Goal: Task Accomplishment & Management: Manage account settings

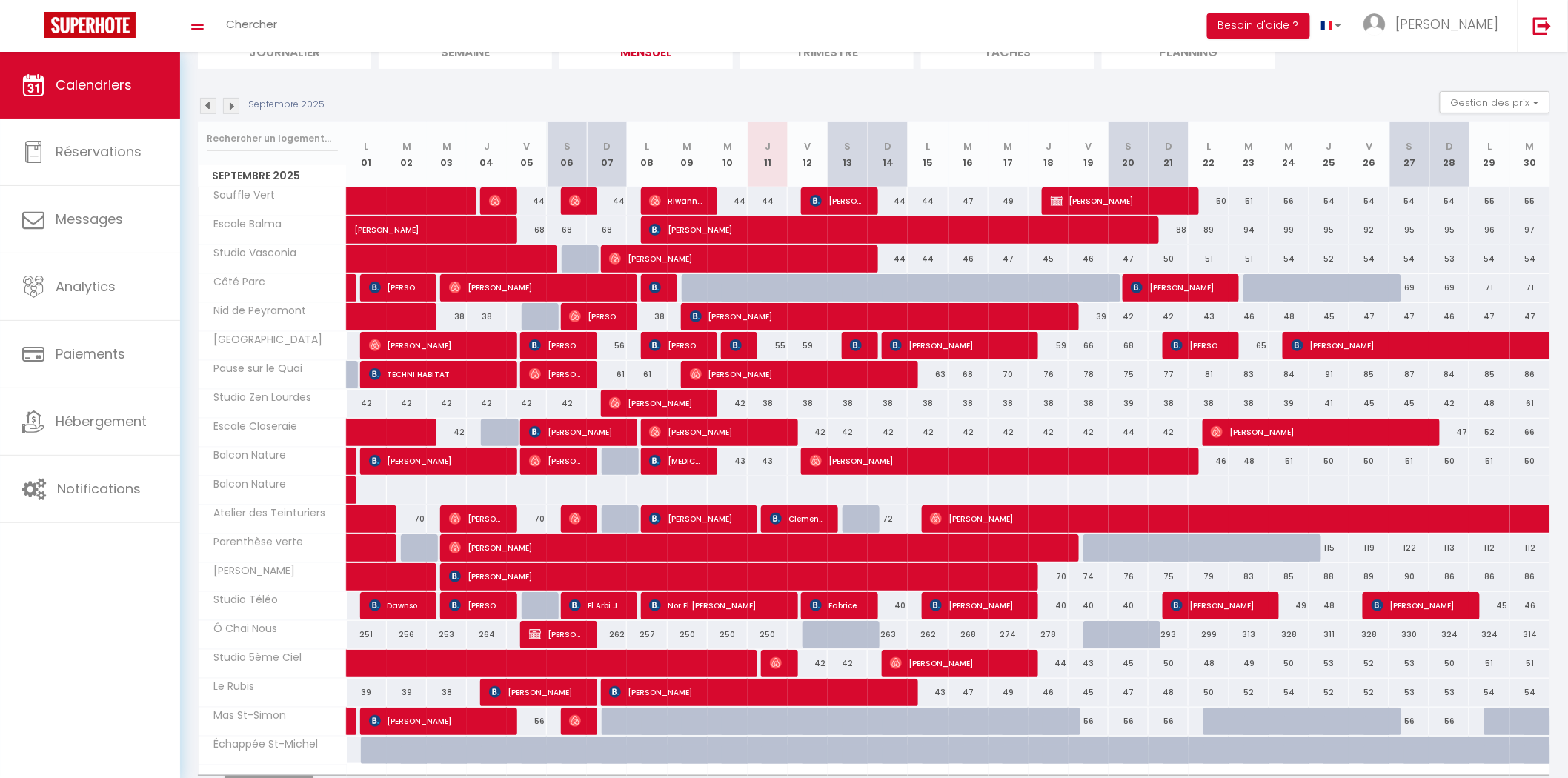
scroll to position [208, 0]
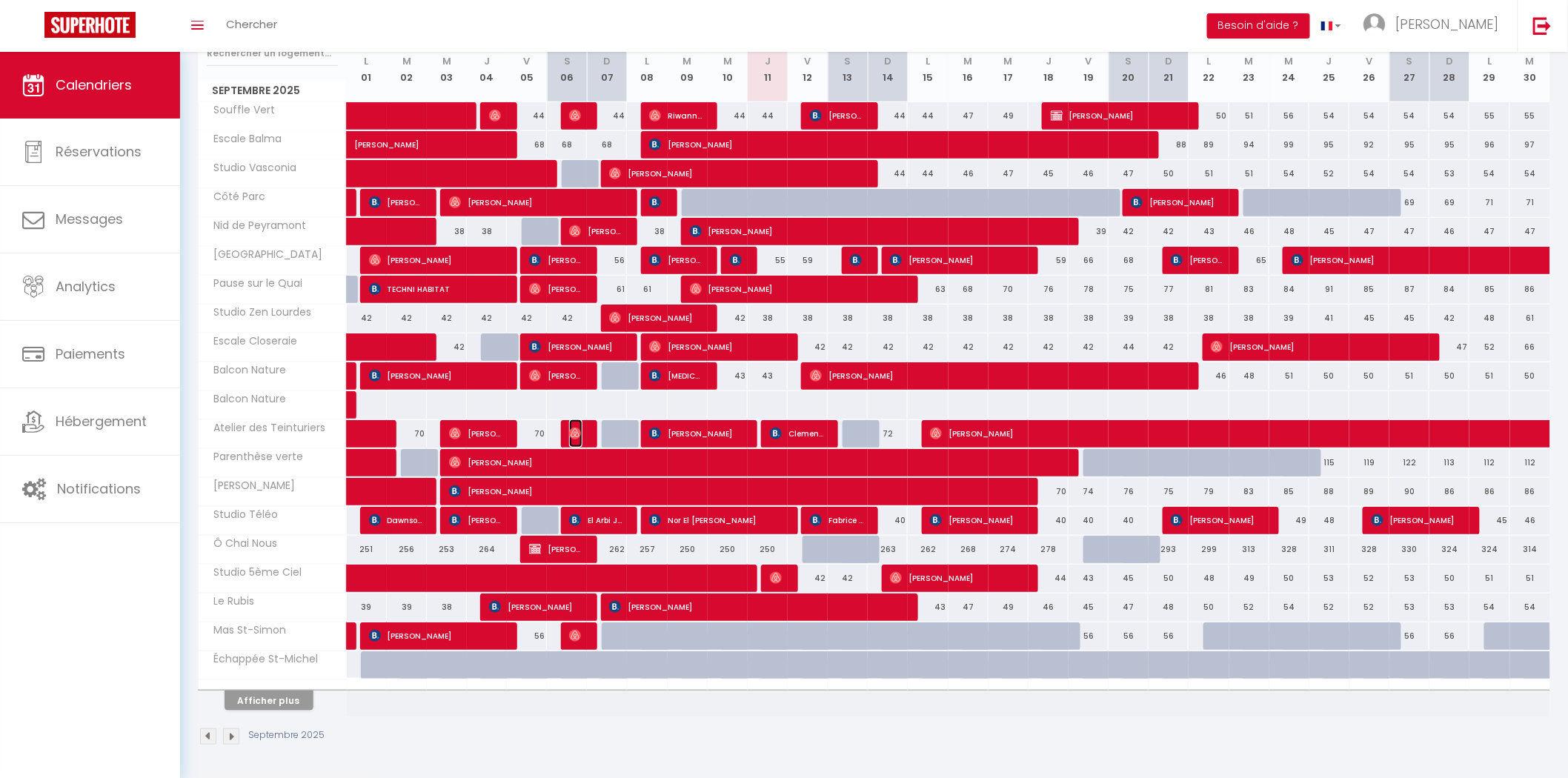
click at [573, 431] on img at bounding box center [574, 433] width 12 height 12
select select "OK"
select select "0"
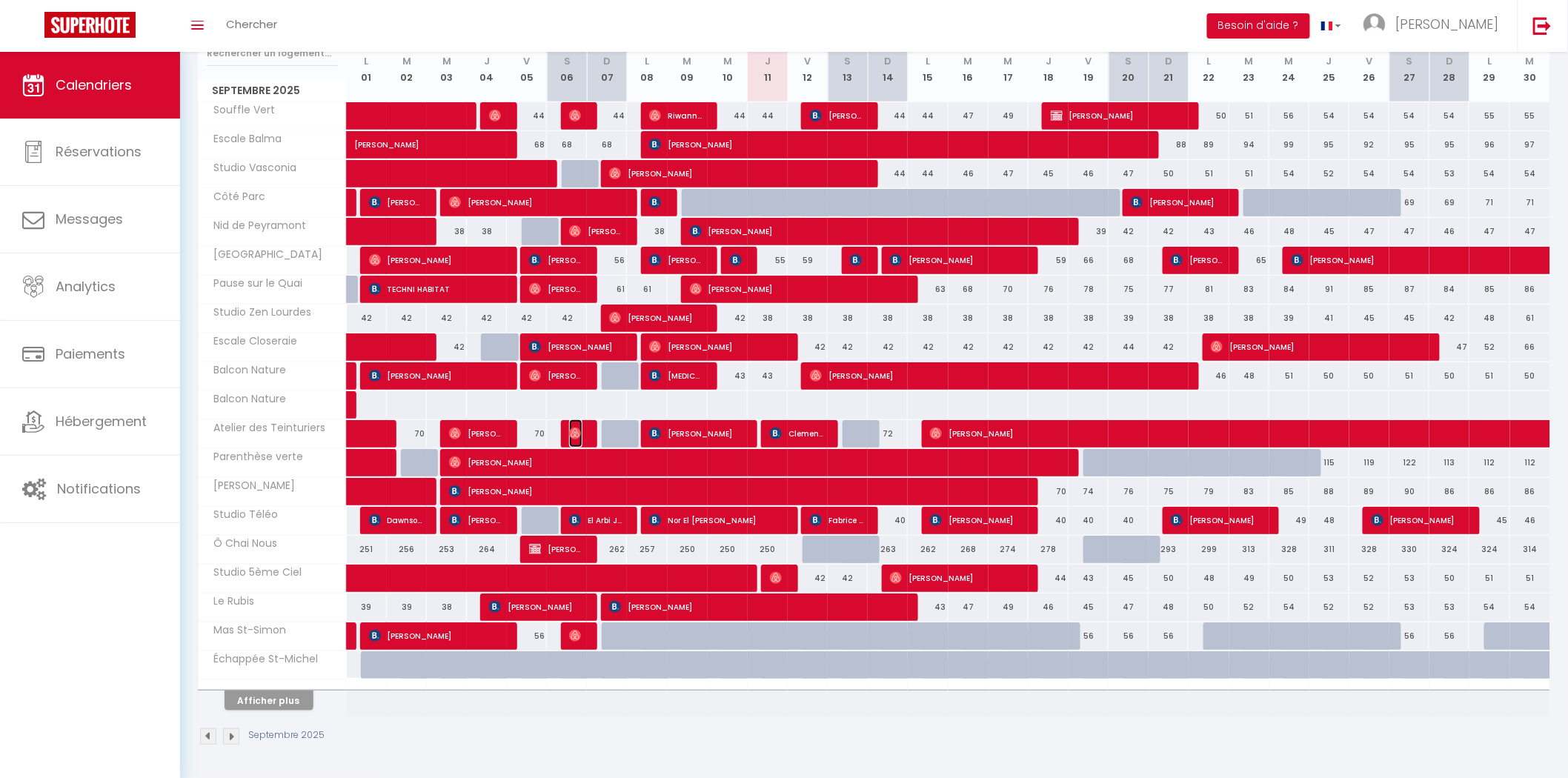
select select "1"
select select
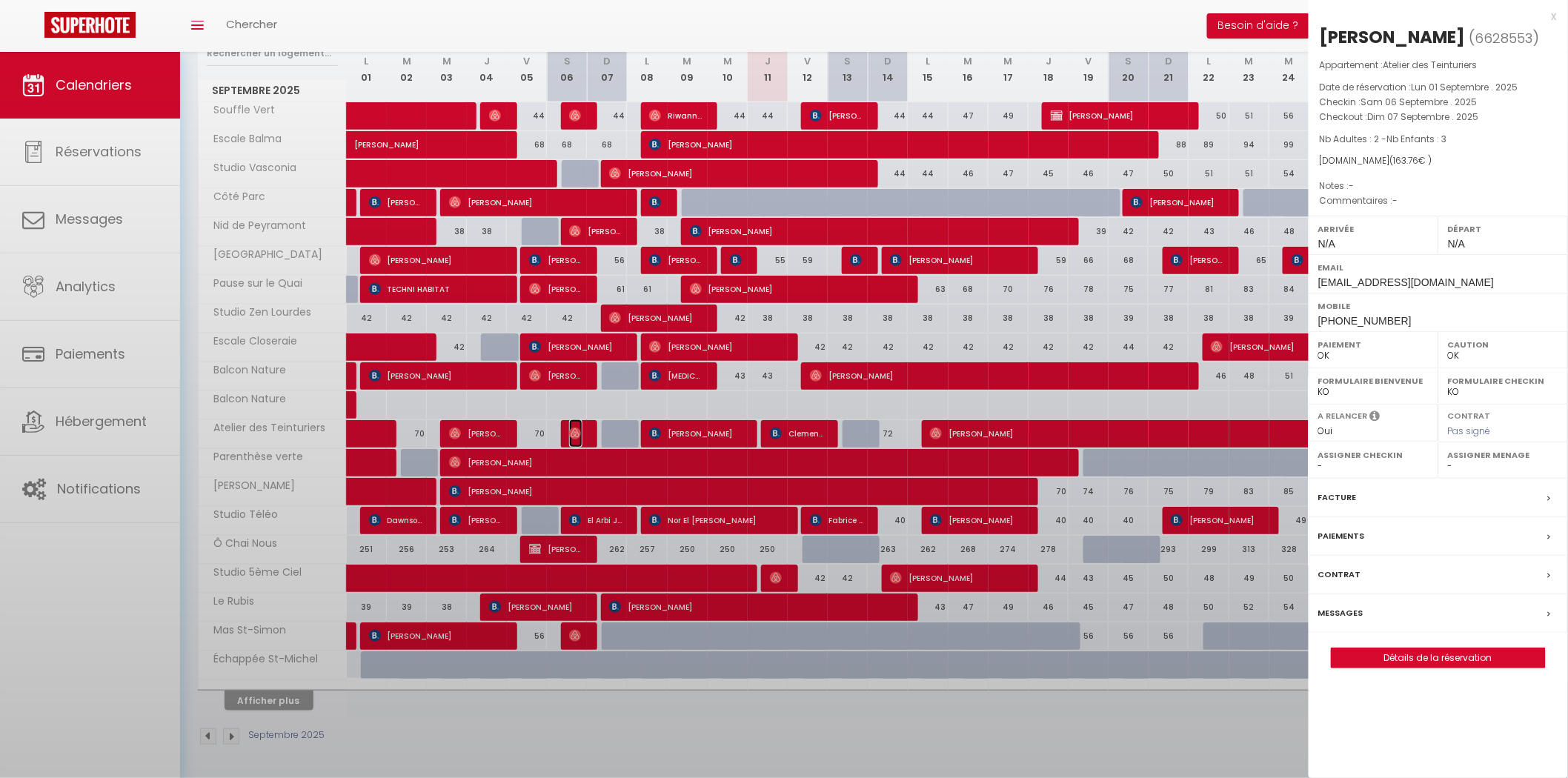
select select "28445"
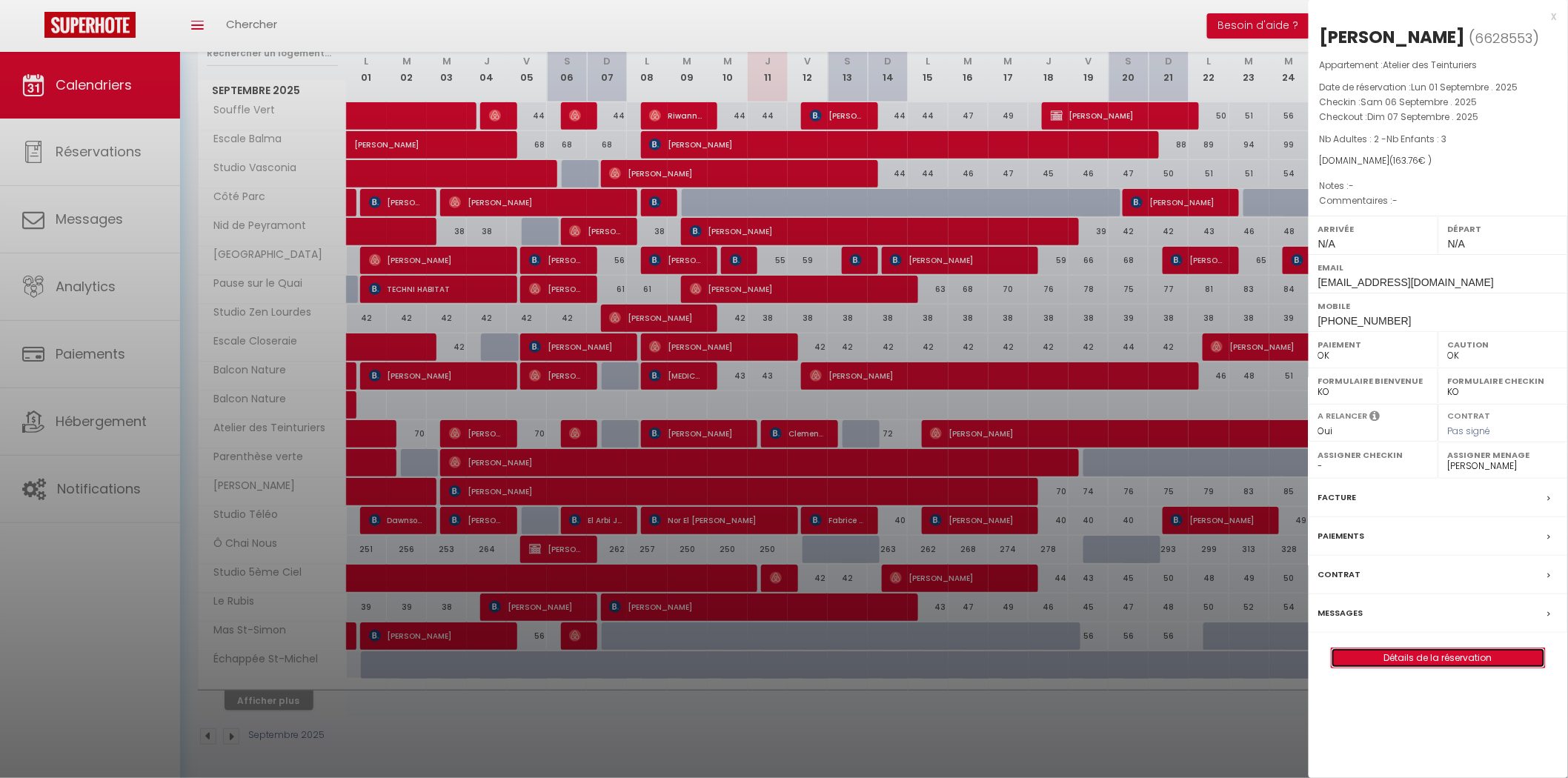
click at [1389, 653] on link "Détails de la réservation" at bounding box center [1438, 658] width 214 height 19
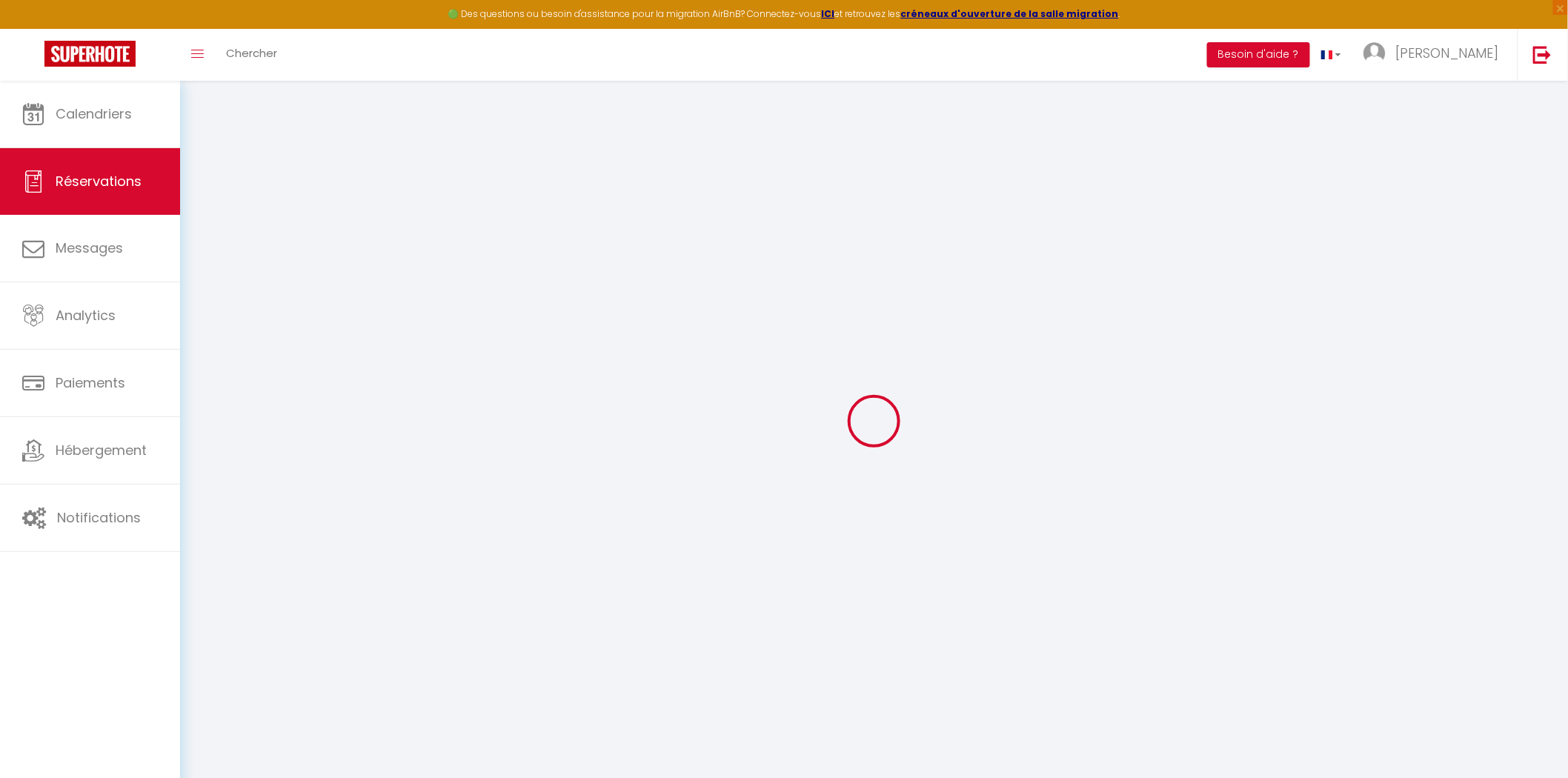
type input "[PERSON_NAME]"
type input "Langrené"
type input "[EMAIL_ADDRESS][DOMAIN_NAME]"
type input "[PHONE_NUMBER]"
select select
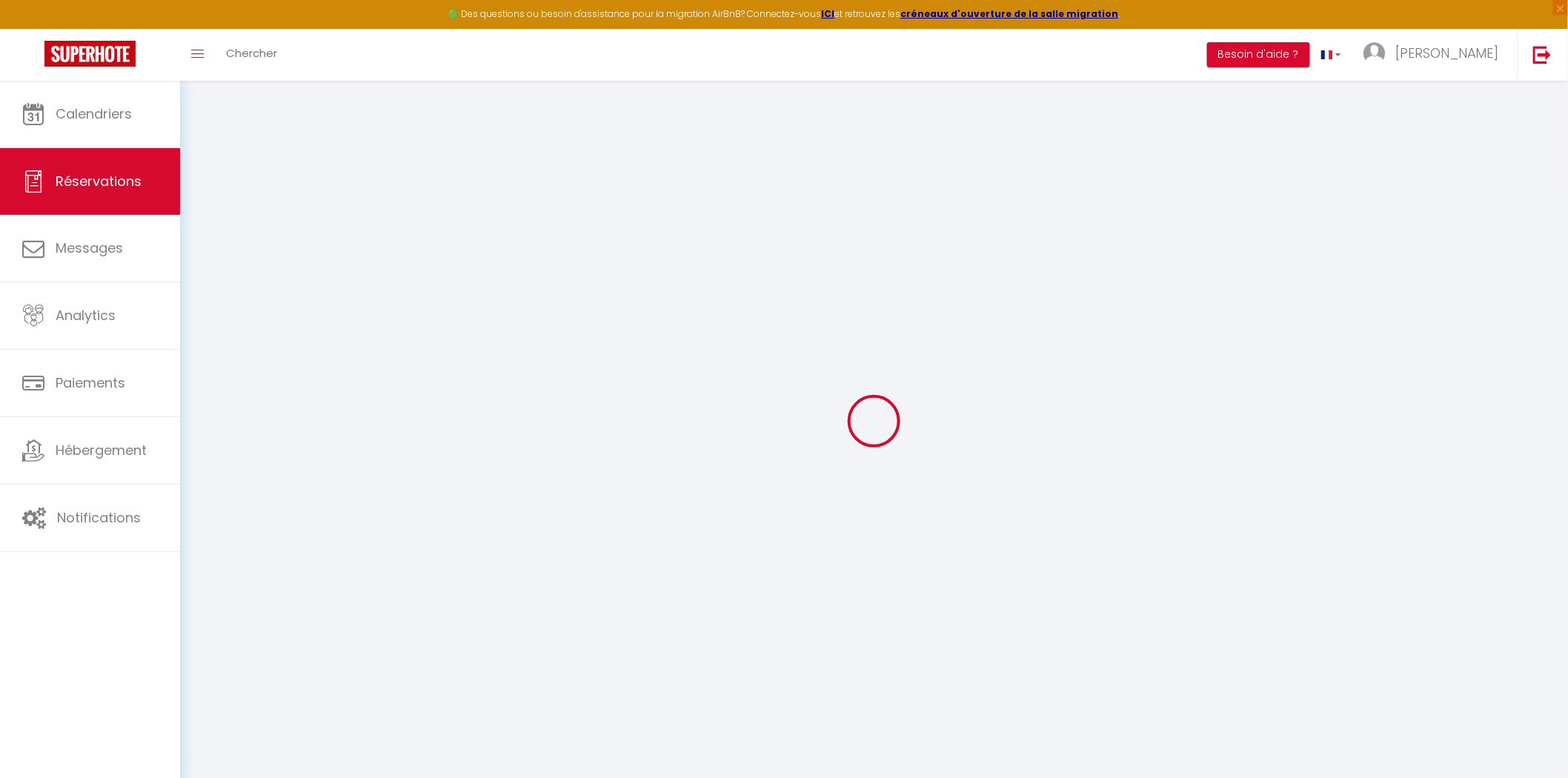
type input "28.979999999999997"
select select "71511"
select select "1"
select select
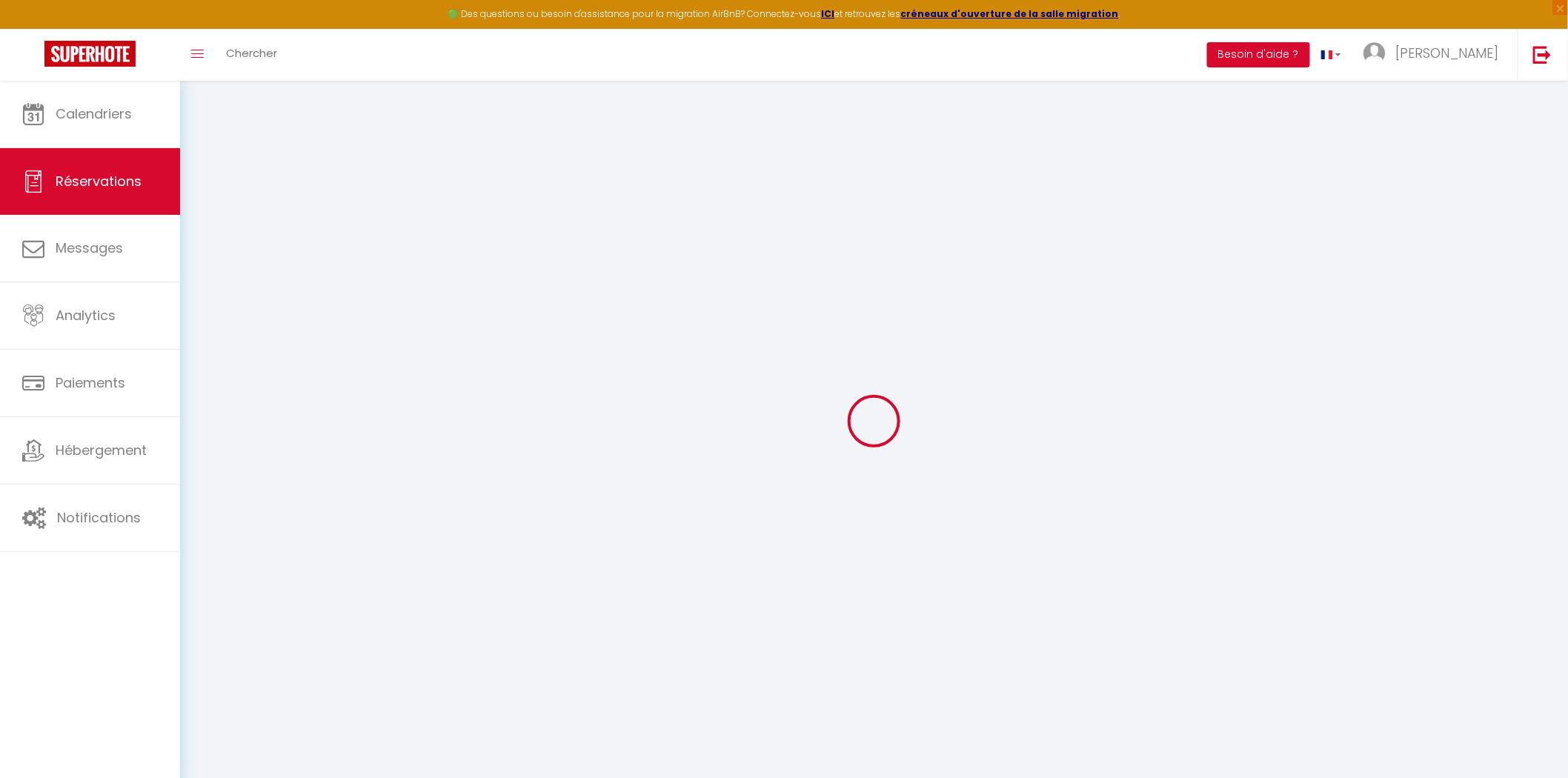
type input "2"
type input "3"
select select "12"
select select
type input "96"
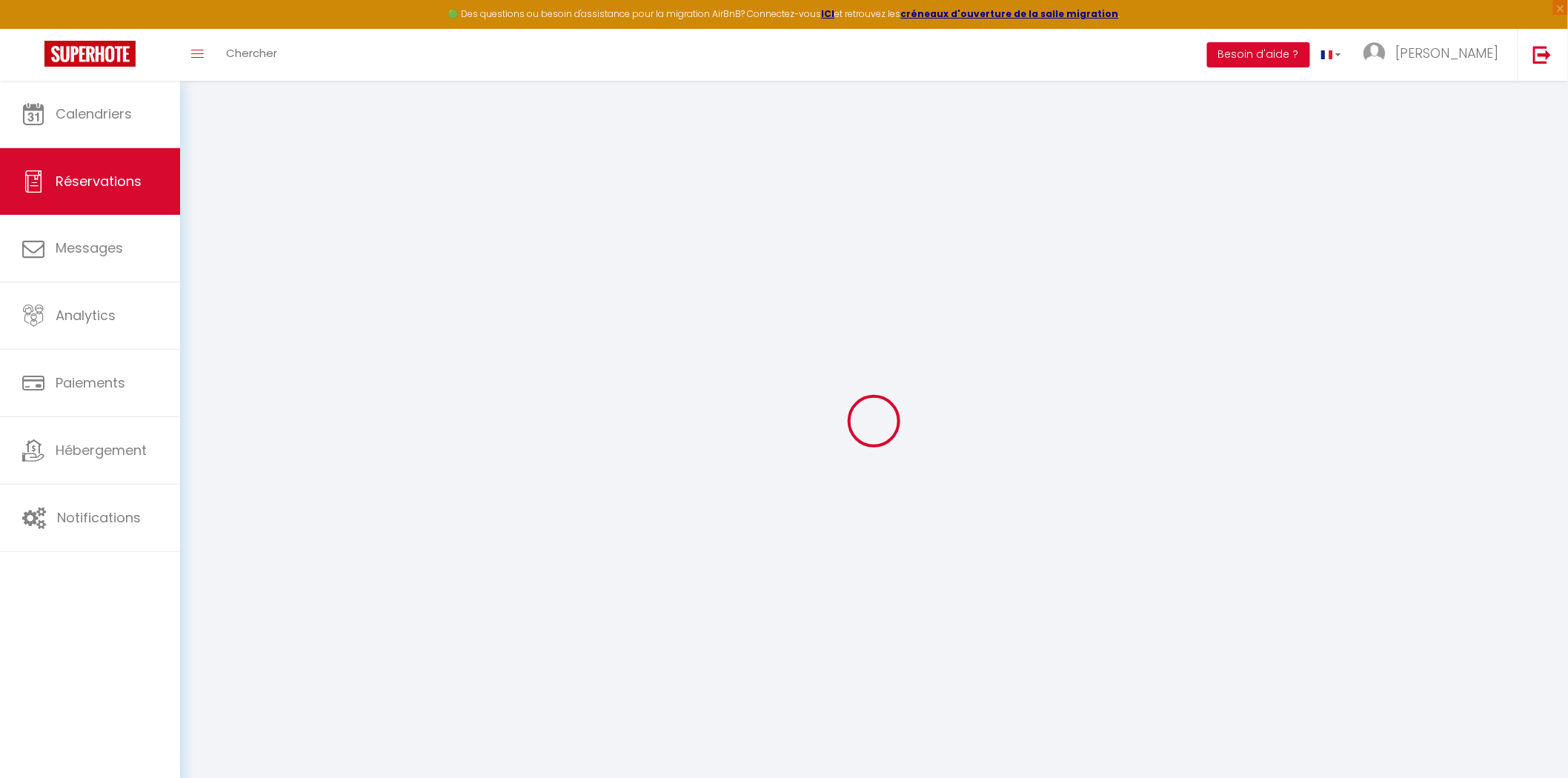
checkbox input "false"
type input "0"
select select "1"
type input "0"
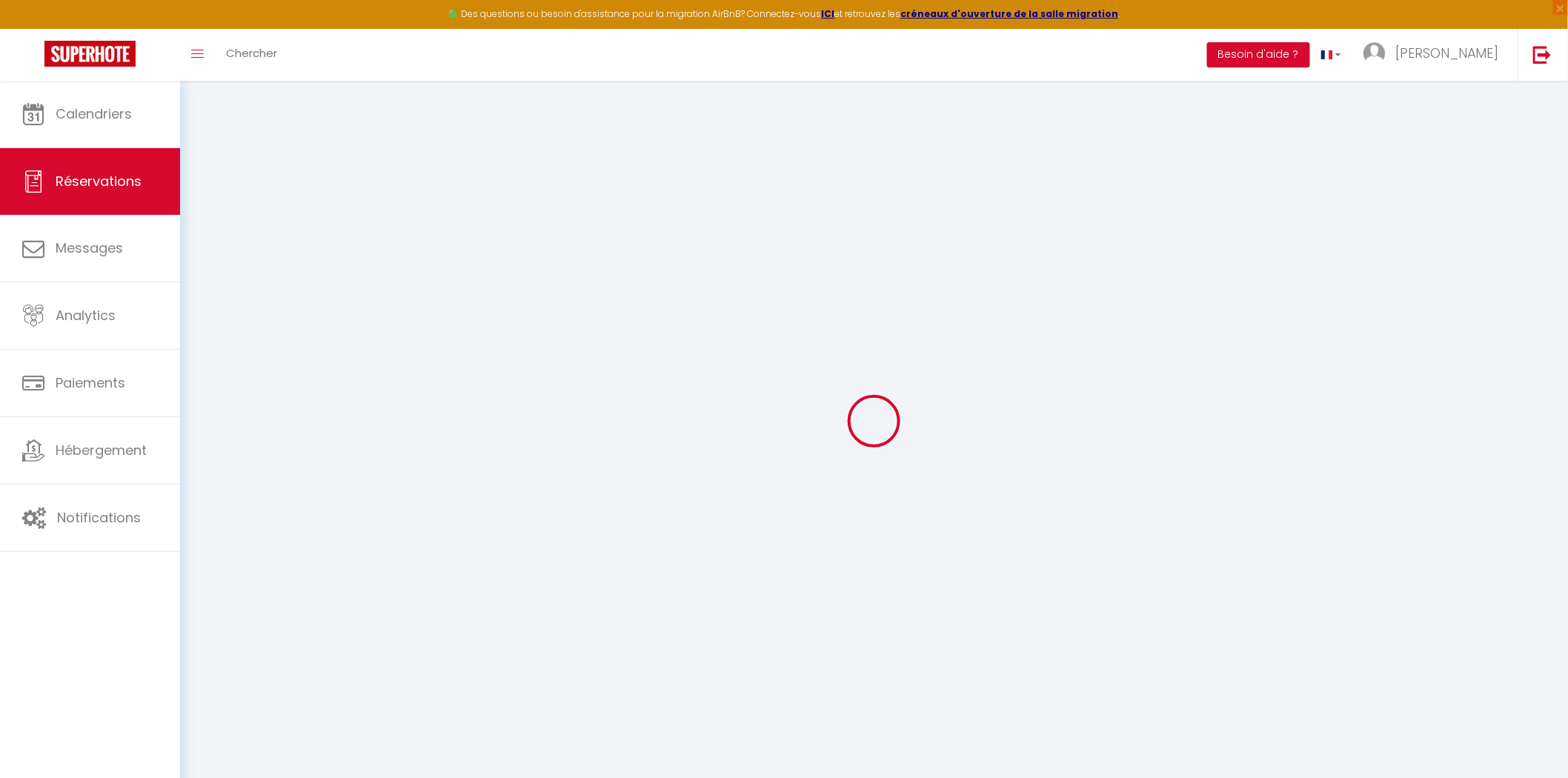
type input "0"
select select
select select "15"
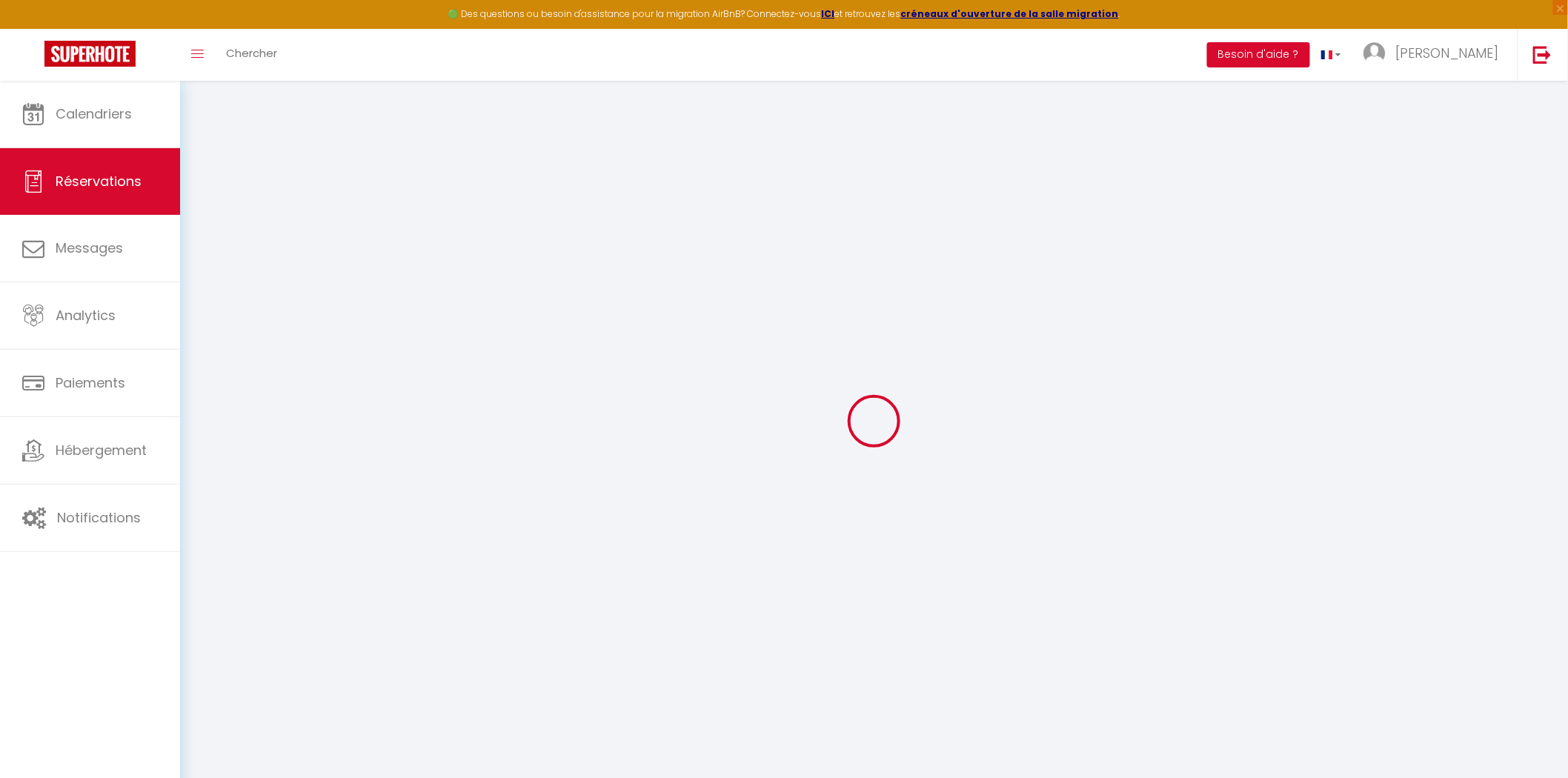
checkbox input "false"
select select
checkbox input "false"
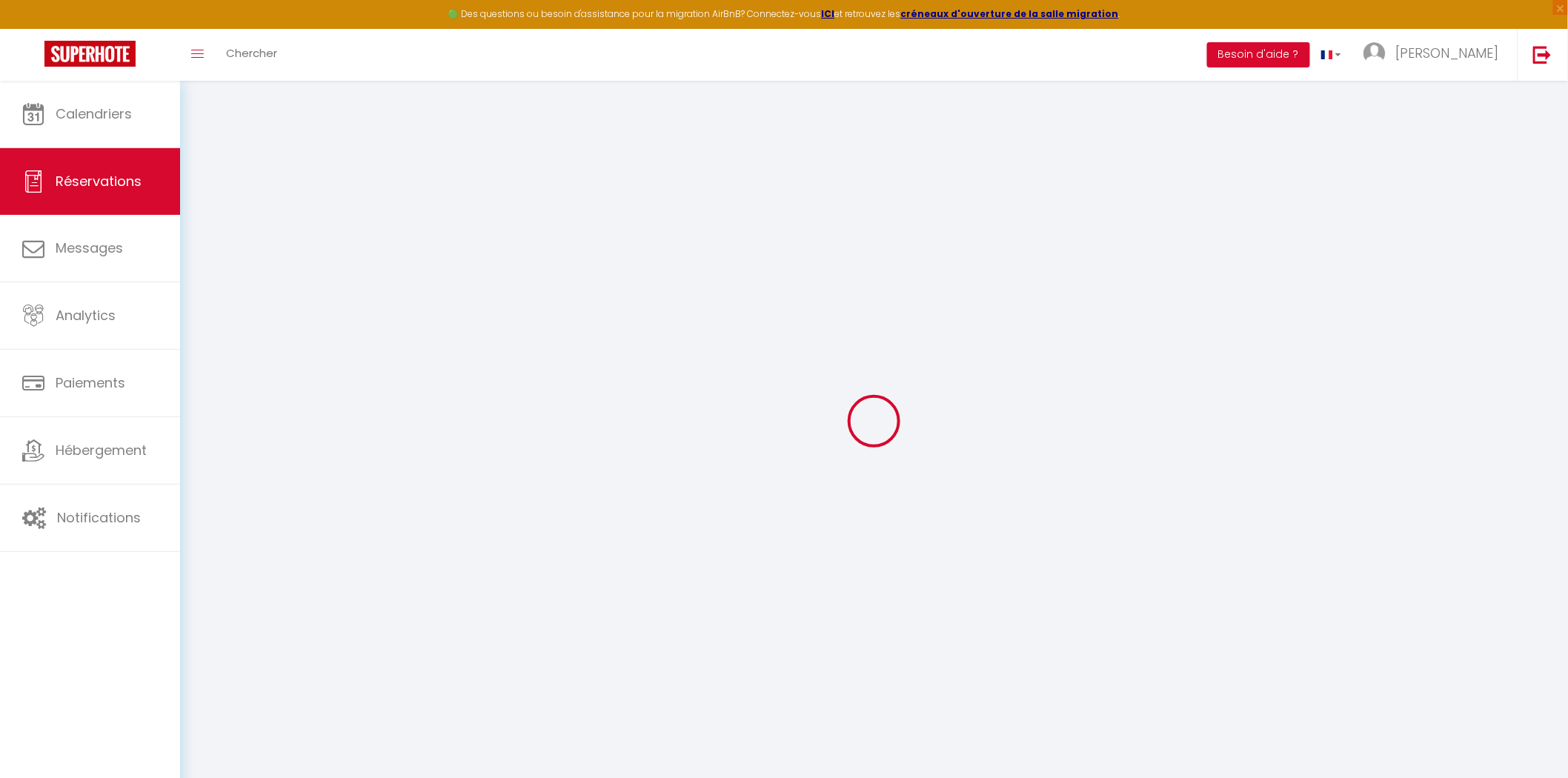
select select
checkbox input "false"
select select
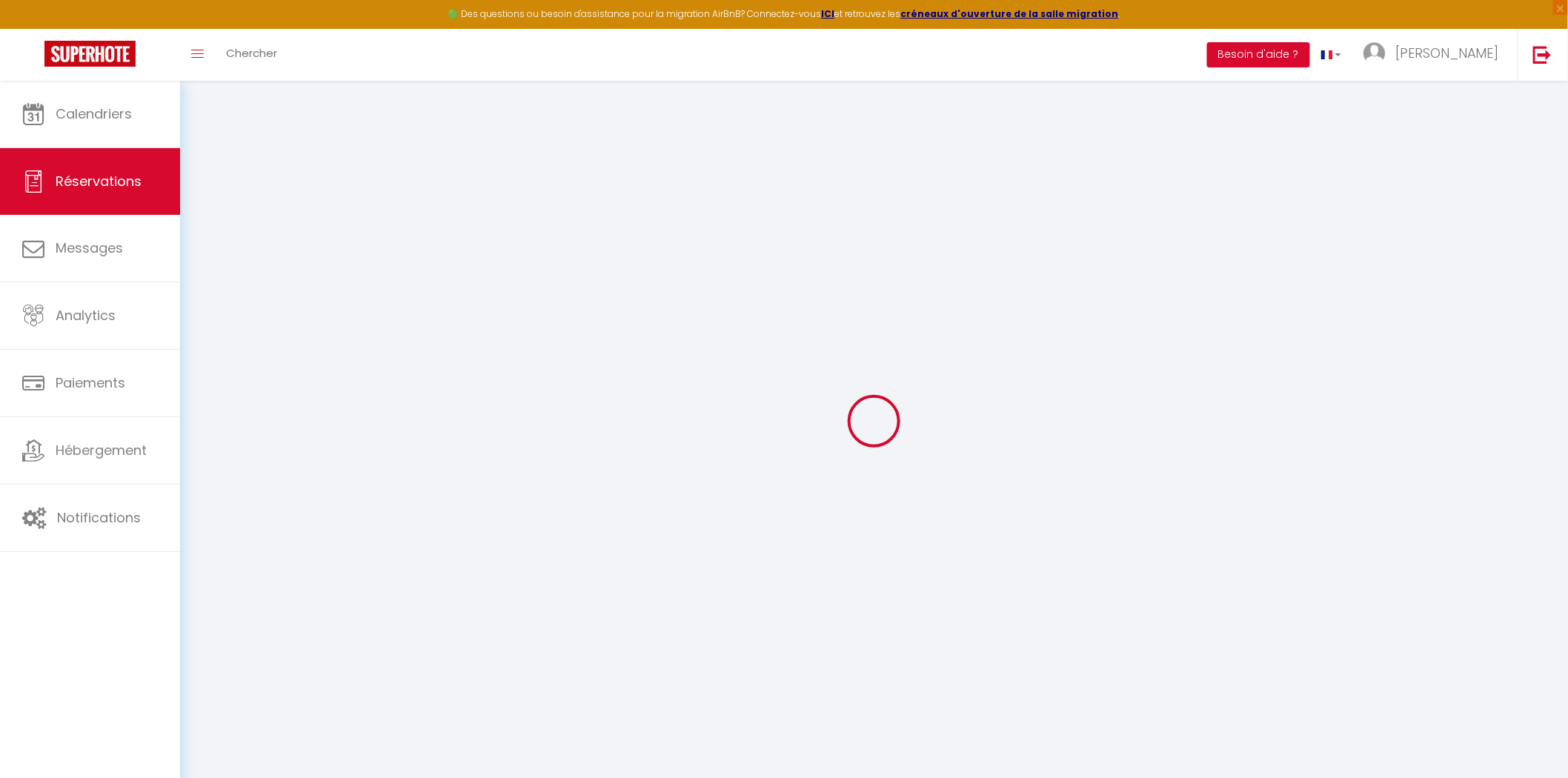
type input "65"
type input "2.76"
select select
checkbox input "false"
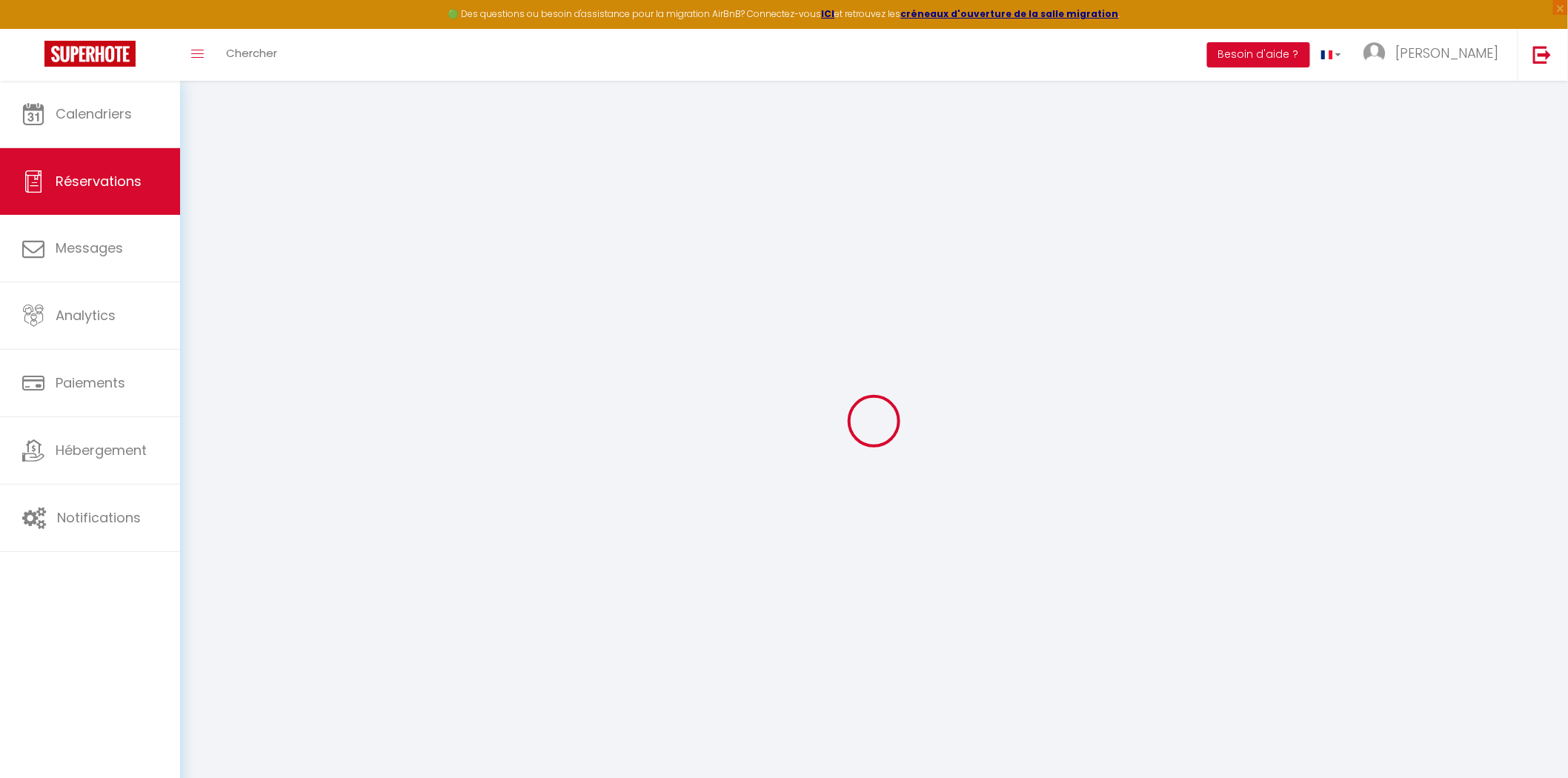
select select
checkbox input "false"
select select
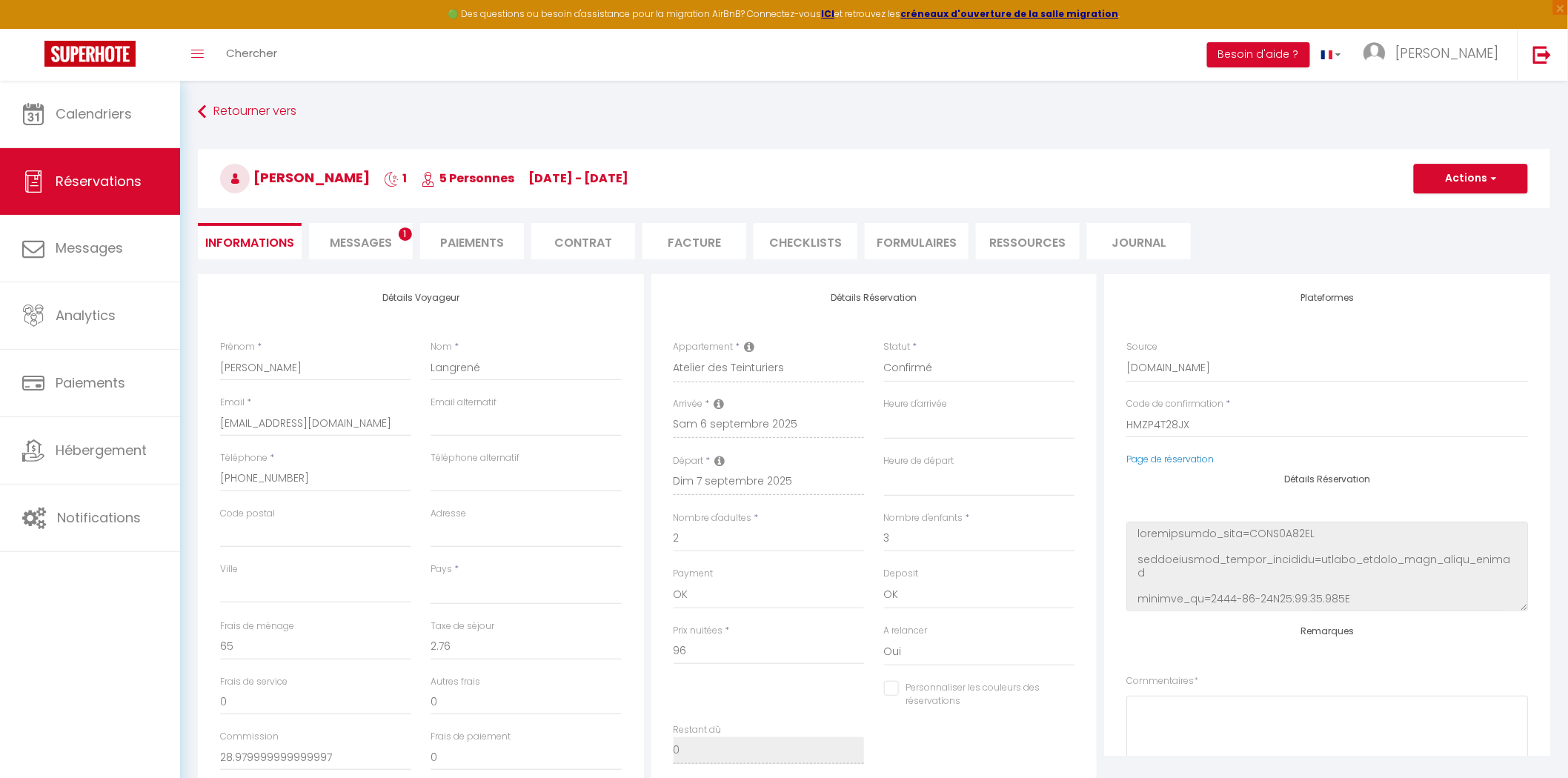
select select
checkbox input "false"
click at [301, 216] on div "Retourner vers [PERSON_NAME] 1 5 Personnes [DATE] - [DATE] Actions Enregistrer …" at bounding box center [873, 187] width 1372 height 176
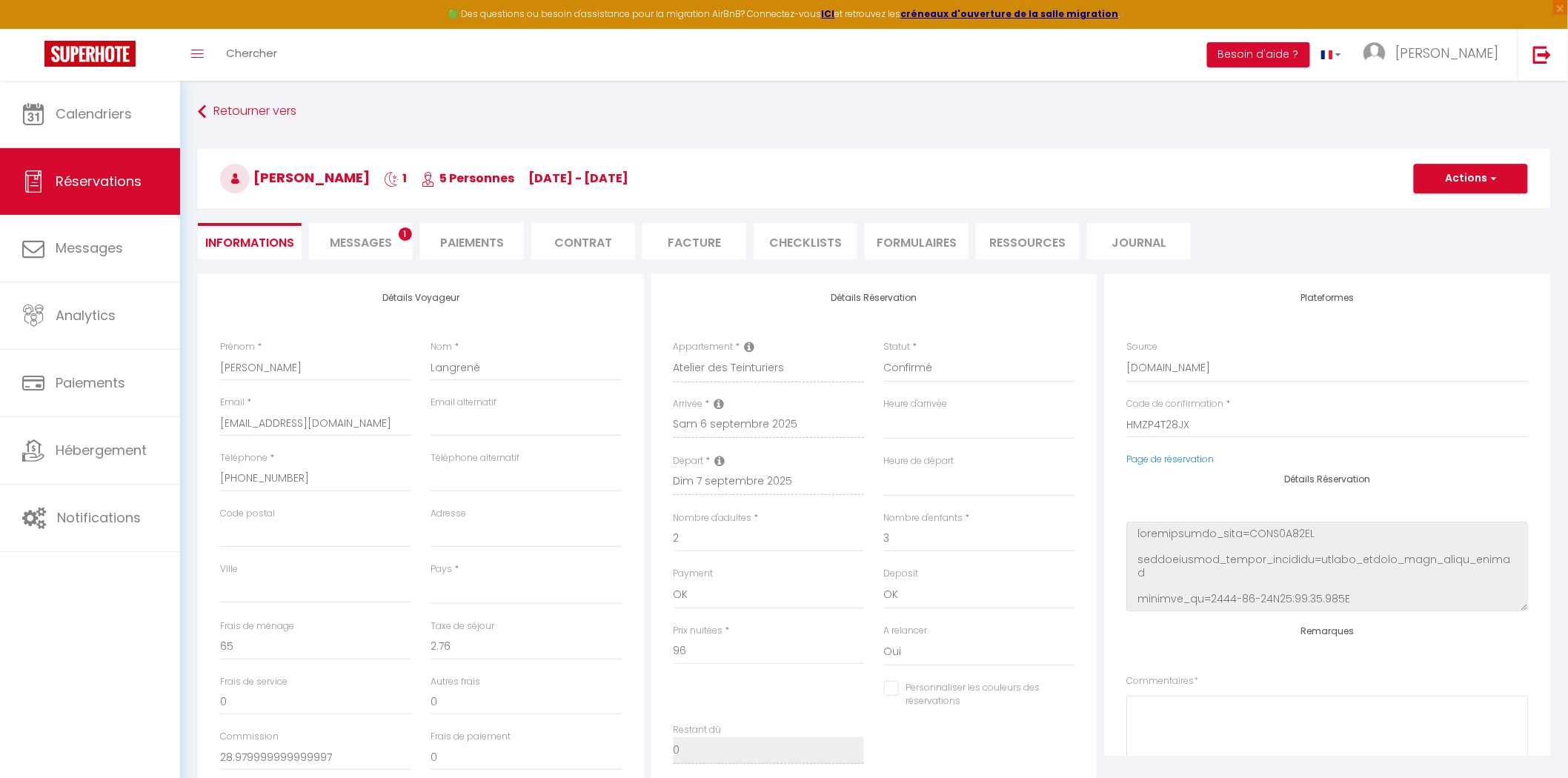
click at [352, 237] on span "Messages" at bounding box center [361, 242] width 62 height 17
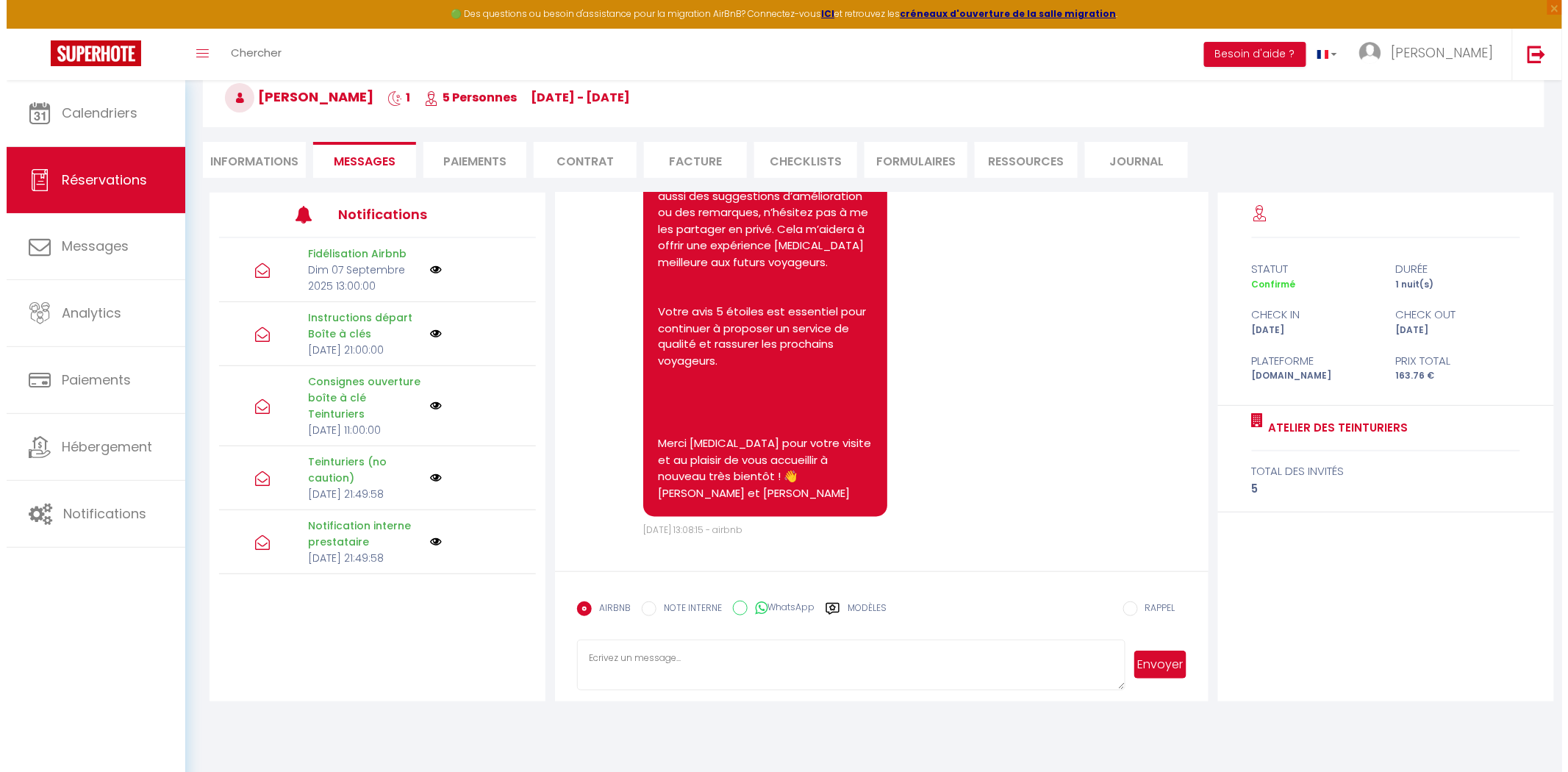
scroll to position [5487, 0]
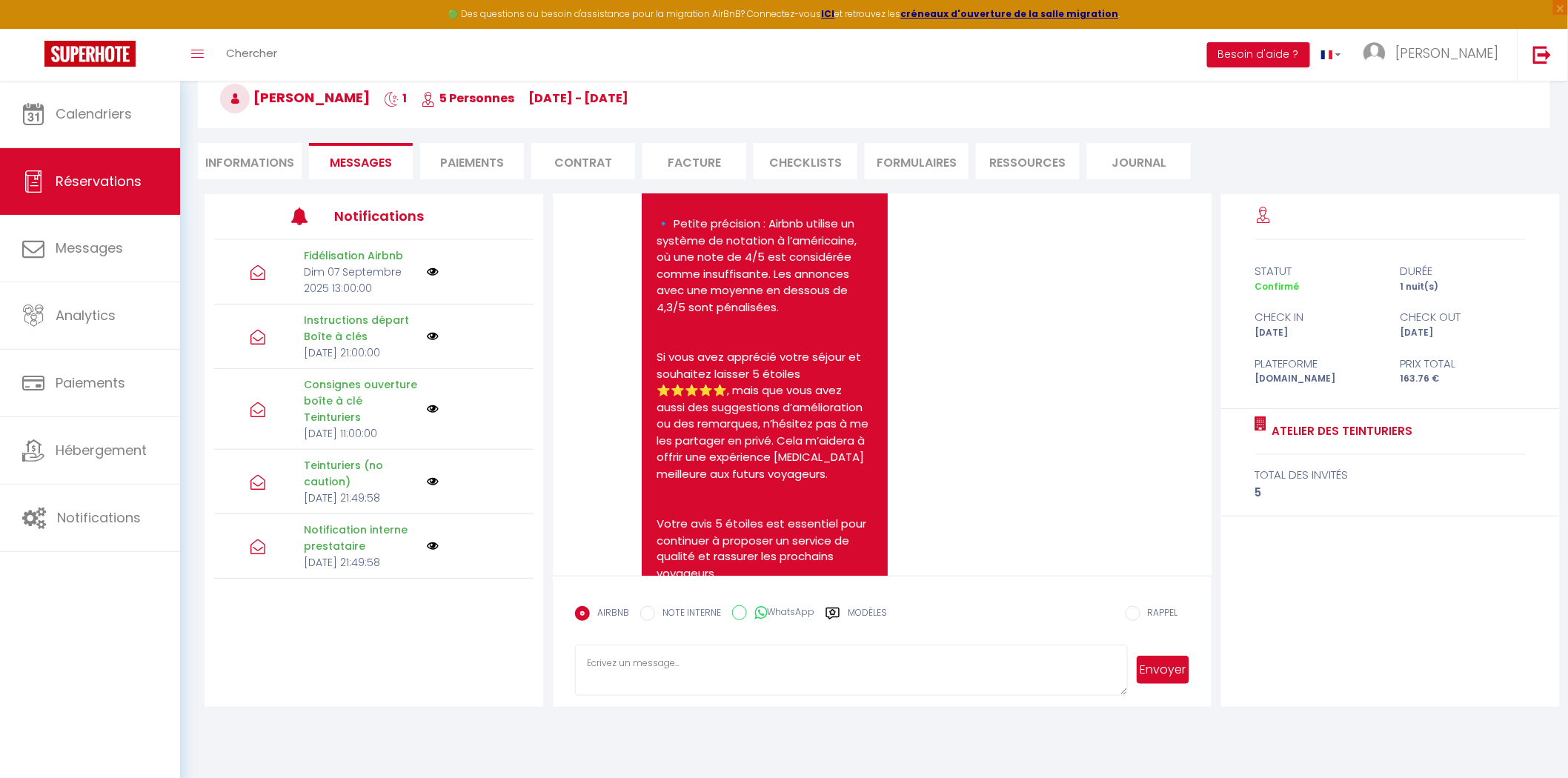
click at [866, 148] on li "FORMULAIRES" at bounding box center [917, 161] width 104 height 36
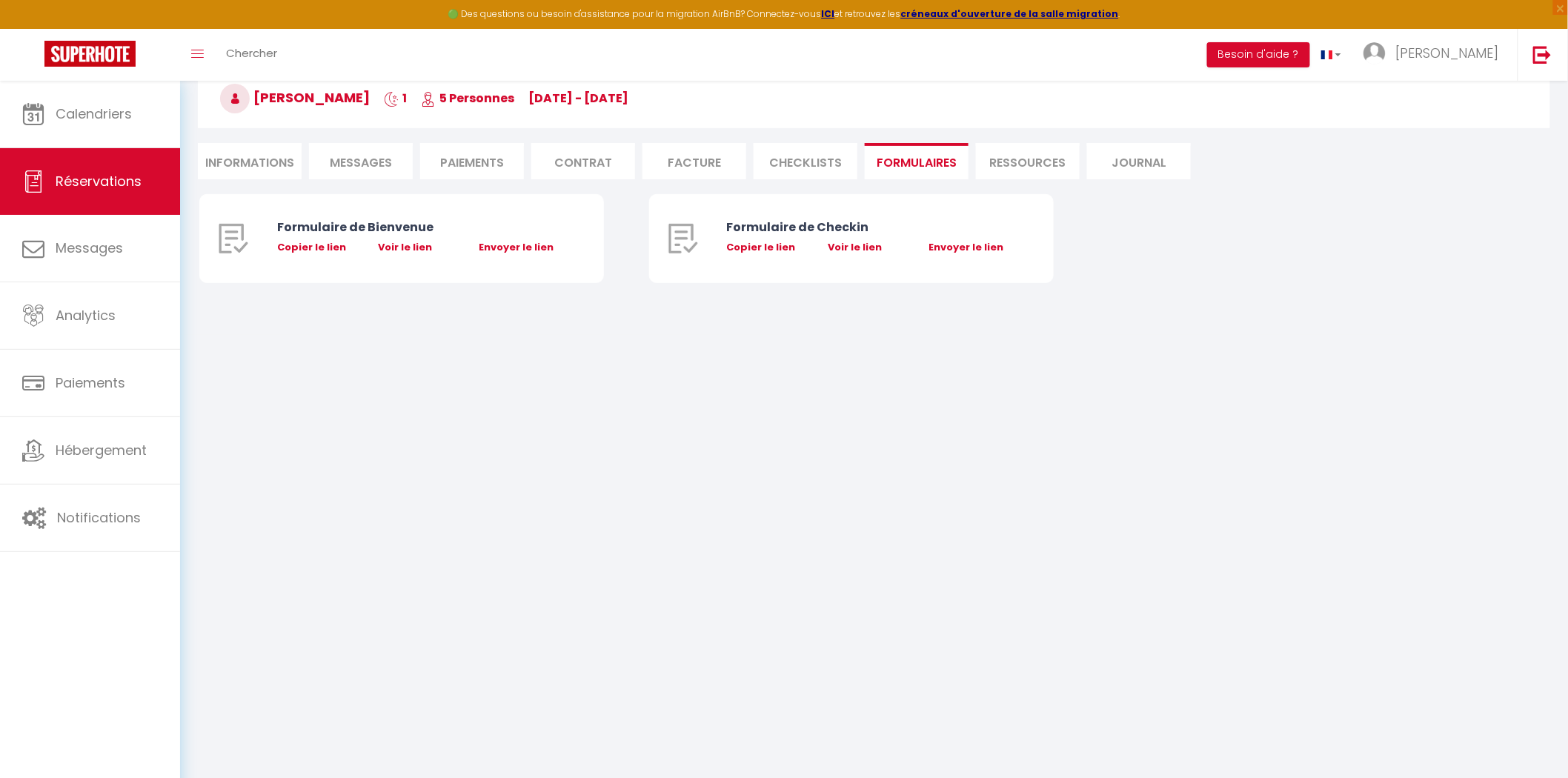
click at [827, 151] on li "CHECKLISTS" at bounding box center [806, 161] width 104 height 36
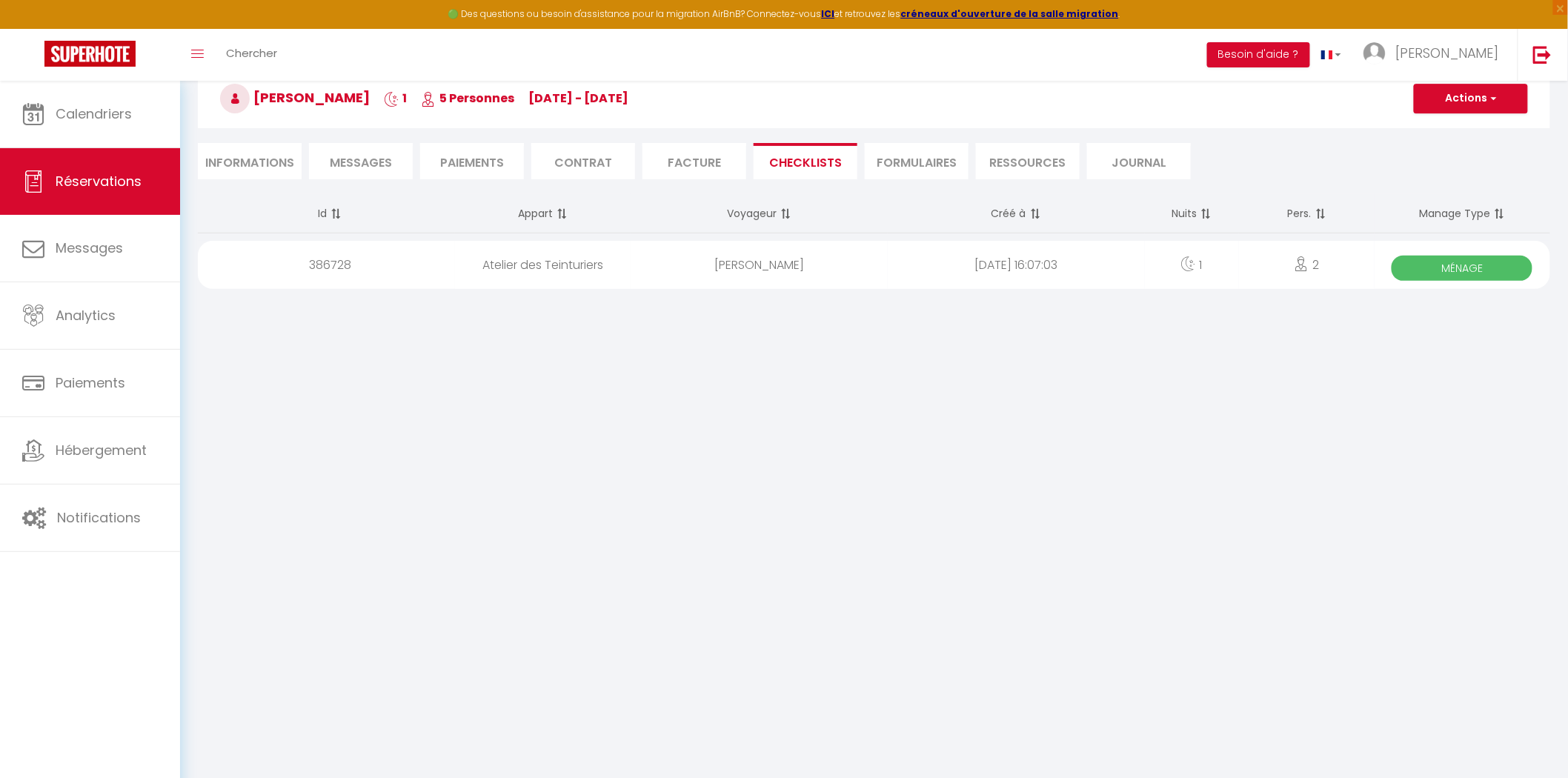
click at [1337, 270] on div "2" at bounding box center [1307, 265] width 136 height 48
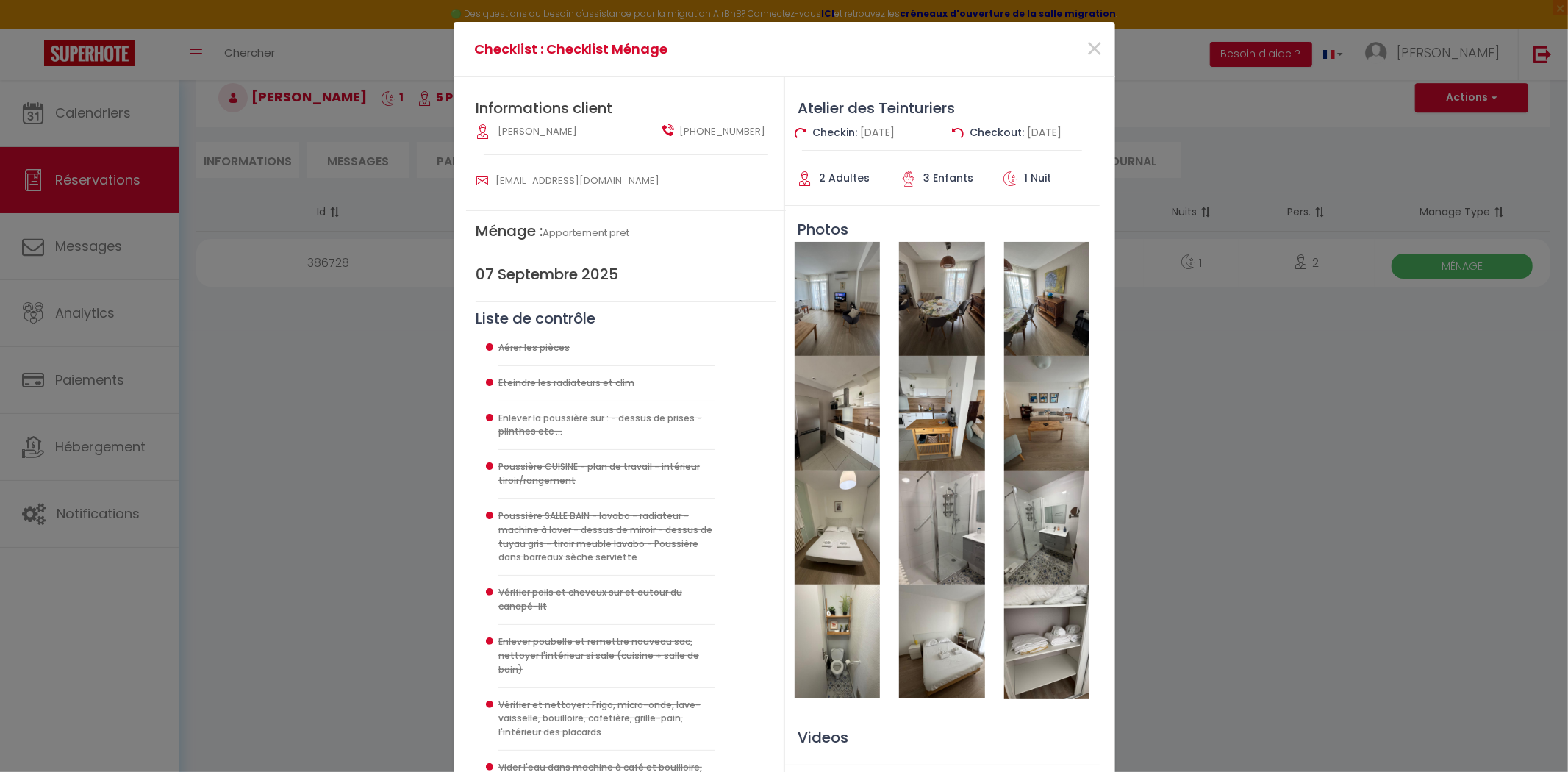
click at [859, 320] on img at bounding box center [837, 299] width 85 height 114
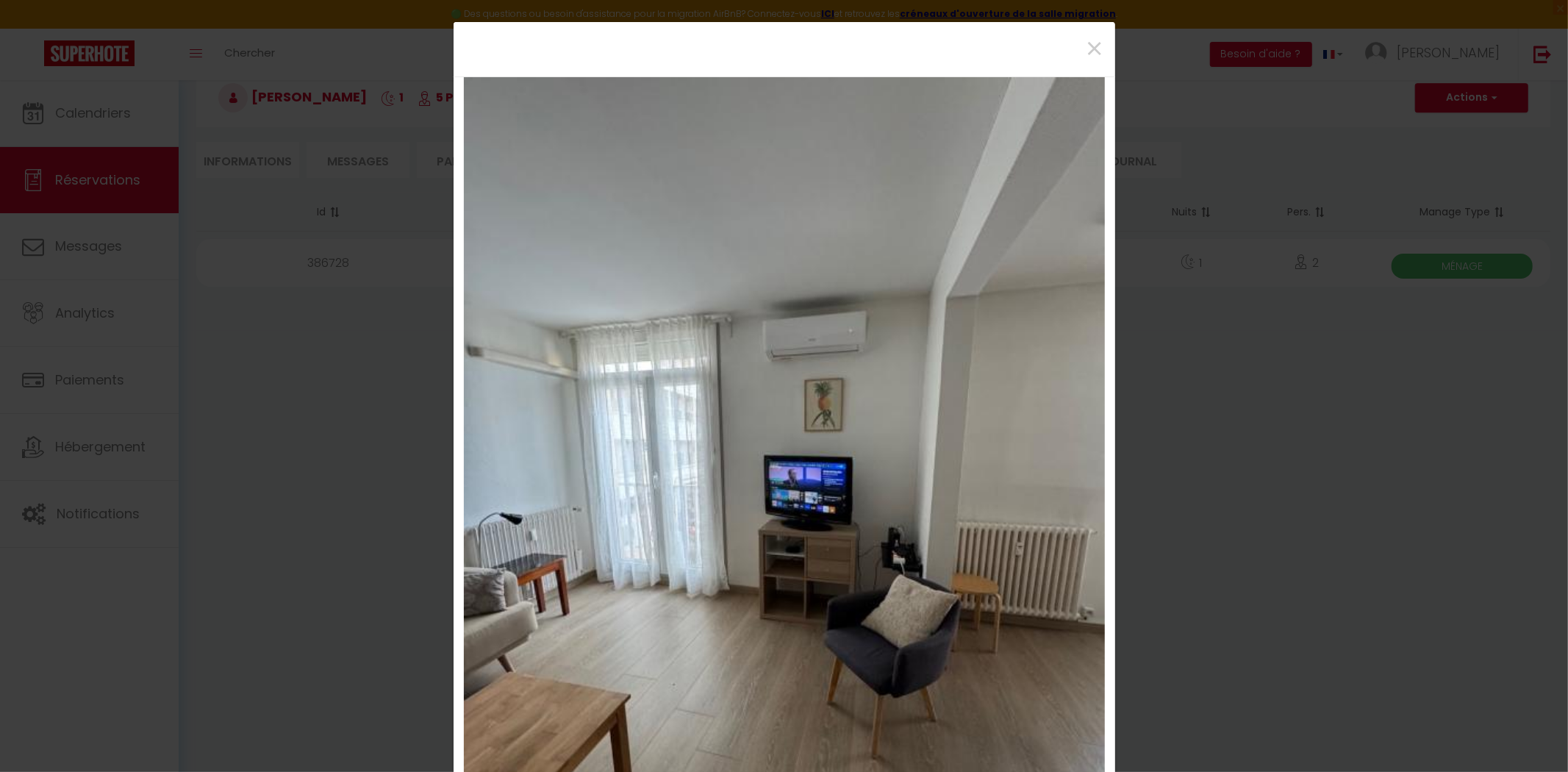
click at [1066, 464] on img at bounding box center [784, 505] width 641 height 856
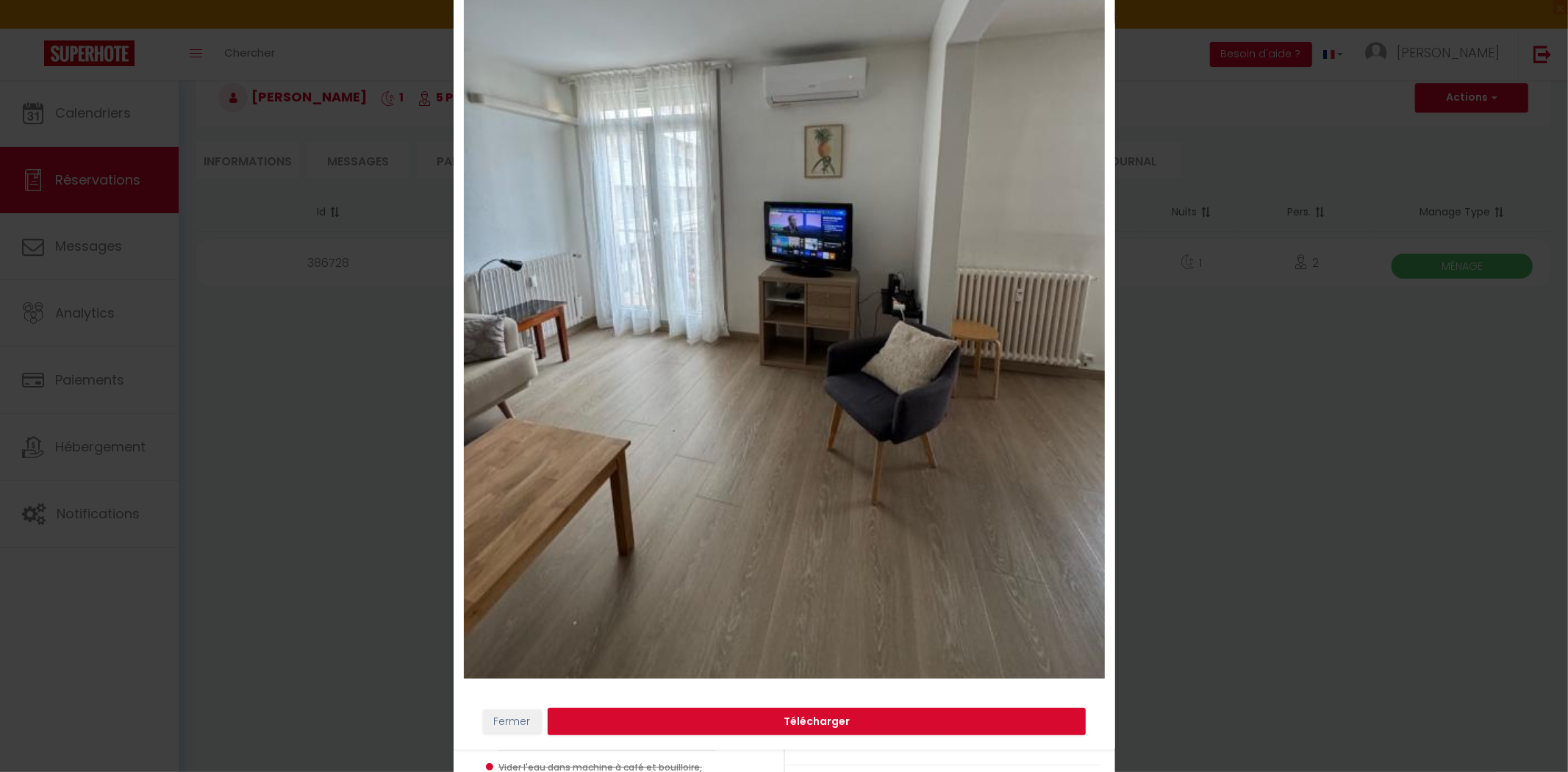
drag, startPoint x: 1255, startPoint y: 497, endPoint x: 1133, endPoint y: 434, distance: 137.3
click at [1255, 497] on div "× Fermer Télécharger" at bounding box center [784, 386] width 1568 height 772
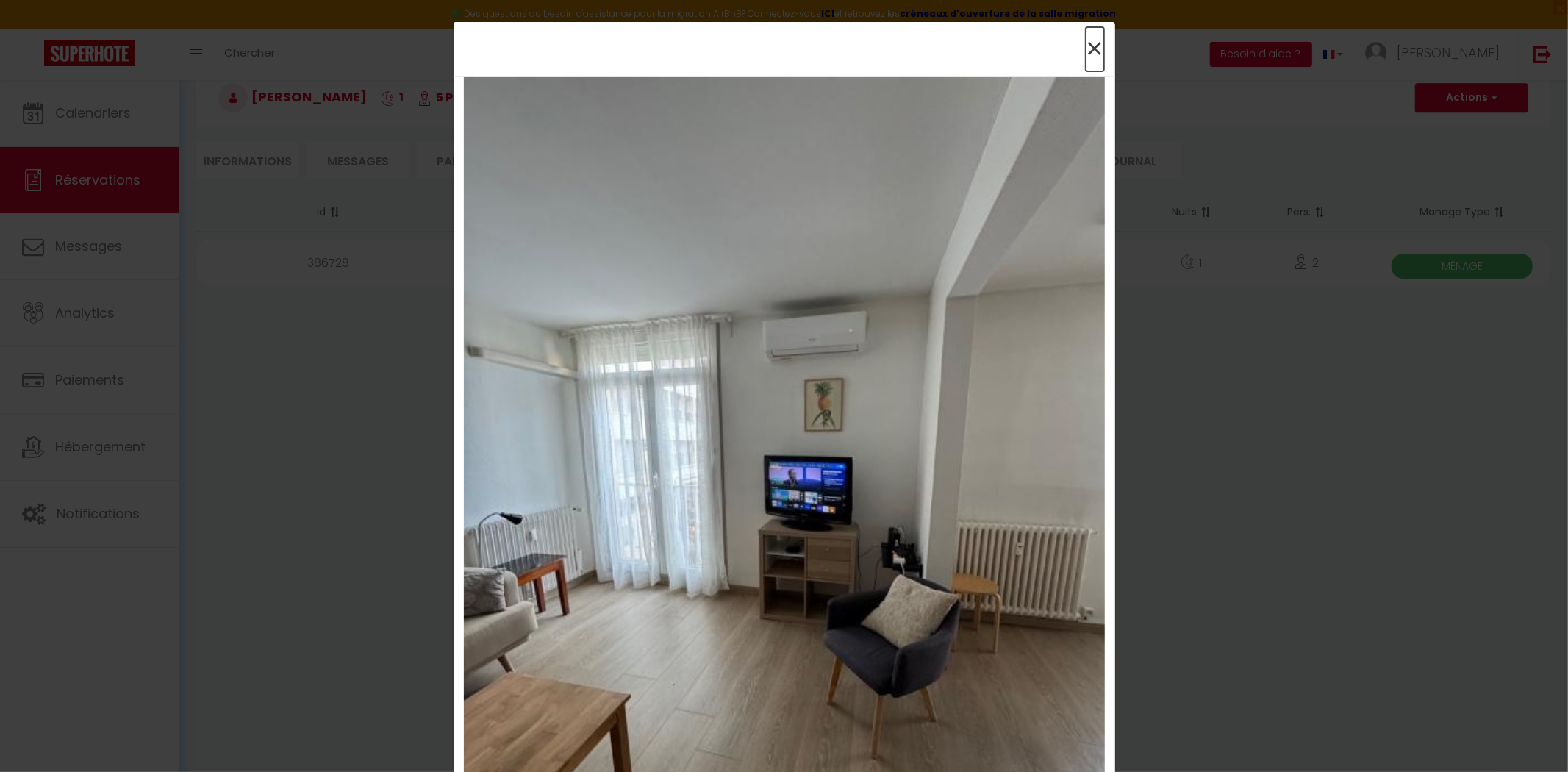
click at [1091, 40] on span "×" at bounding box center [1095, 50] width 18 height 44
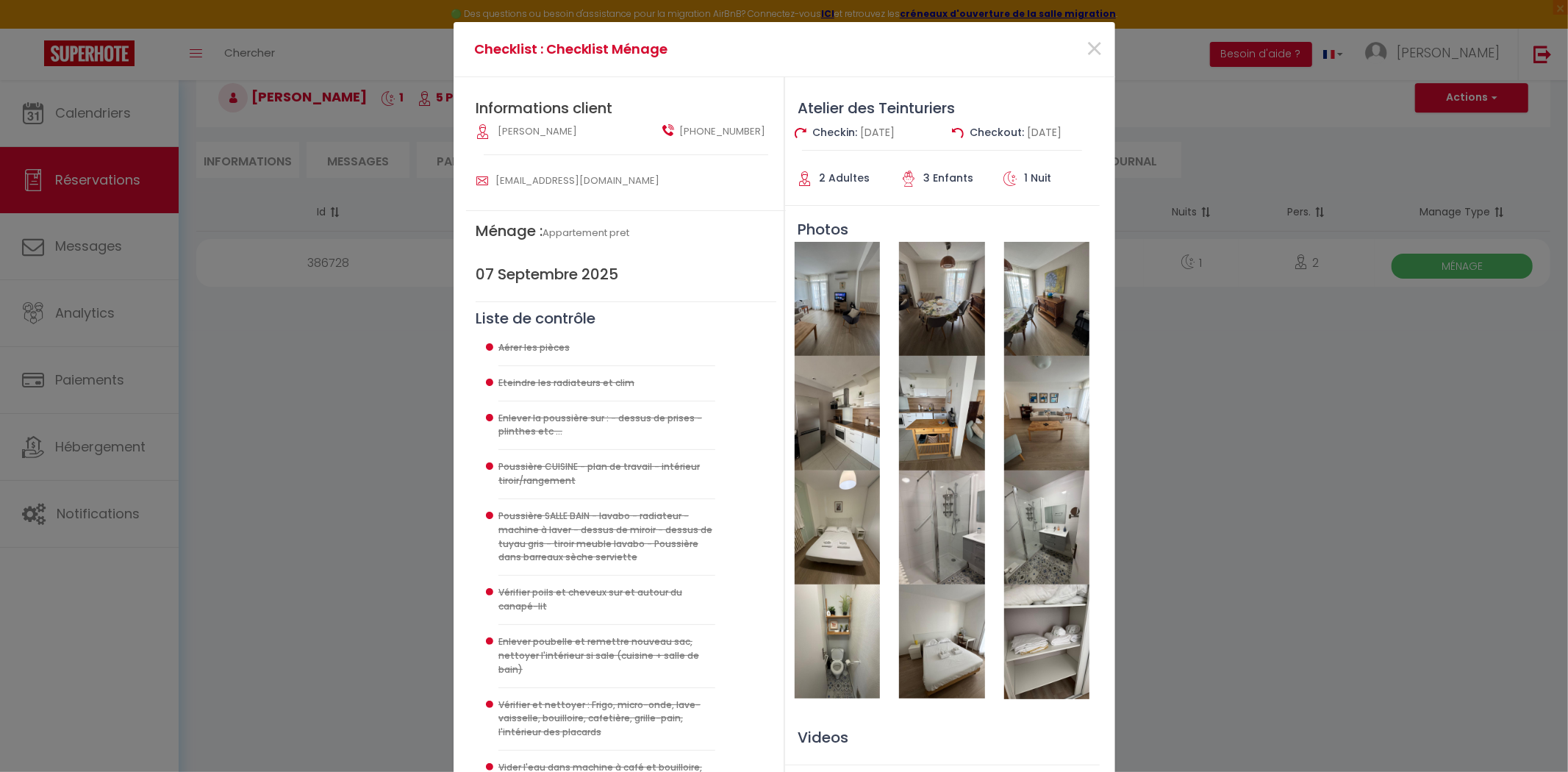
click at [978, 295] on img at bounding box center [941, 299] width 85 height 114
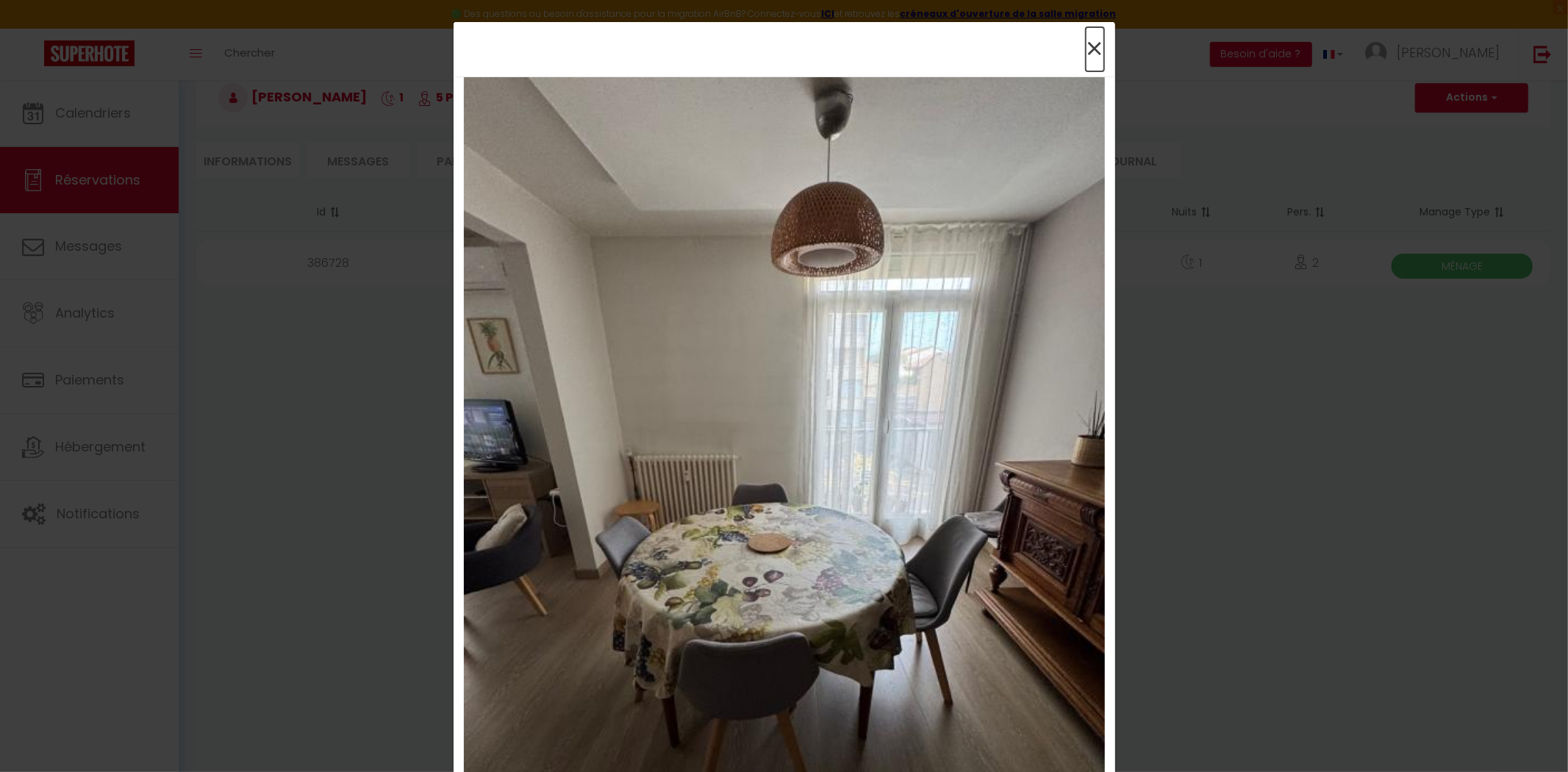
click at [1085, 52] on span "×" at bounding box center [1095, 50] width 18 height 44
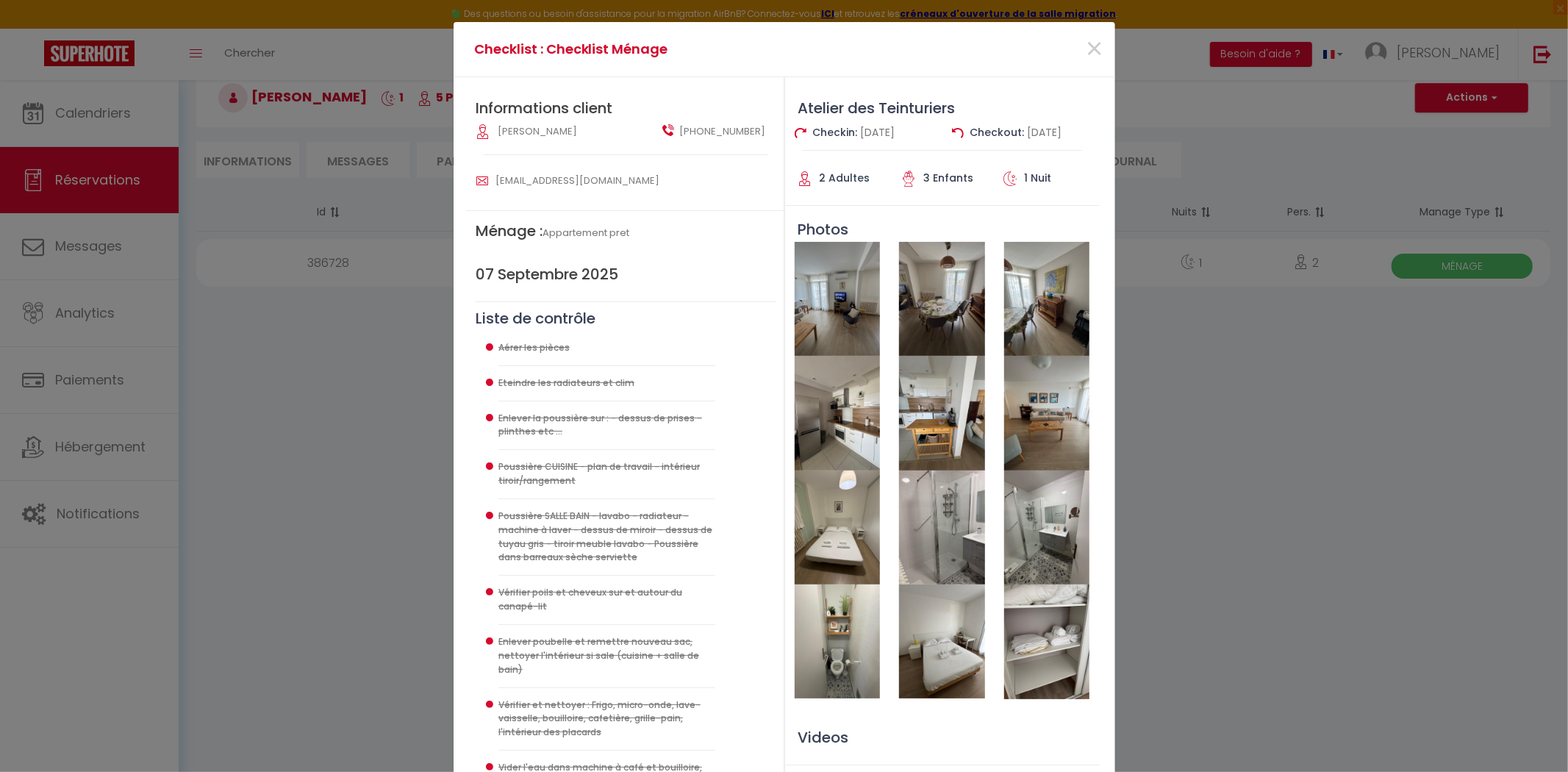
click at [1051, 275] on img at bounding box center [1046, 299] width 85 height 114
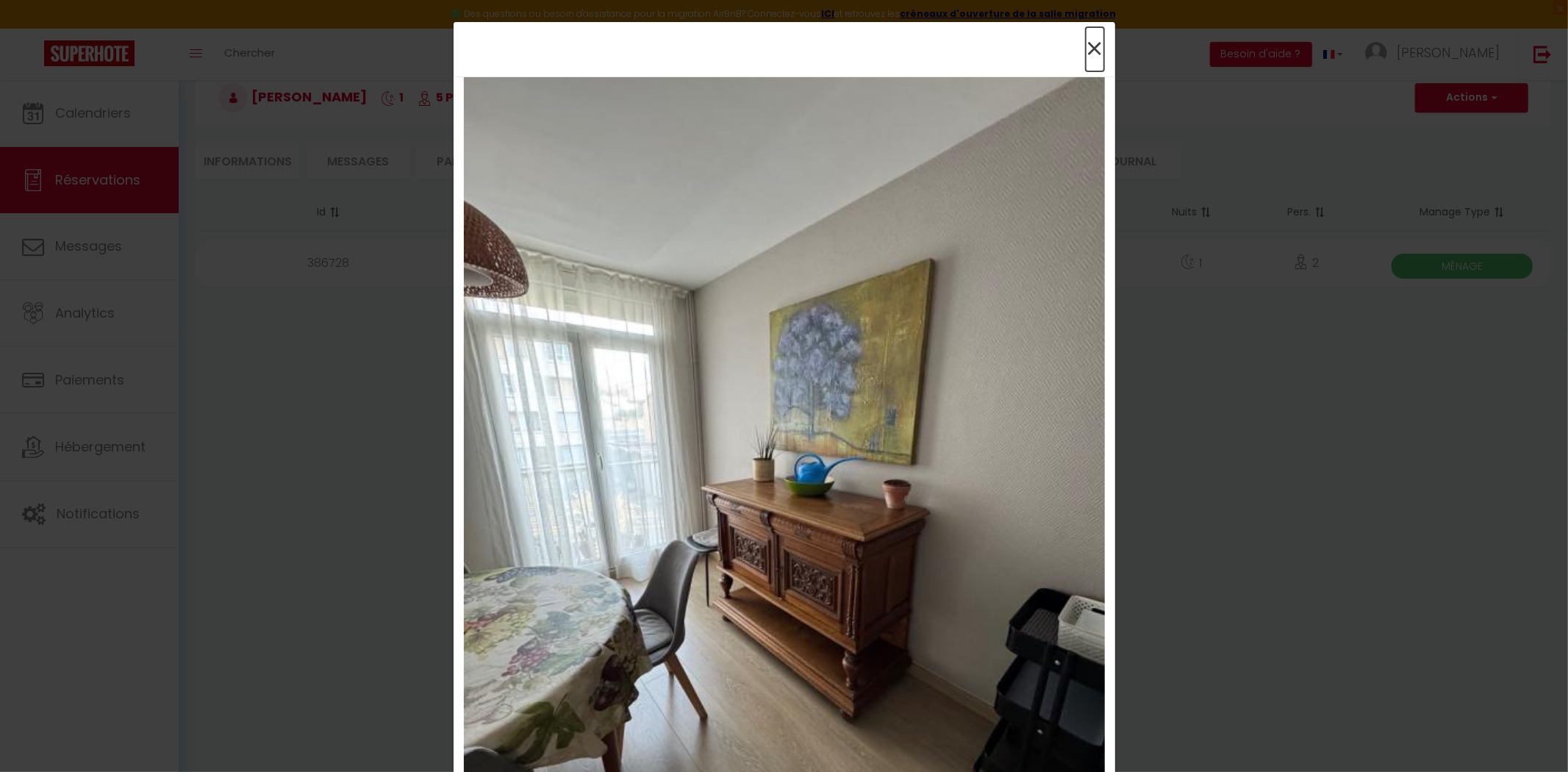
drag, startPoint x: 1082, startPoint y: 55, endPoint x: 1081, endPoint y: 65, distance: 10.0
click at [1085, 55] on span "×" at bounding box center [1095, 50] width 18 height 44
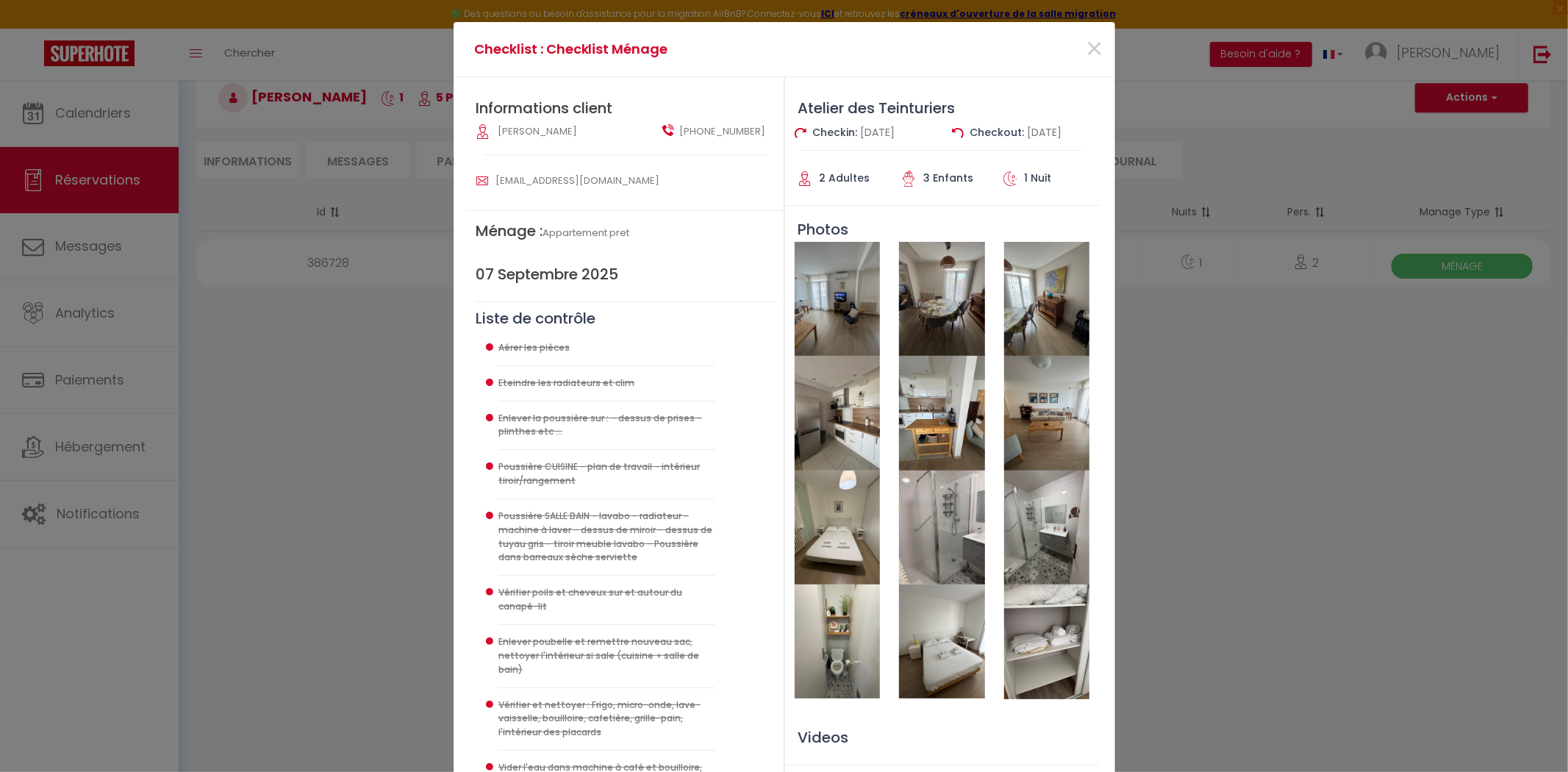
click at [857, 417] on img at bounding box center [837, 413] width 85 height 114
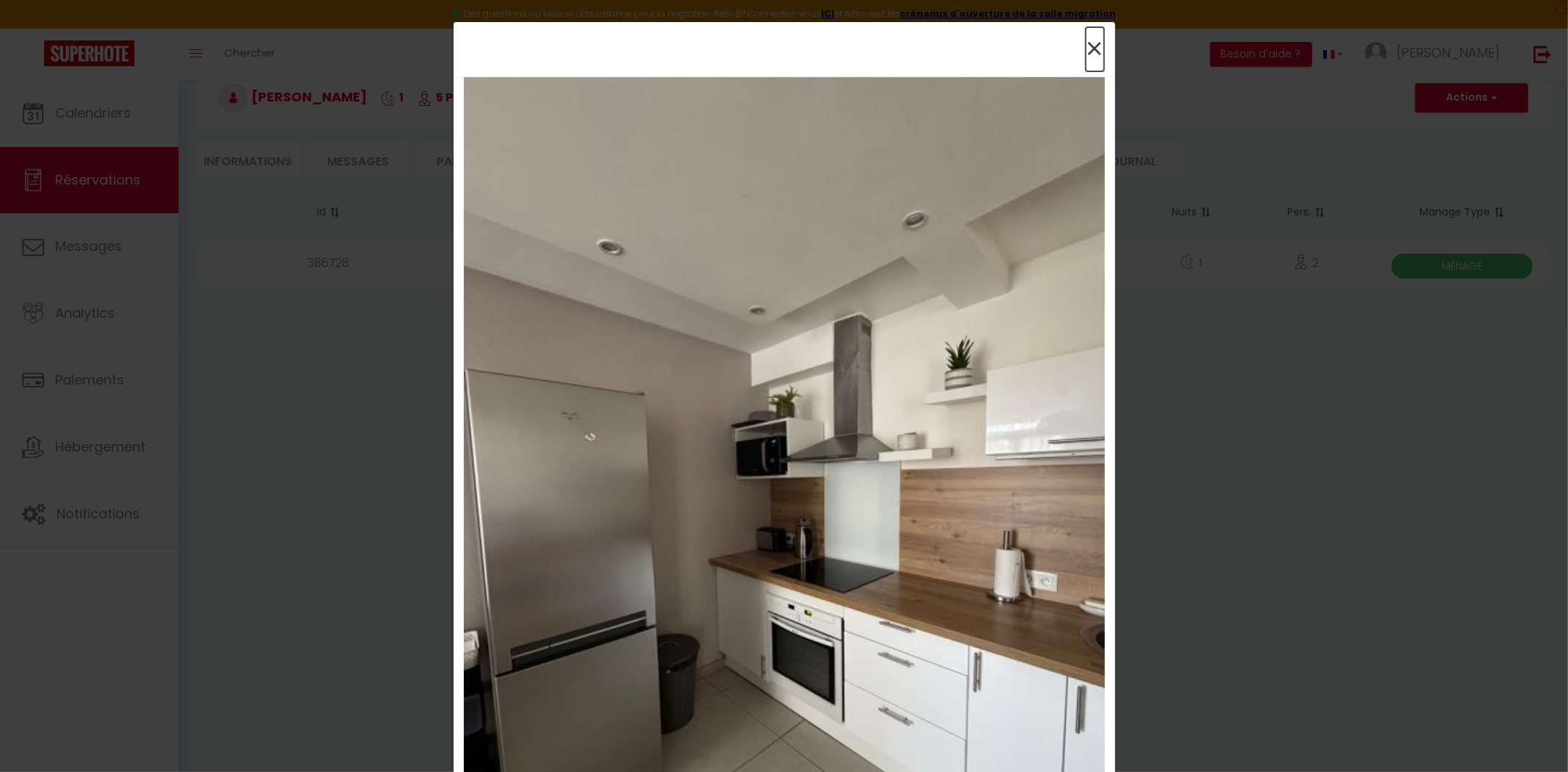
drag, startPoint x: 1093, startPoint y: 50, endPoint x: 1059, endPoint y: 175, distance: 129.5
click at [1092, 50] on span "×" at bounding box center [1095, 50] width 18 height 44
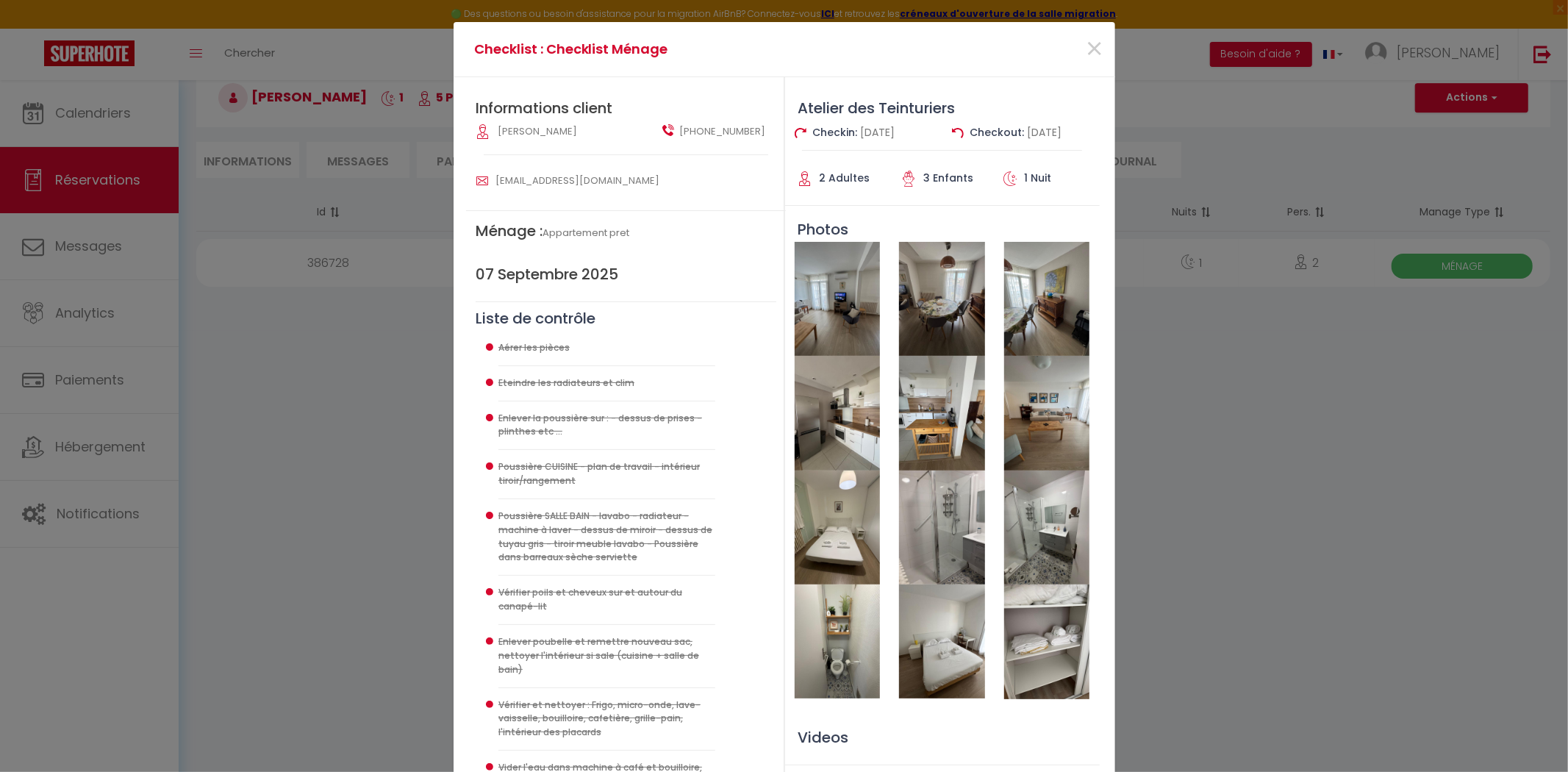
click at [940, 438] on img at bounding box center [941, 413] width 85 height 114
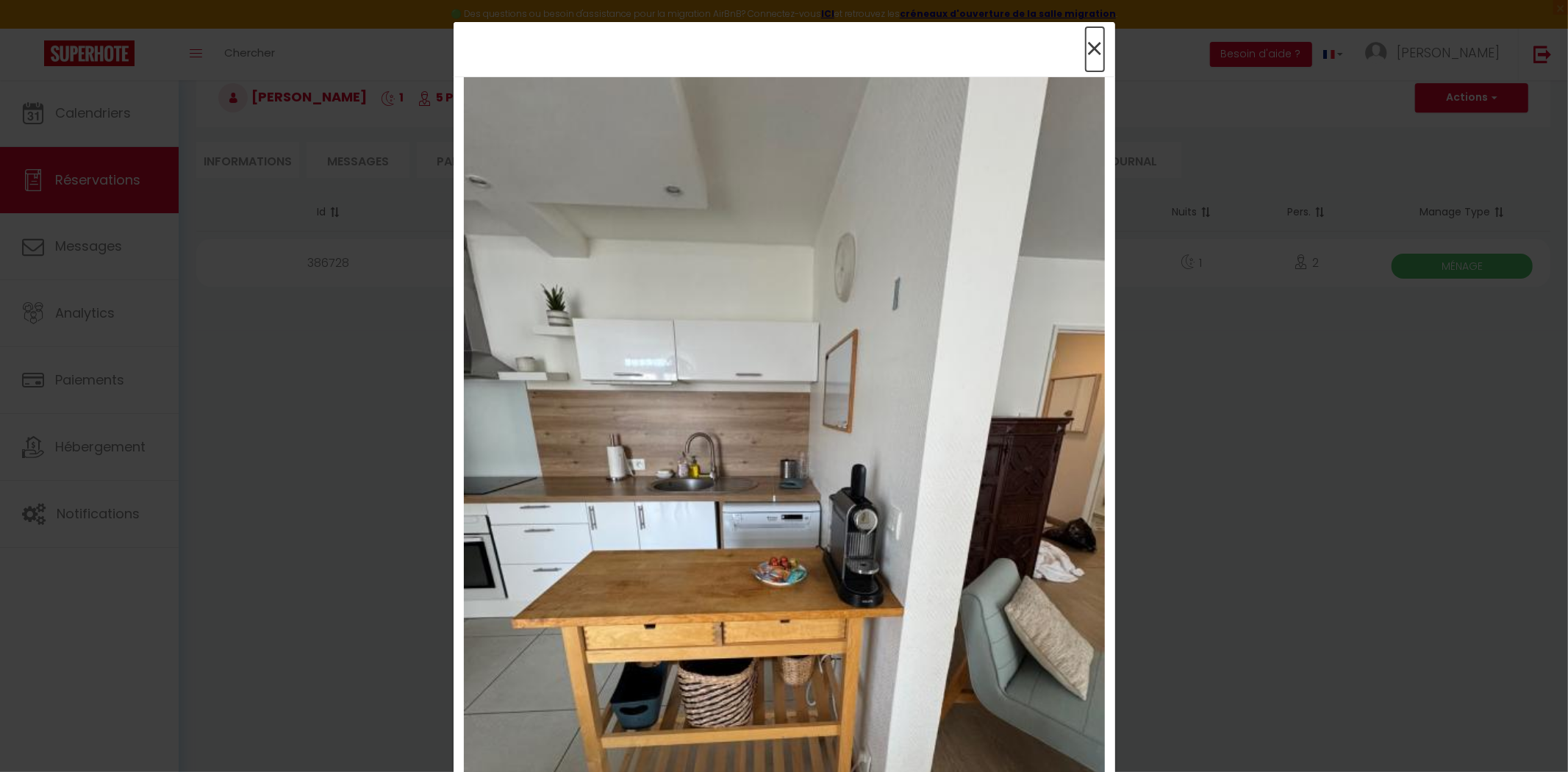
click at [1085, 55] on span "×" at bounding box center [1095, 50] width 18 height 44
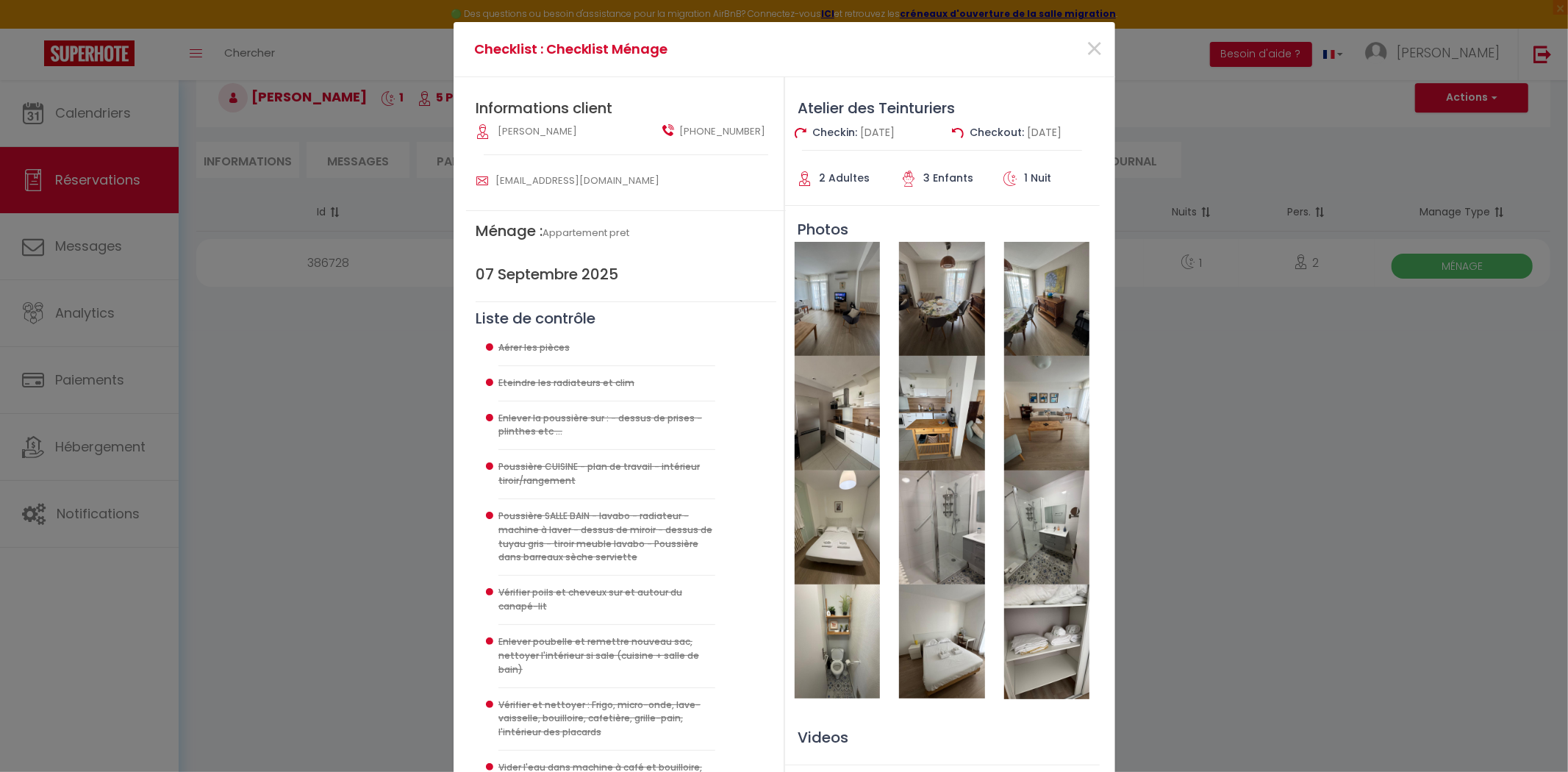
click at [1046, 438] on img at bounding box center [1046, 413] width 85 height 114
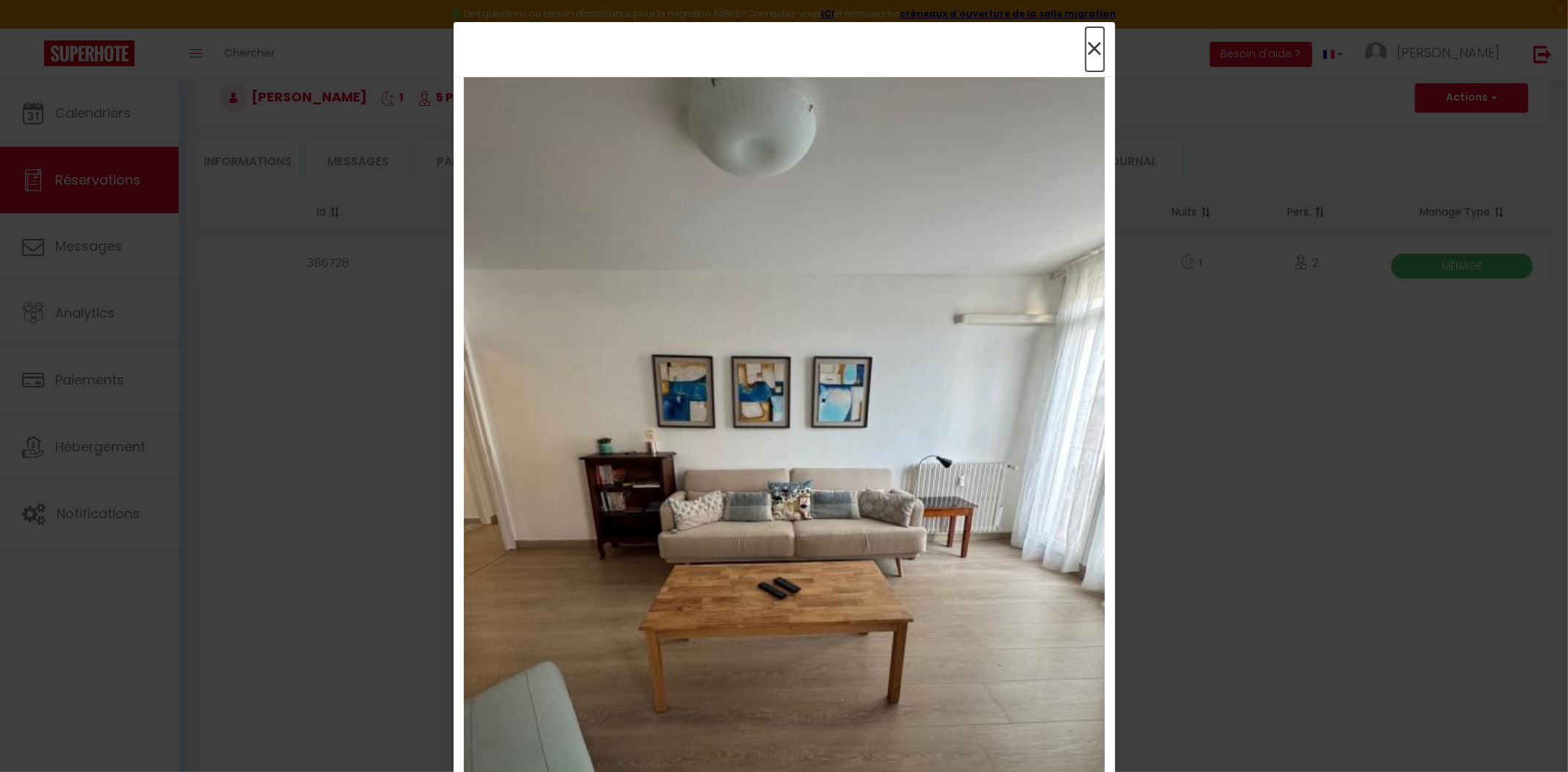
click at [1088, 42] on span "×" at bounding box center [1095, 50] width 18 height 44
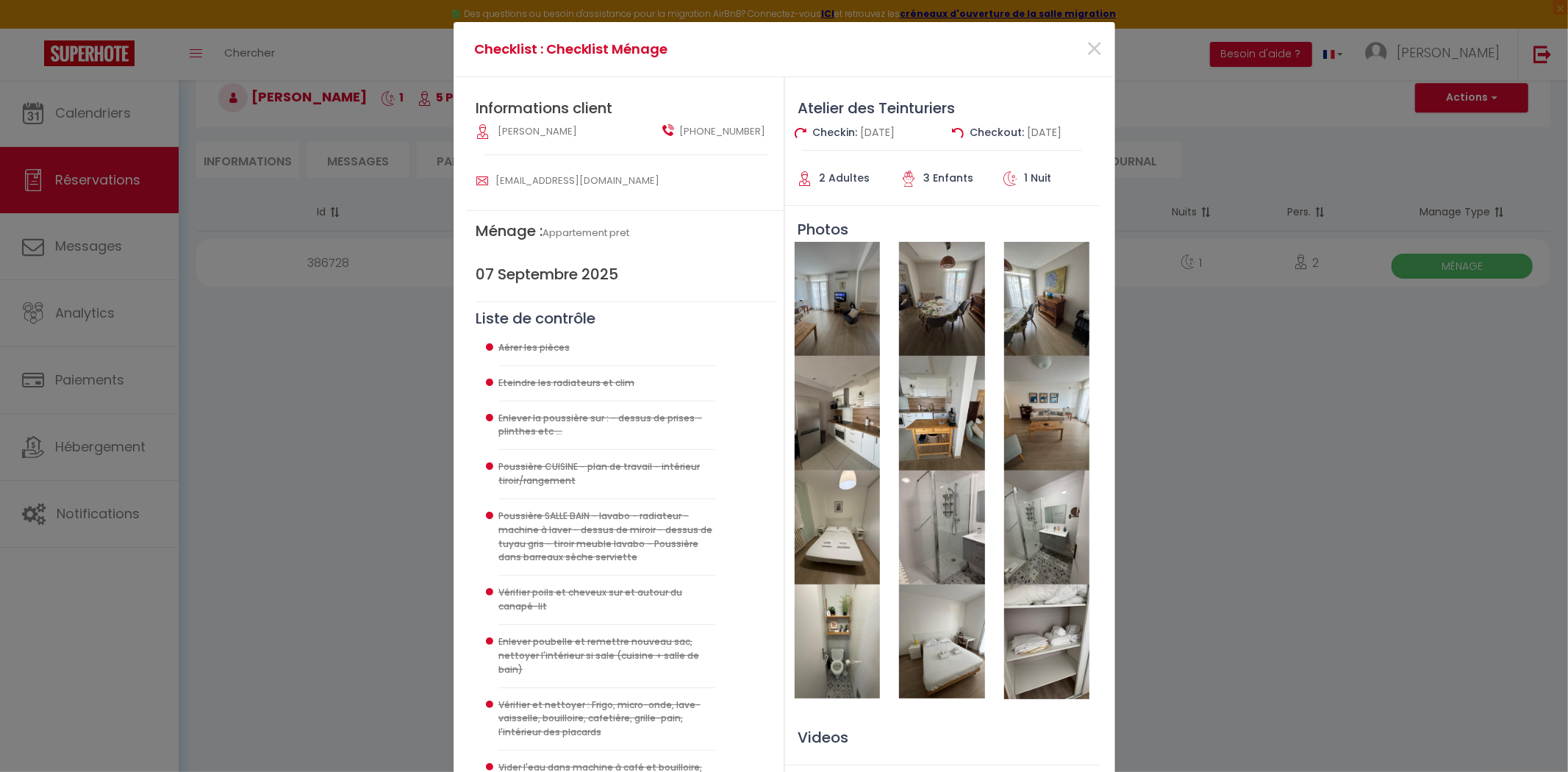
click at [840, 519] on img at bounding box center [837, 528] width 85 height 114
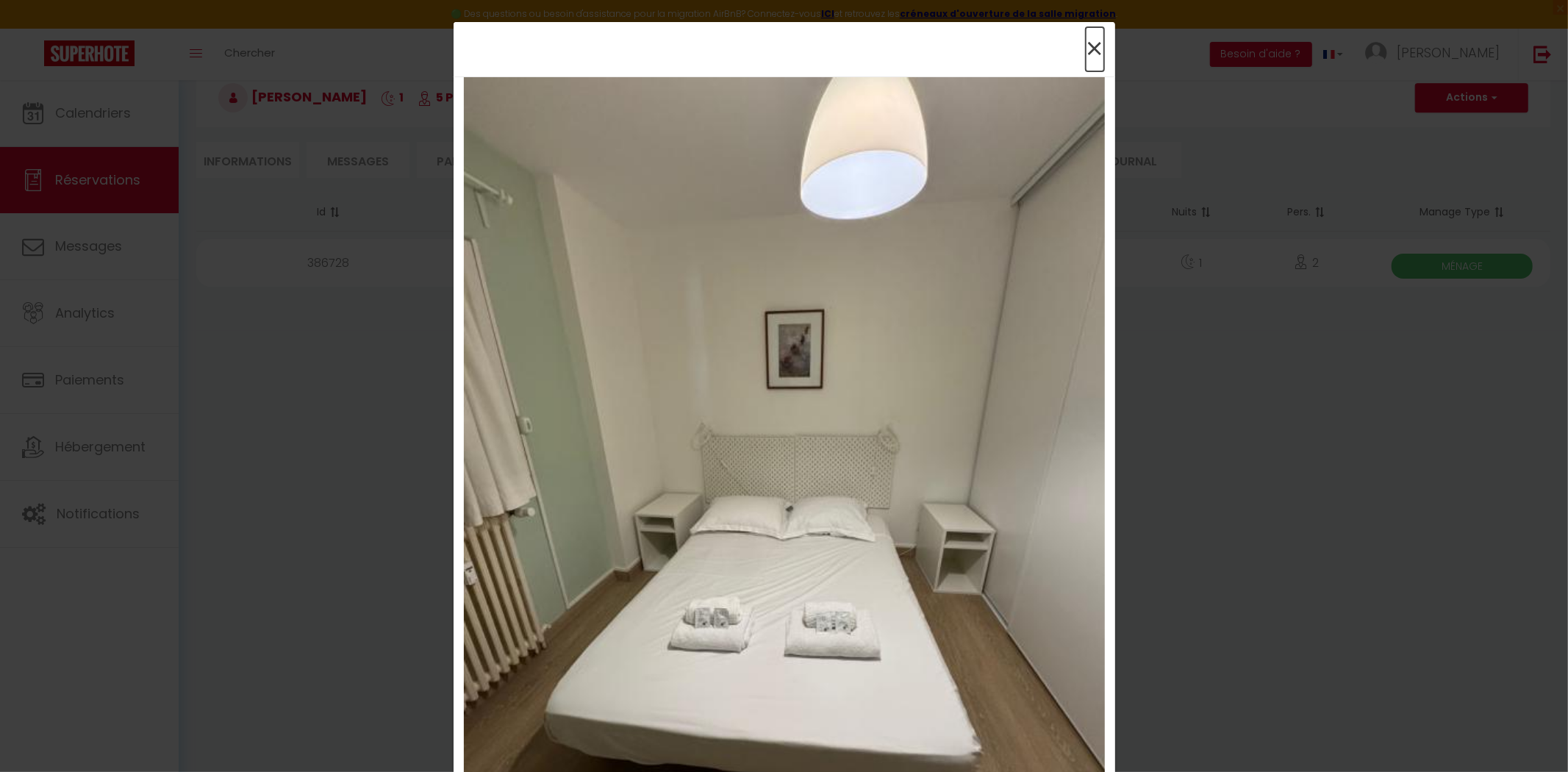
click at [1092, 52] on span "×" at bounding box center [1095, 50] width 18 height 44
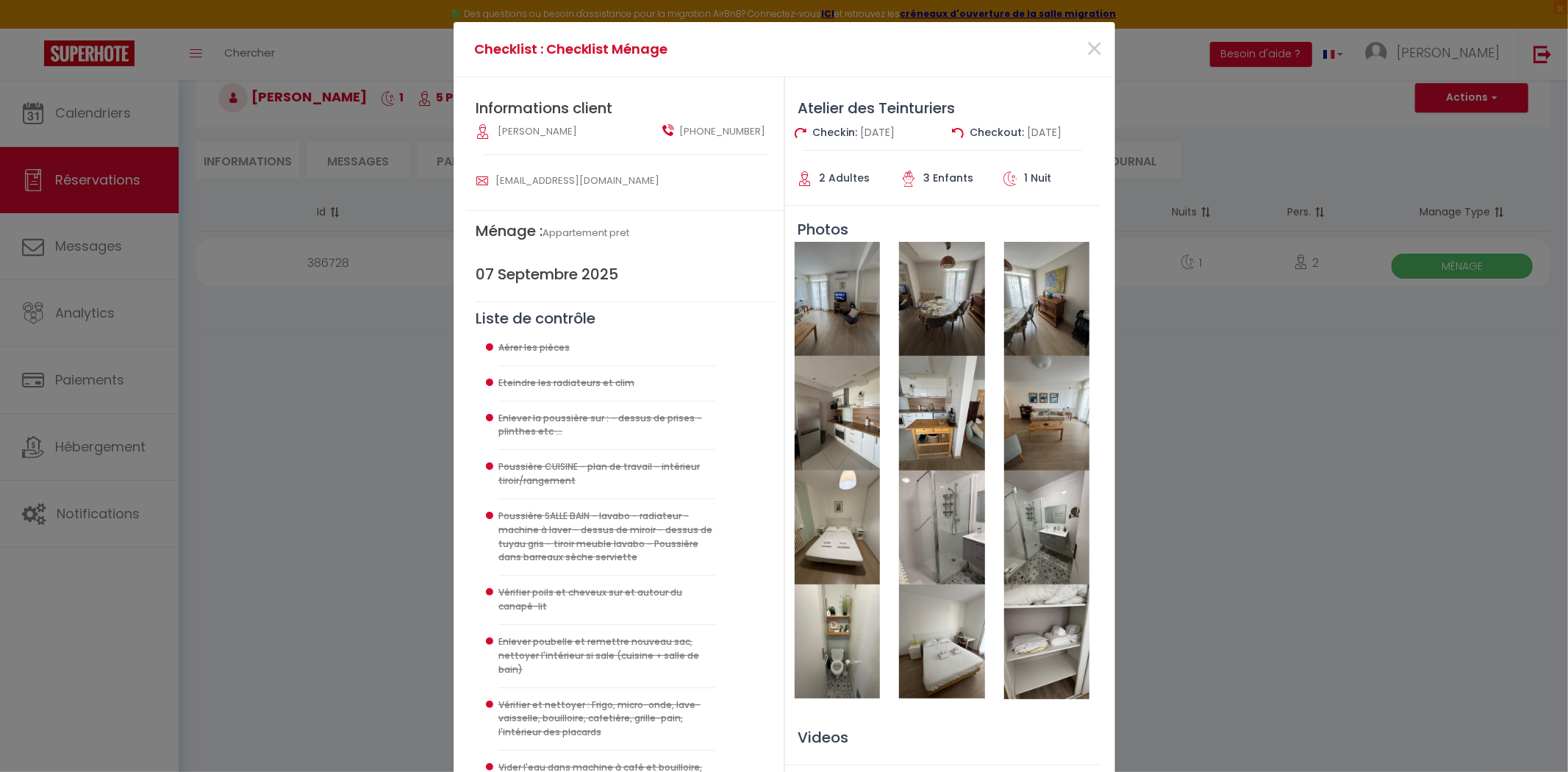
click at [915, 565] on img at bounding box center [941, 528] width 85 height 115
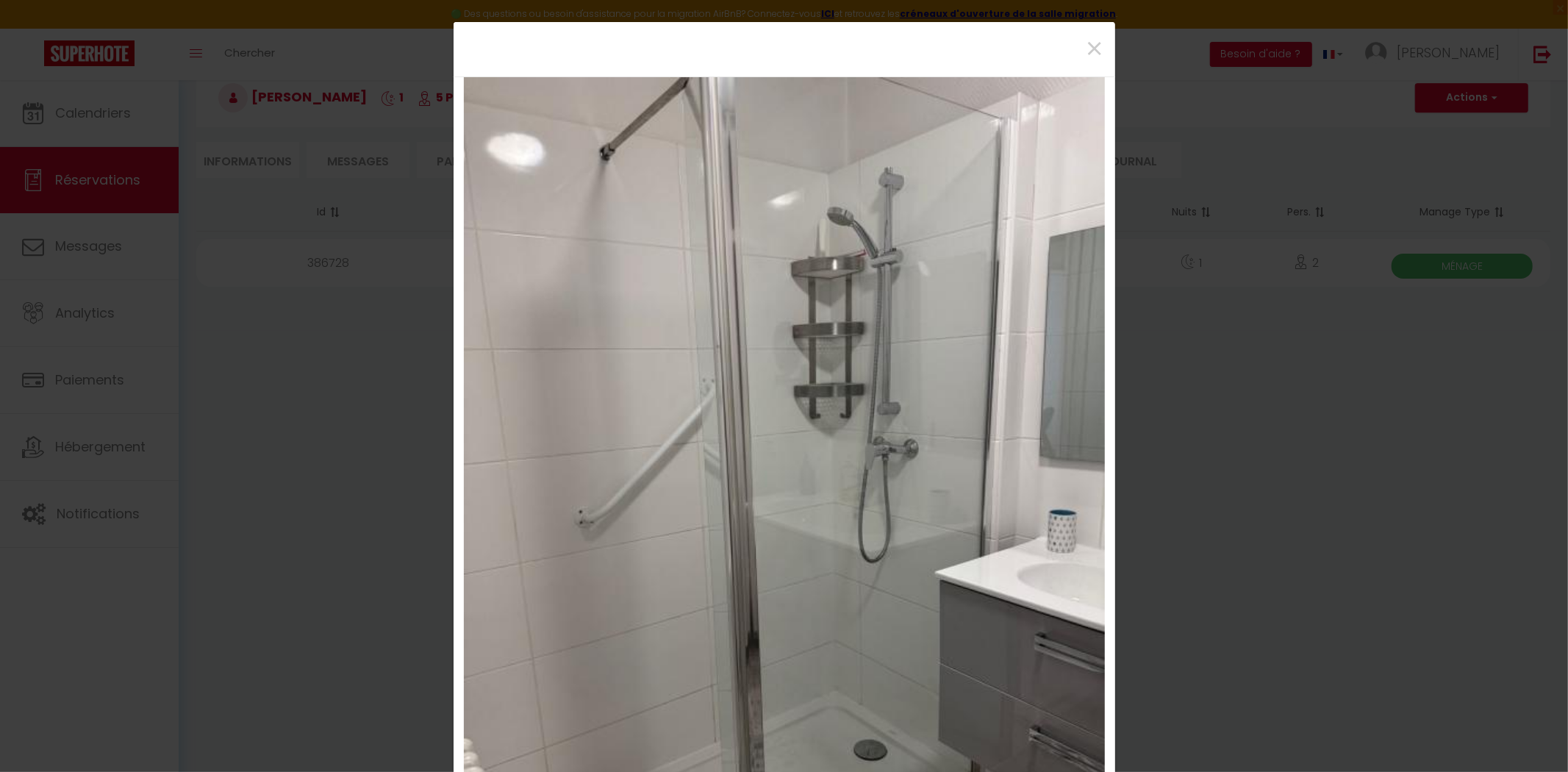
click at [1100, 42] on div "×" at bounding box center [784, 49] width 662 height 54
click at [1089, 41] on span "×" at bounding box center [1095, 50] width 18 height 44
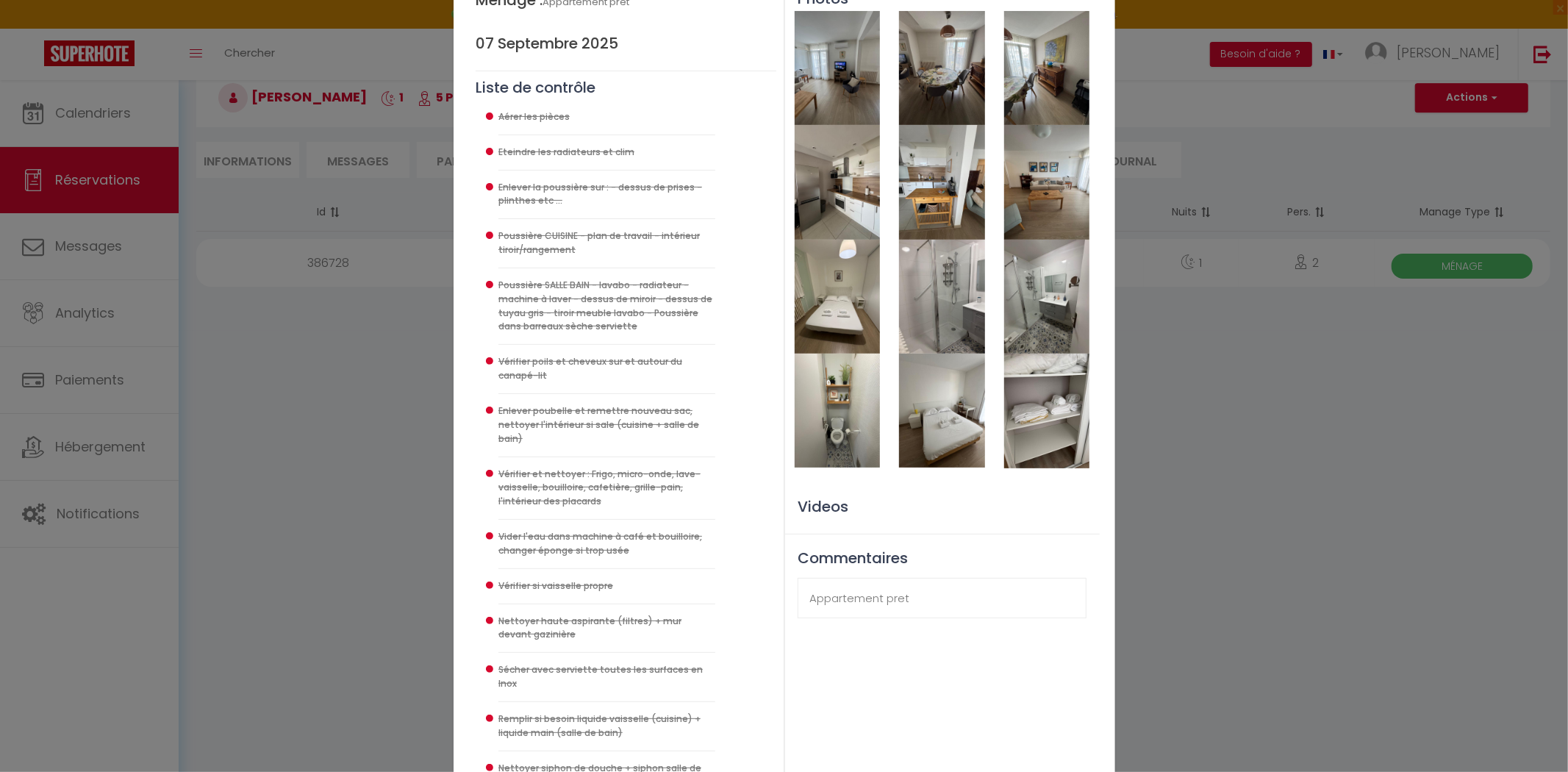
scroll to position [408, 0]
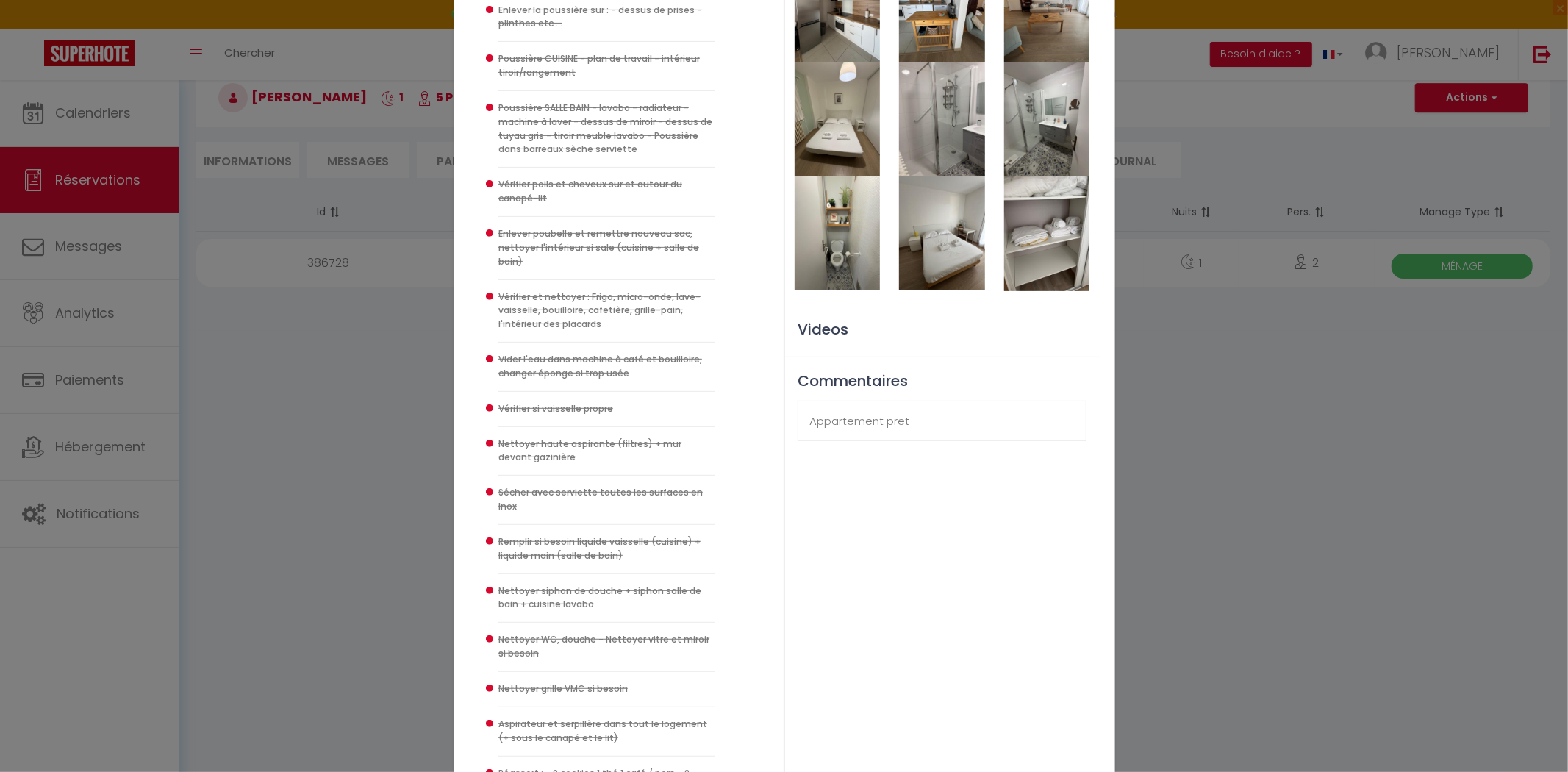
click at [936, 259] on img at bounding box center [941, 233] width 85 height 114
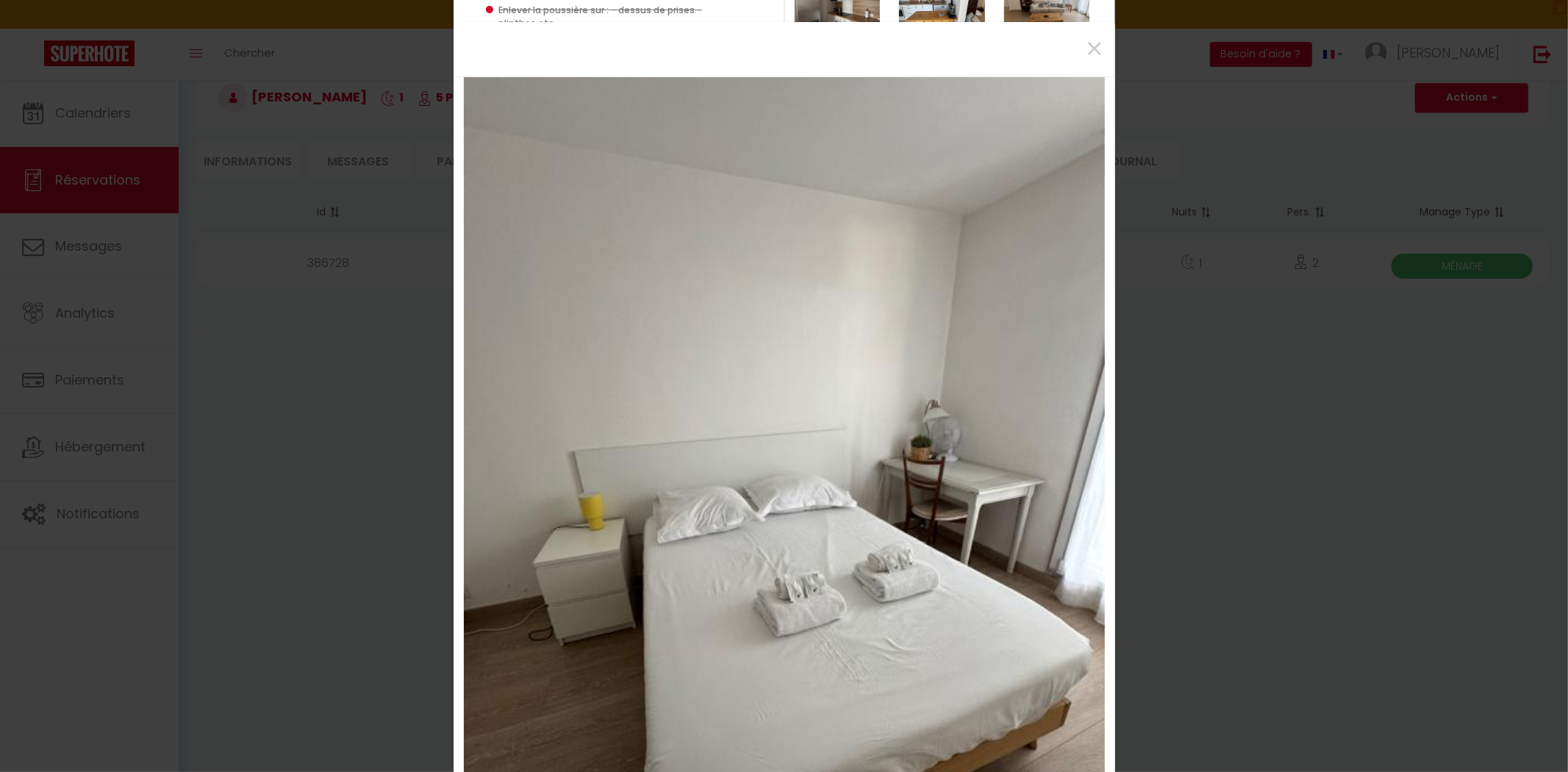
click at [975, 468] on img at bounding box center [784, 505] width 641 height 856
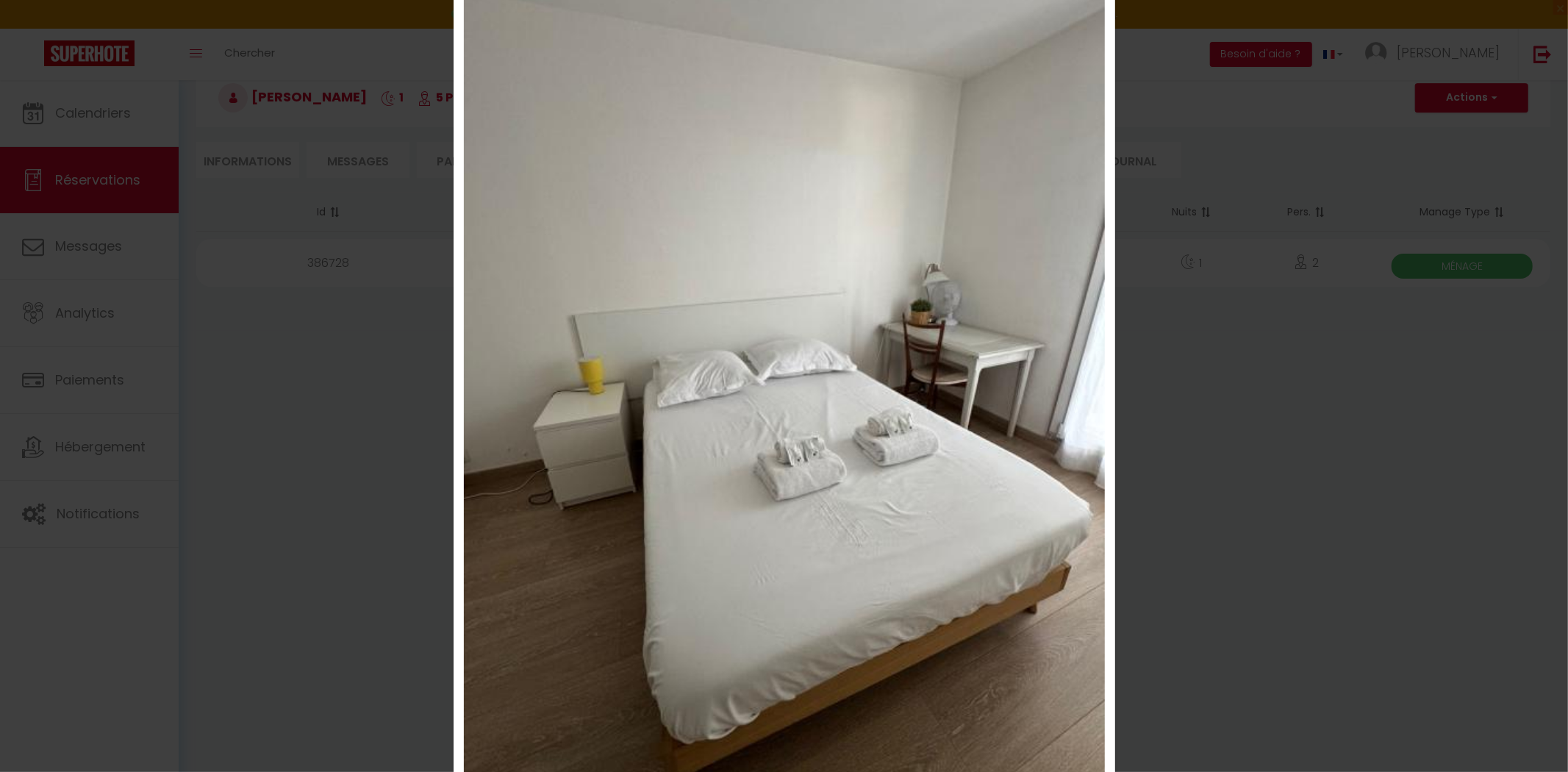
scroll to position [253, 0]
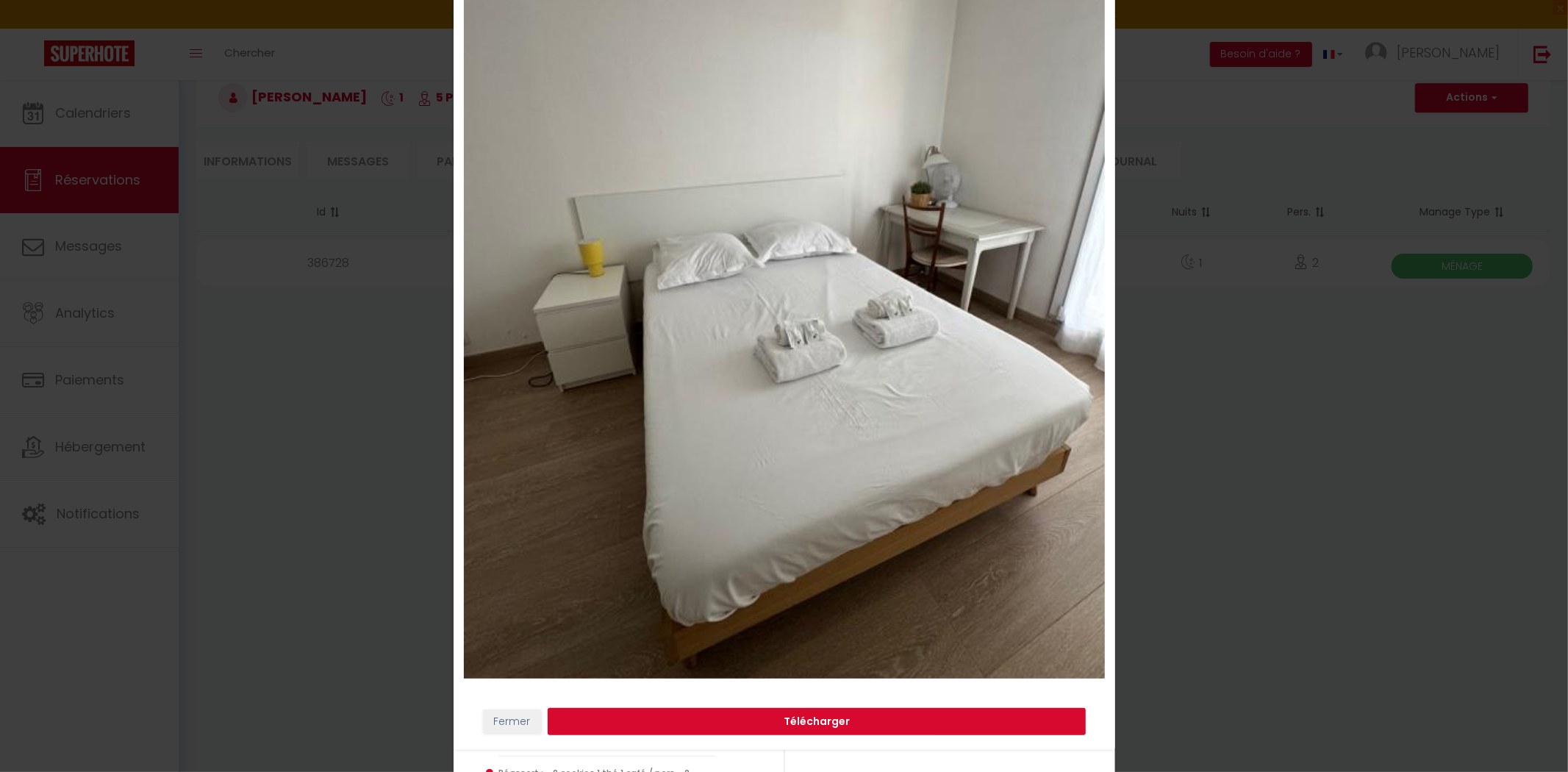
click at [740, 715] on button "Télécharger" at bounding box center [817, 722] width 538 height 28
click at [1274, 701] on div "× Fermer Télécharger" at bounding box center [784, 386] width 1568 height 772
click at [1255, 538] on div "× Fermer Télécharger" at bounding box center [784, 386] width 1568 height 772
click at [497, 706] on div "Fermer Télécharger" at bounding box center [784, 722] width 662 height 57
click at [501, 721] on button "Fermer" at bounding box center [512, 722] width 59 height 25
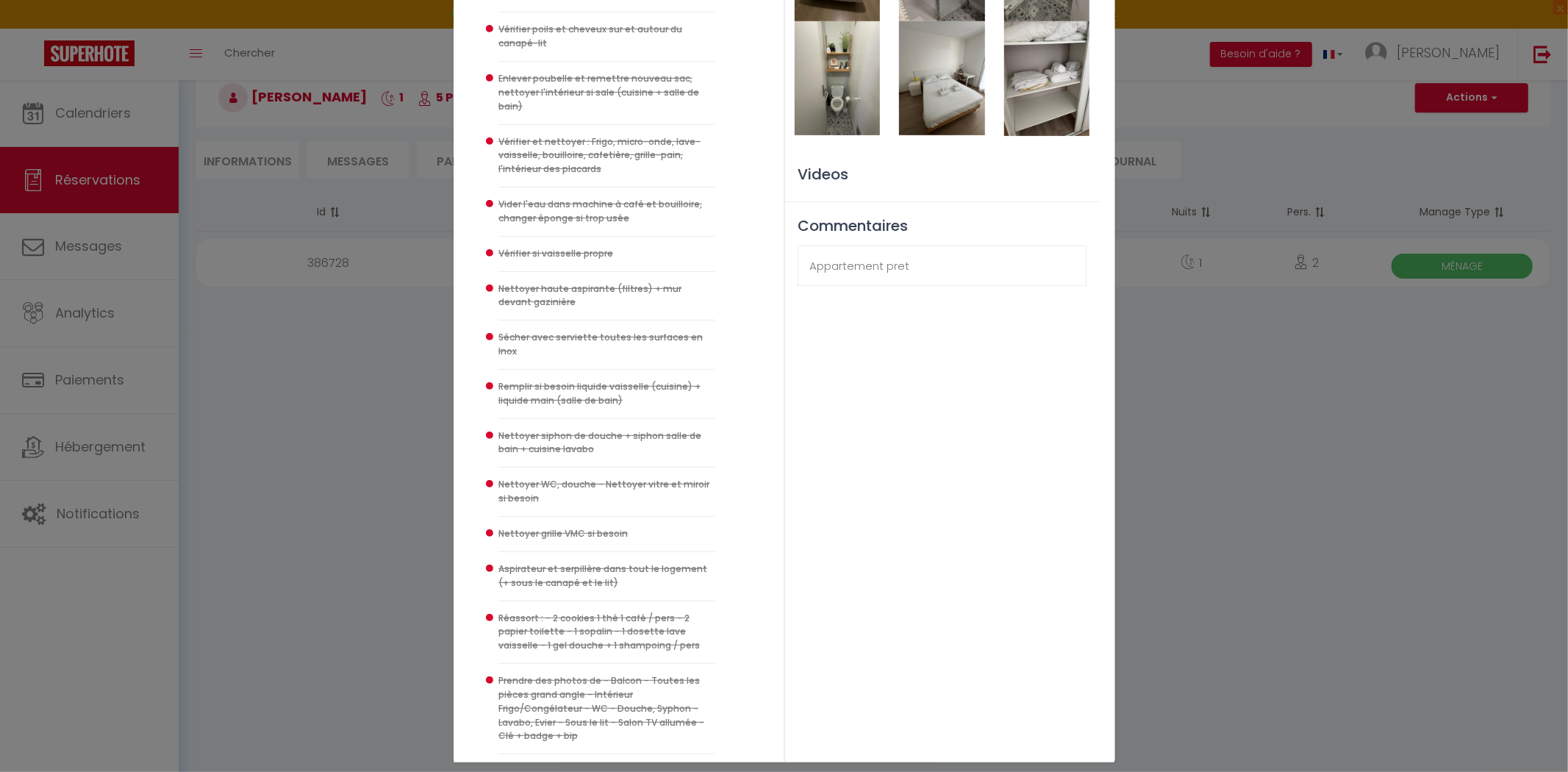
click at [1332, 390] on div "Checklist : Checklist Ménage × Informations client [PERSON_NAME] [PHONE_NUMBER]…" at bounding box center [784, 386] width 1568 height 772
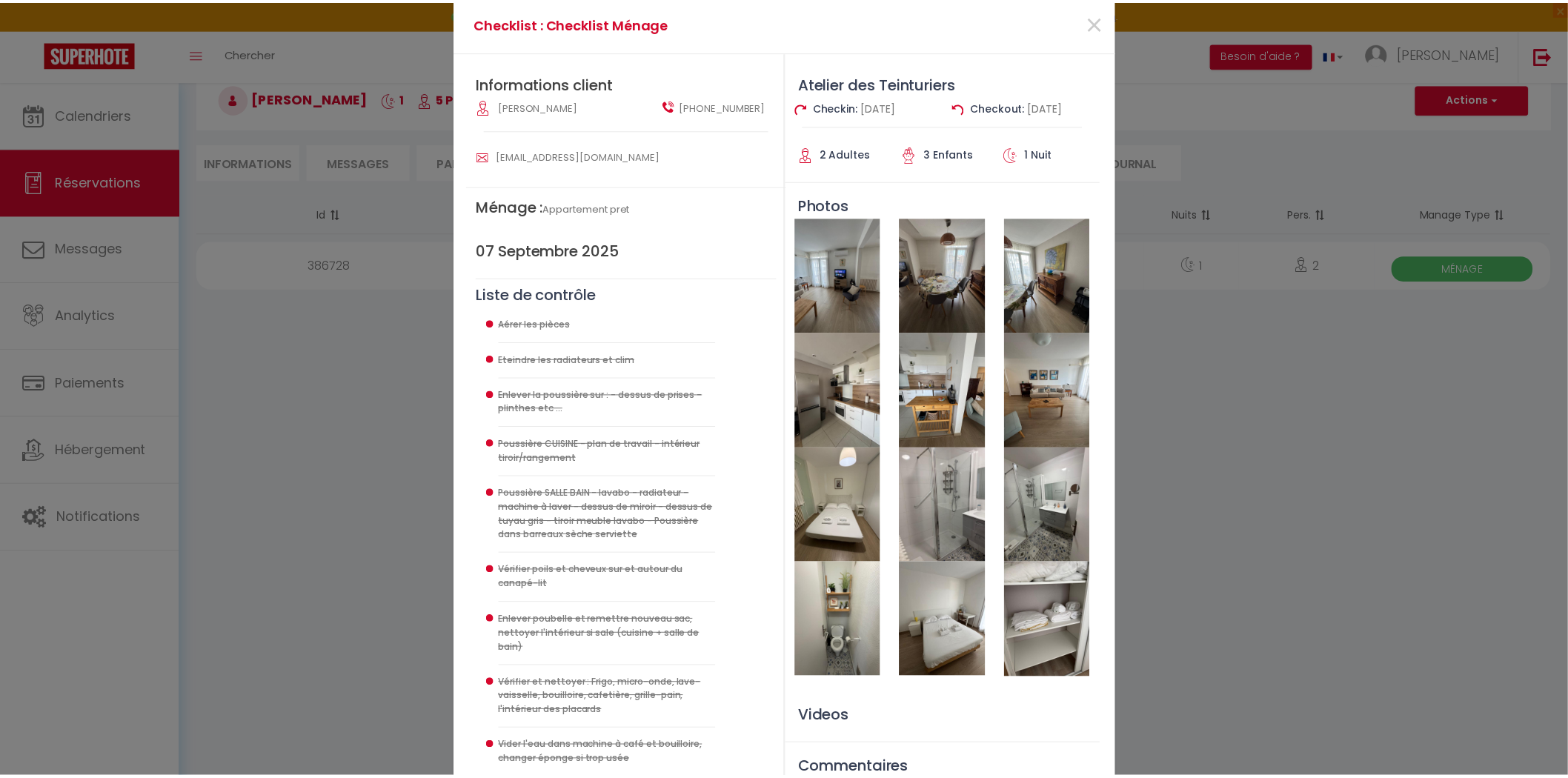
scroll to position [0, 0]
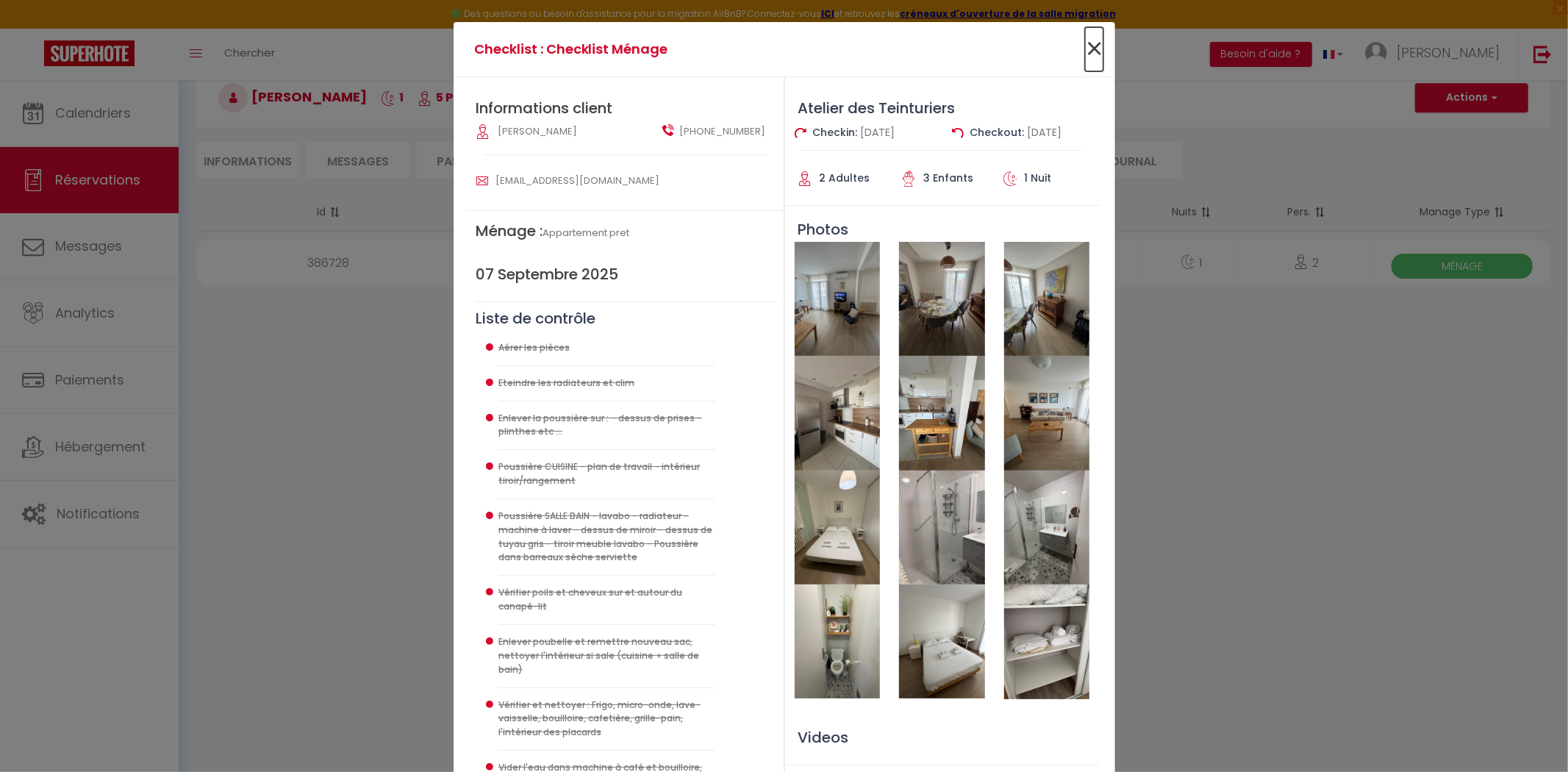
drag, startPoint x: 1082, startPoint y: 37, endPoint x: 1111, endPoint y: 49, distance: 31.4
click at [1085, 40] on span "×" at bounding box center [1095, 50] width 18 height 44
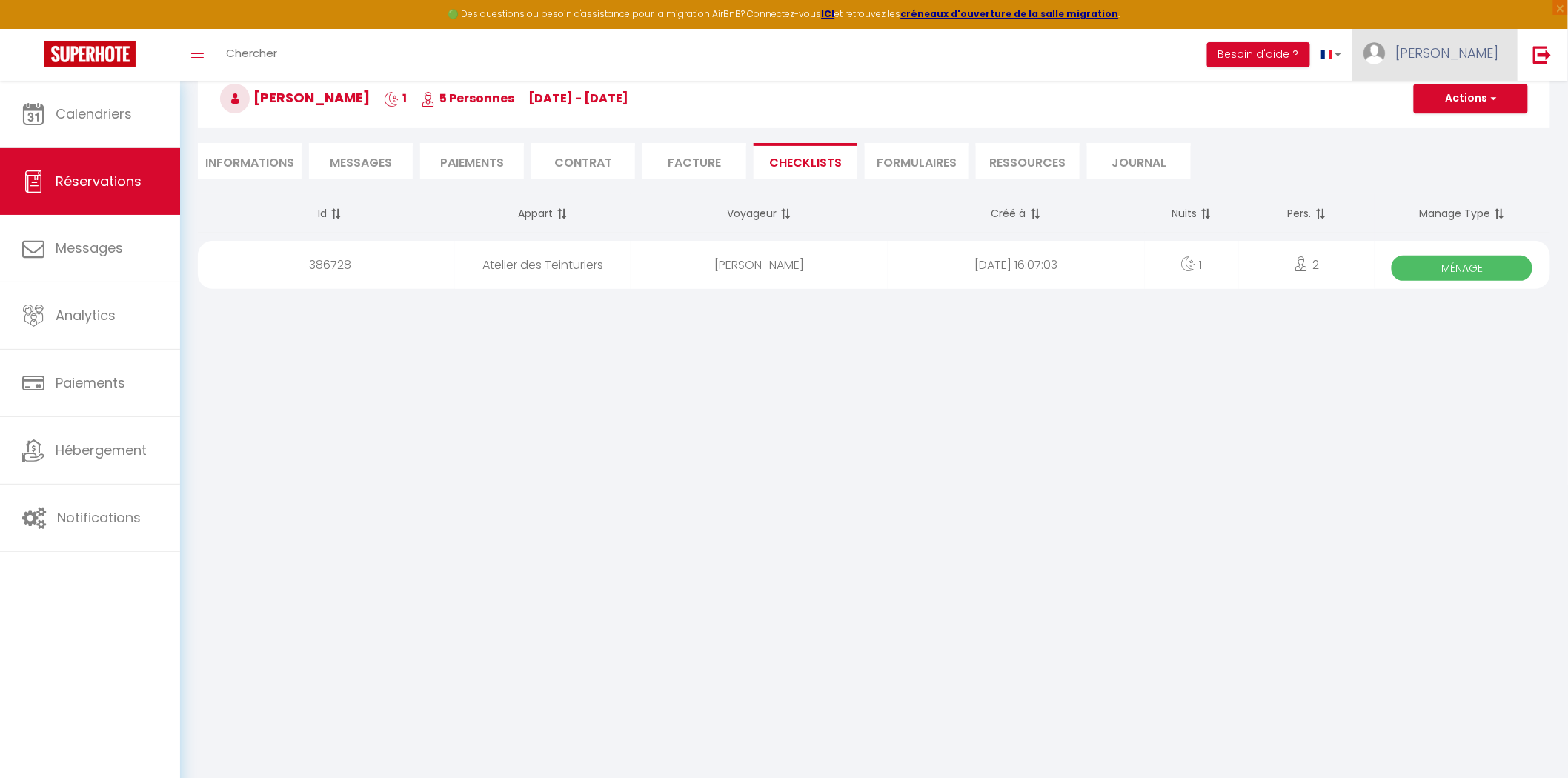
drag, startPoint x: 1483, startPoint y: 41, endPoint x: 1466, endPoint y: 77, distance: 39.8
click at [1481, 41] on link "[PERSON_NAME]" at bounding box center [1435, 55] width 166 height 52
click at [1453, 94] on link "Paramètres" at bounding box center [1458, 103] width 110 height 25
select select "fr"
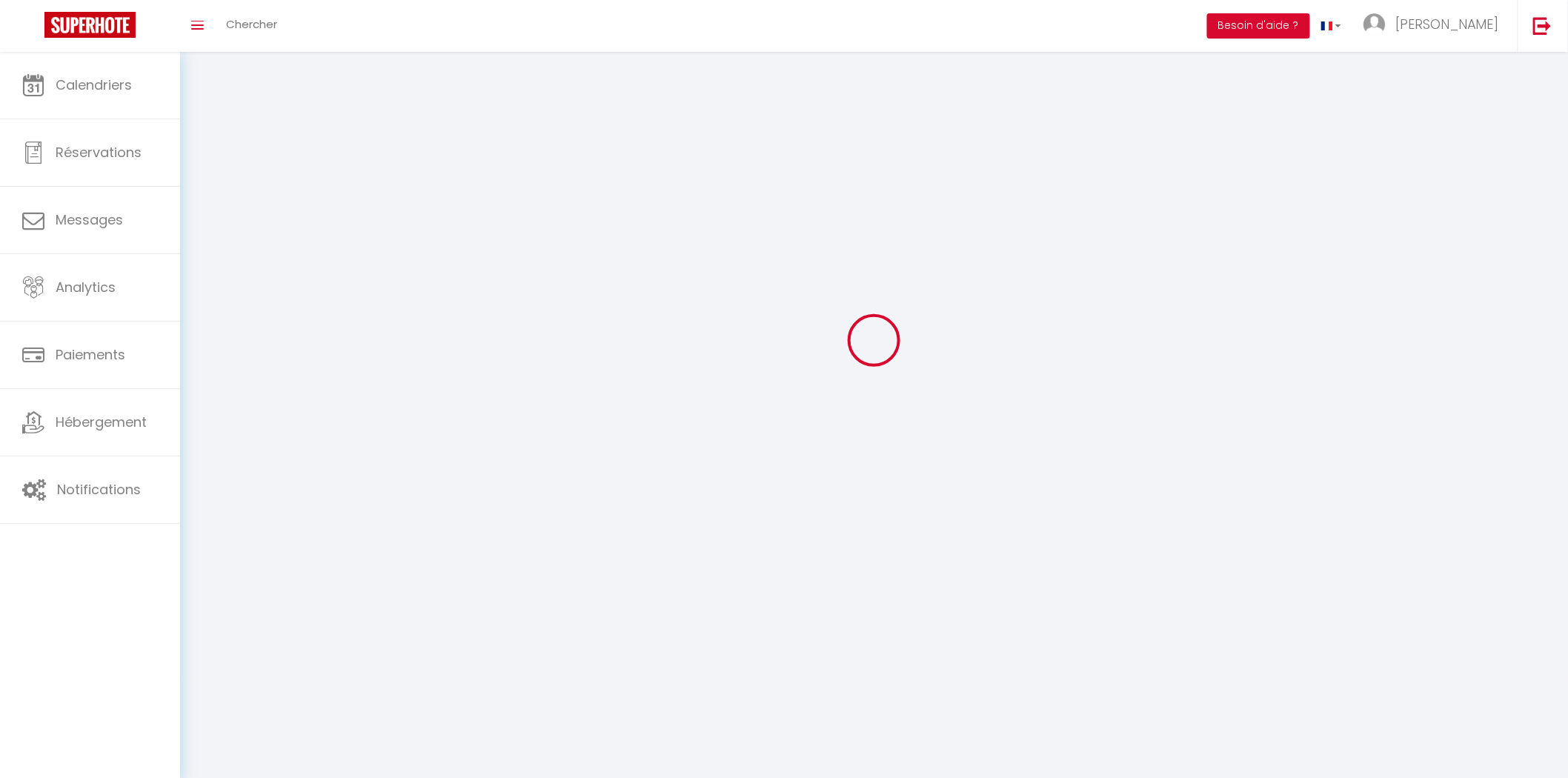
type input "[PERSON_NAME]"
type input "Verdalle"
type input "0616970214"
type input "[STREET_ADDRESS][PERSON_NAME]"
type input "Muret"
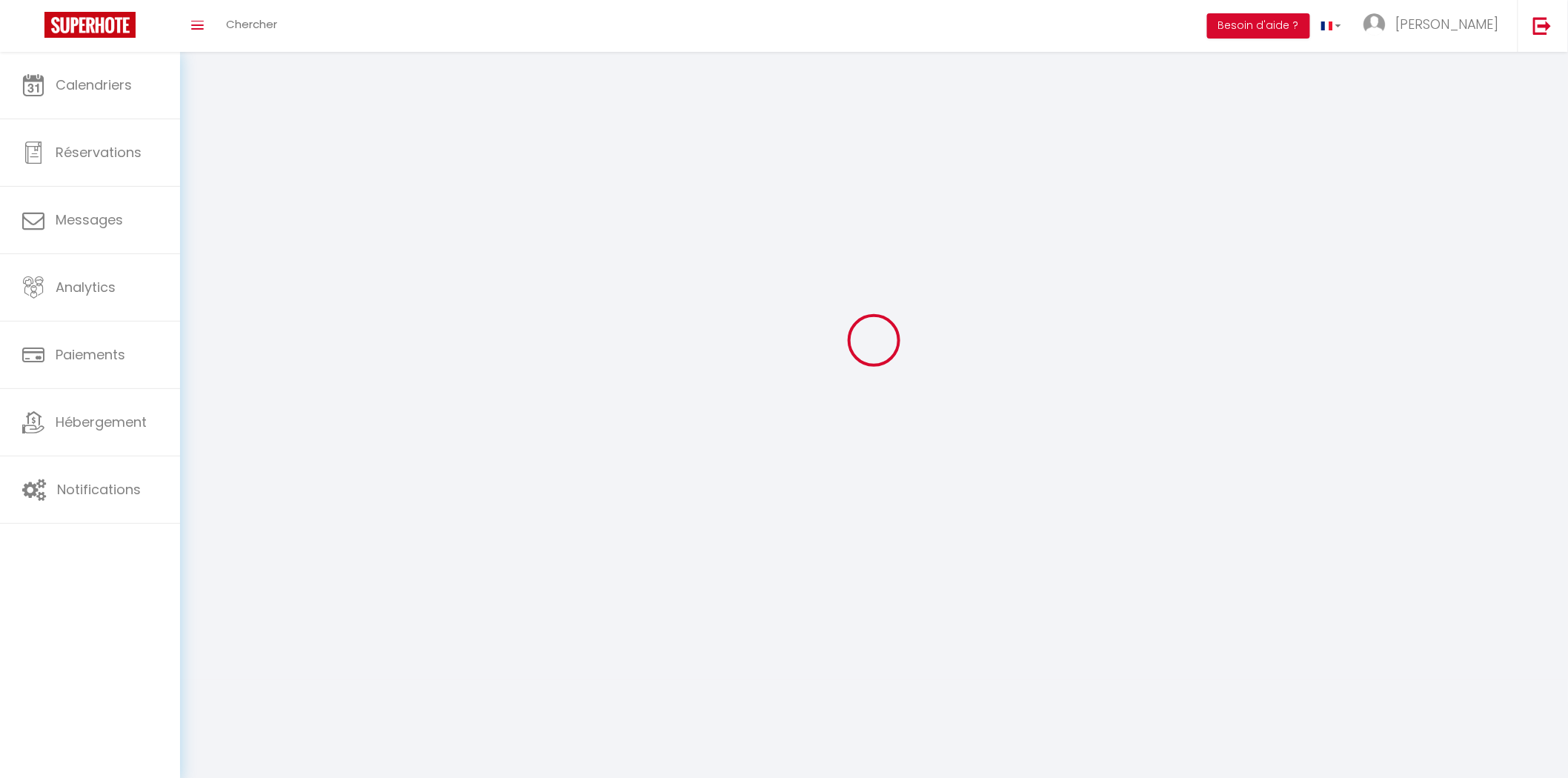
type input "31600"
type input "gVSyyvty8ngpyNqHSd5c7CcrU"
type input "rG4m6njcDafNblg4HY2i2g9Ja"
type input "[URL][DOMAIN_NAME]"
select select "28"
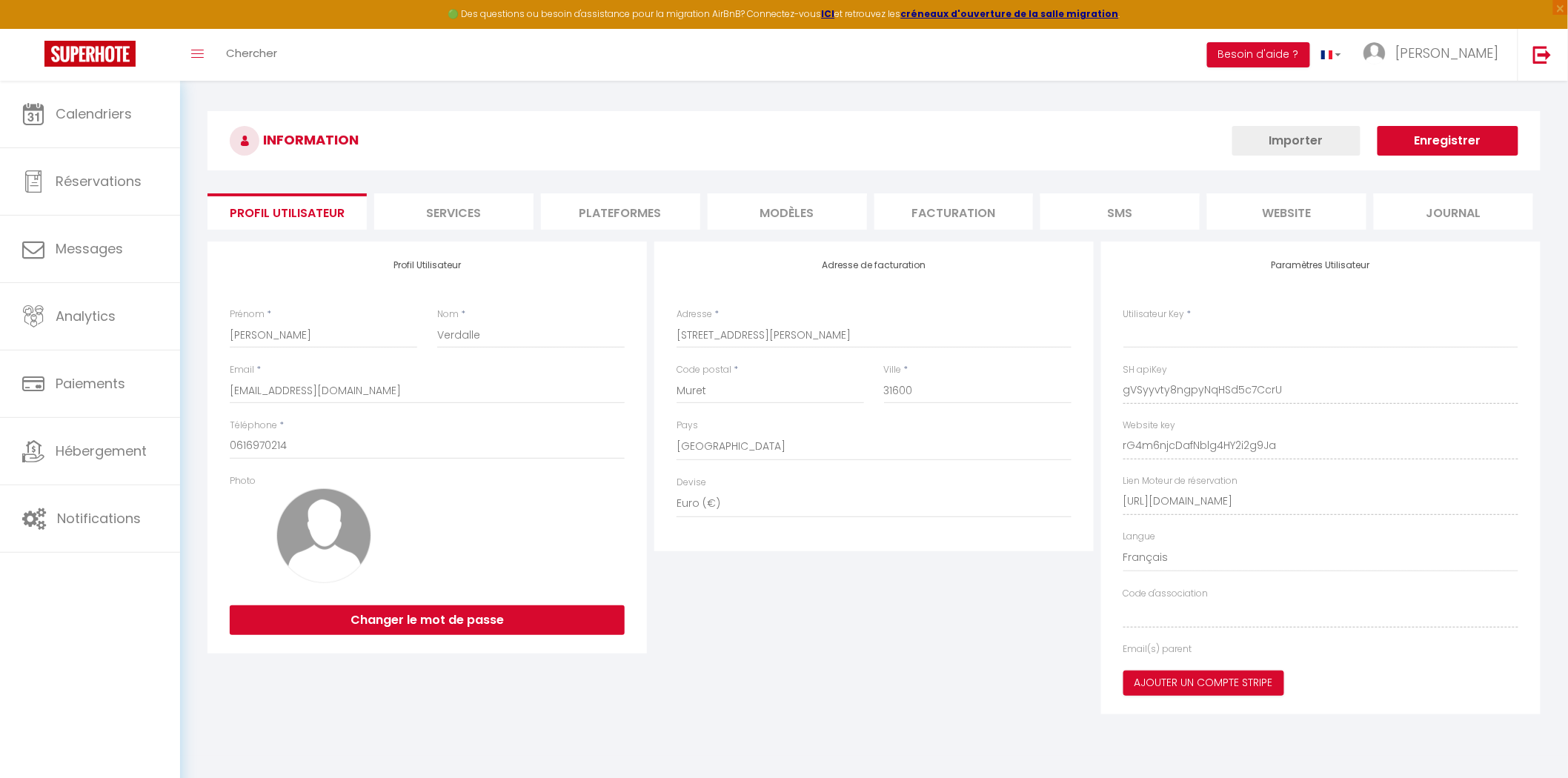
type input "gVSyyvty8ngpyNqHSd5c7CcrU"
type input "rG4m6njcDafNblg4HY2i2g9Ja"
type input "[URL][DOMAIN_NAME]"
select select "fr"
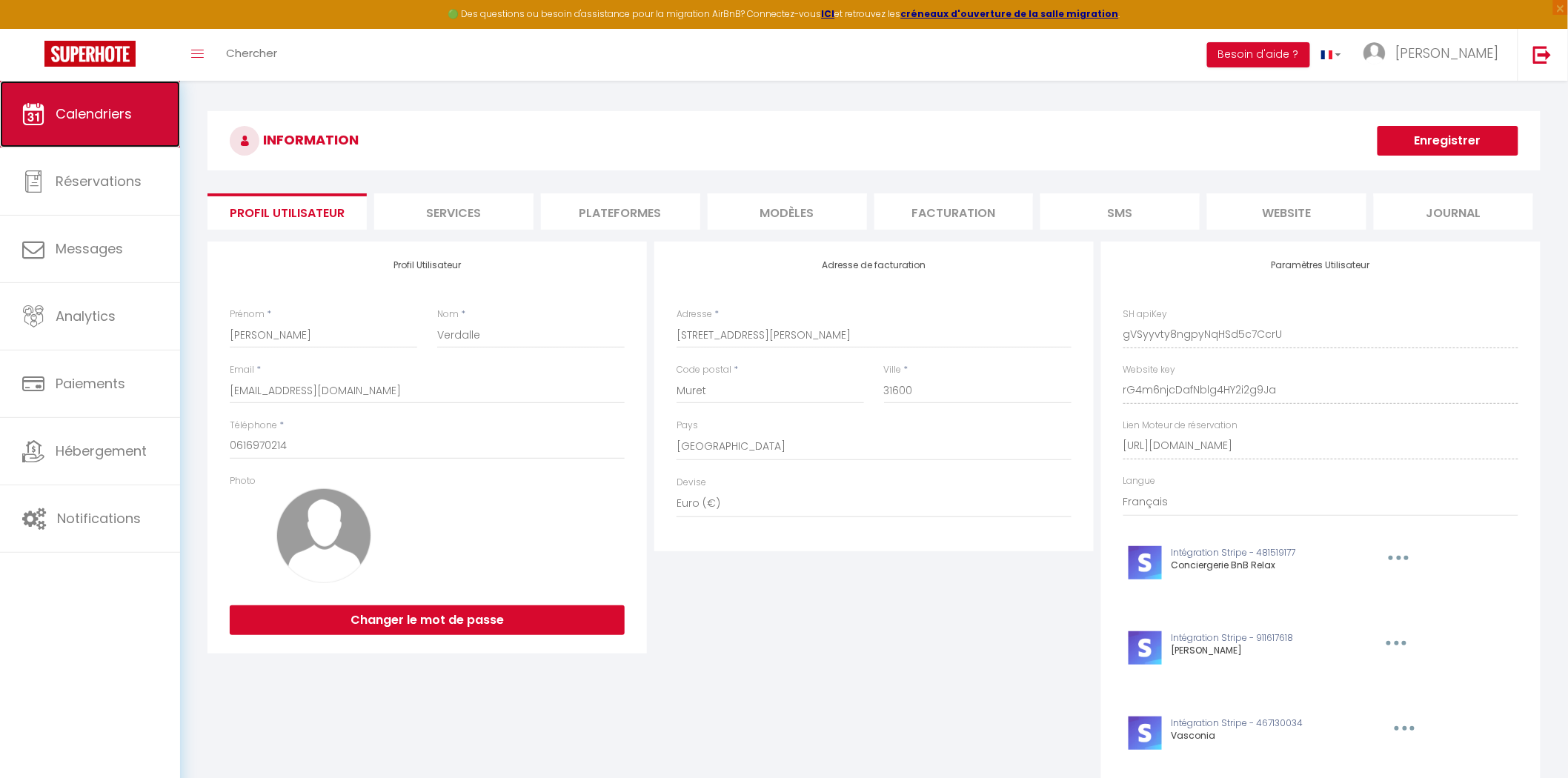
click at [144, 107] on link "Calendriers" at bounding box center [90, 114] width 180 height 67
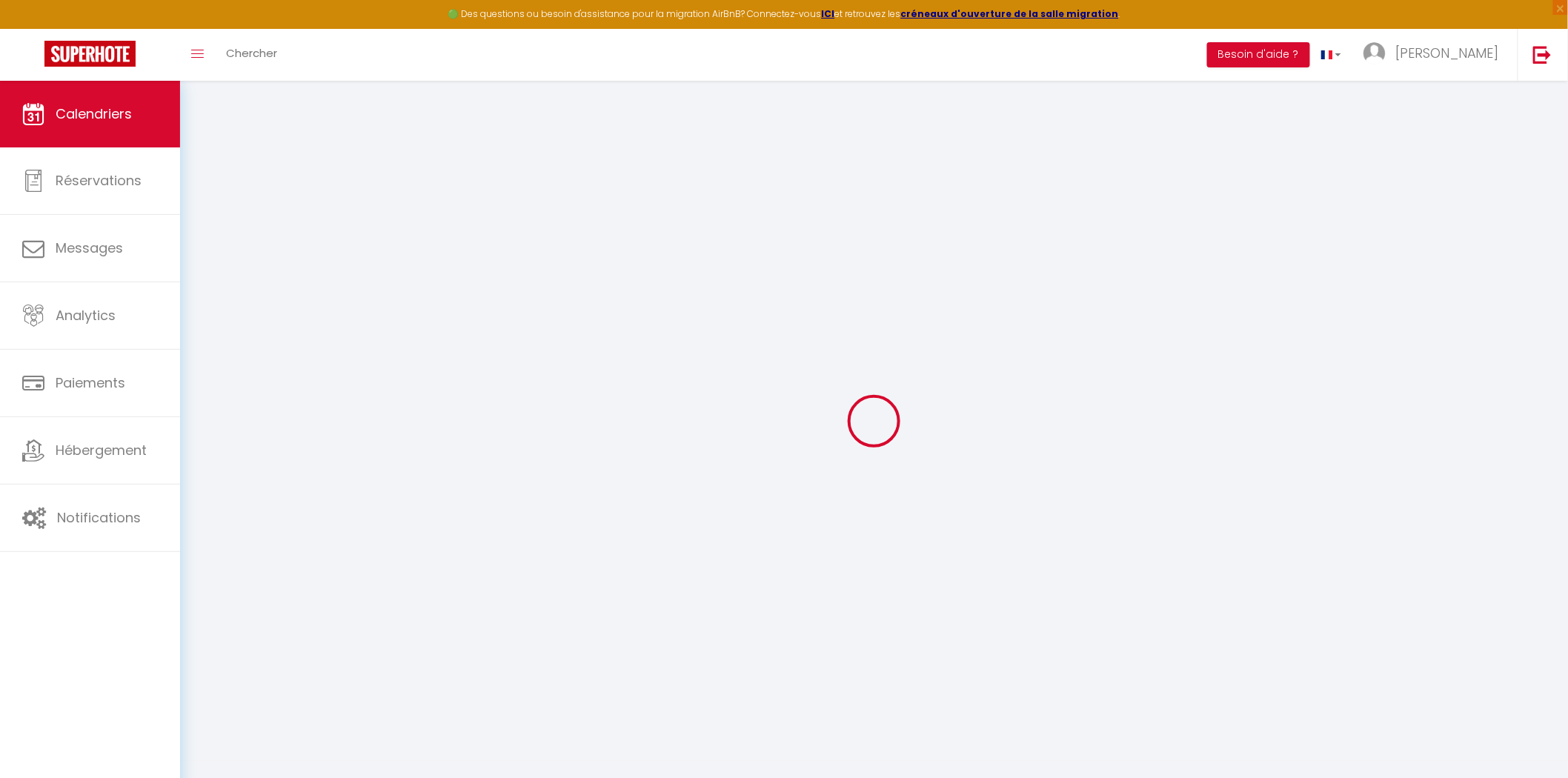
select select
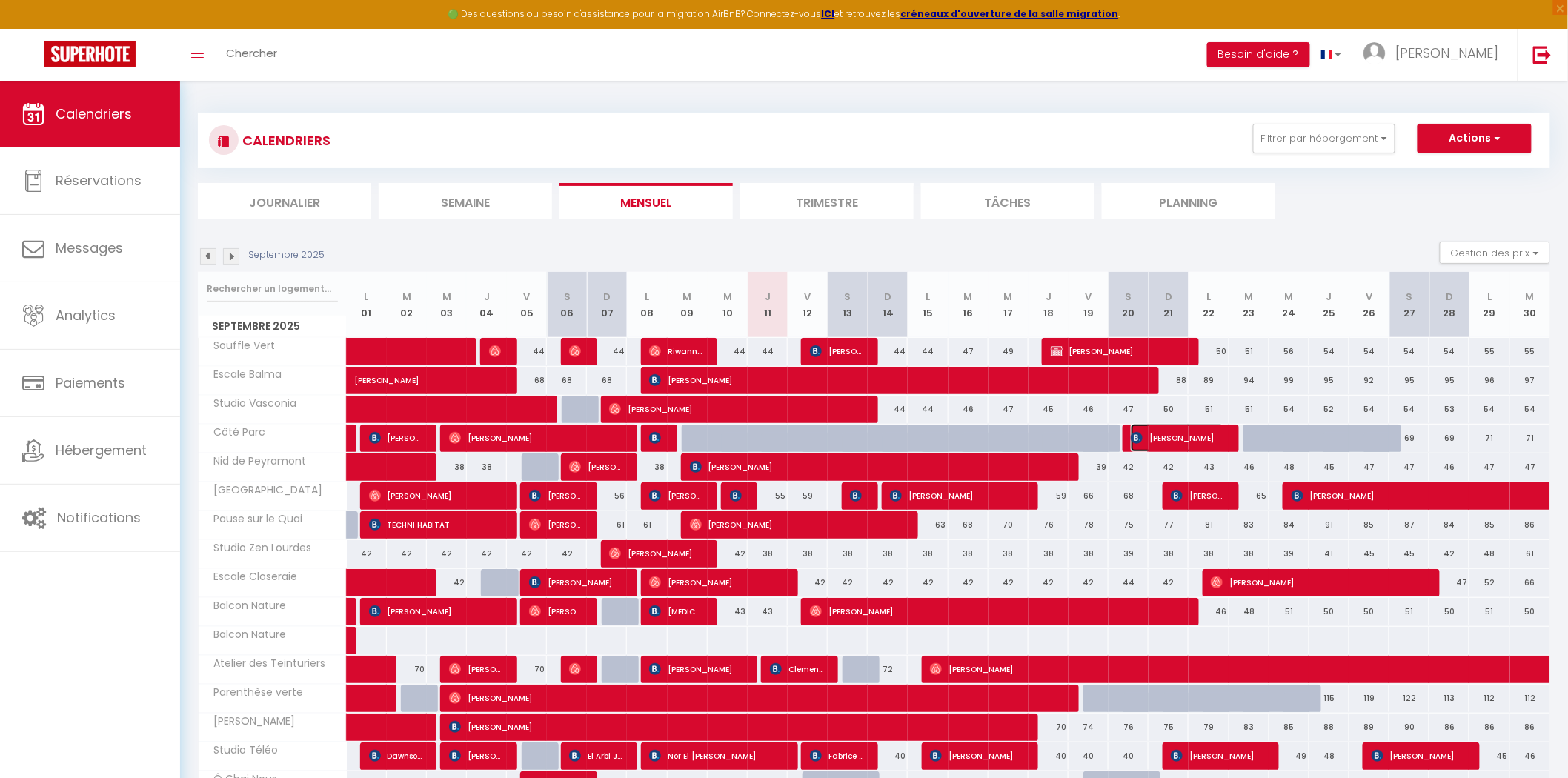
click at [1198, 441] on span "[PERSON_NAME]" at bounding box center [1178, 438] width 93 height 28
select select "OK"
select select "KO"
select select "0"
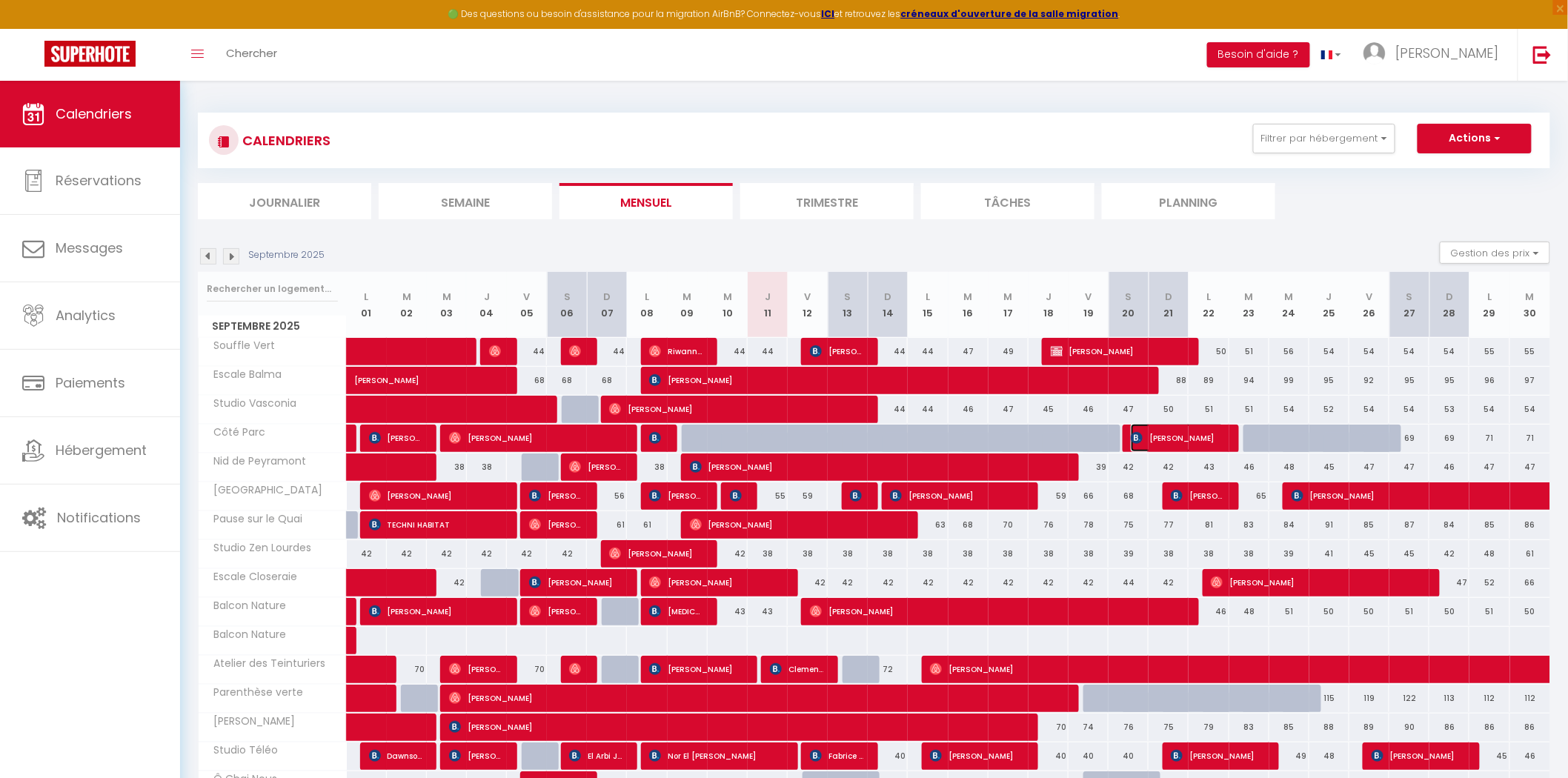
select select "1"
select select
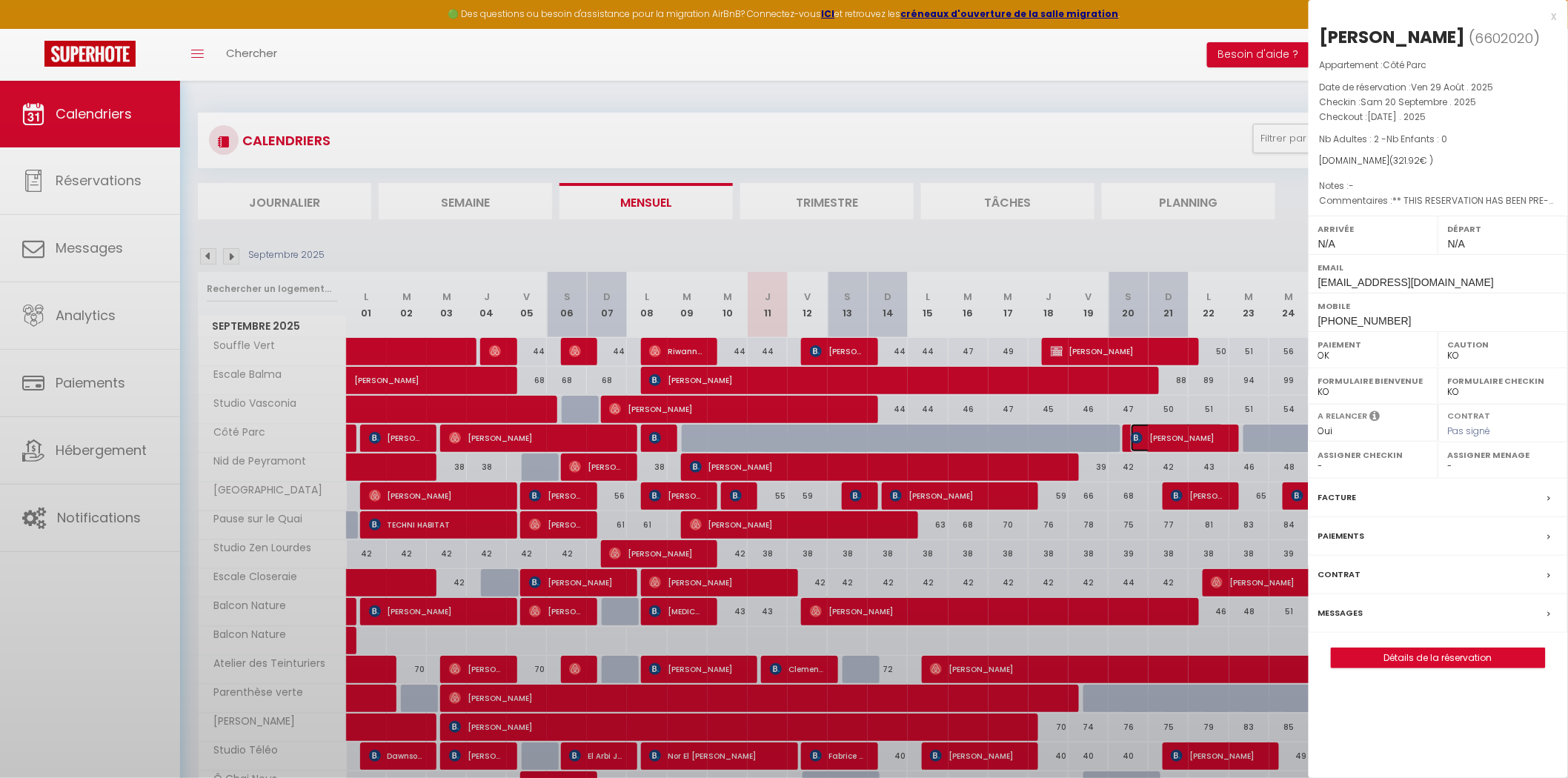
select select "20777"
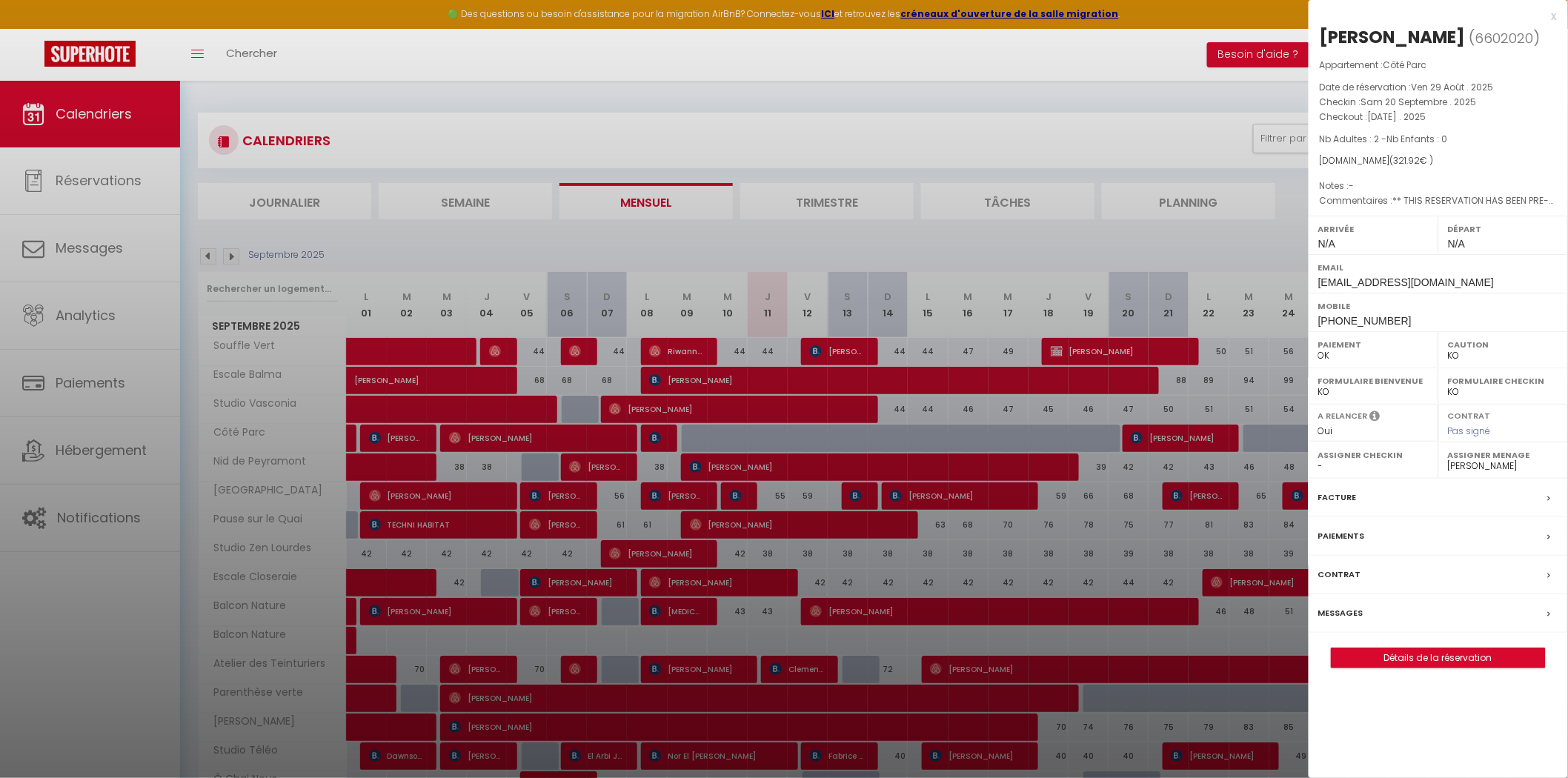
click at [1078, 553] on div at bounding box center [784, 389] width 1568 height 778
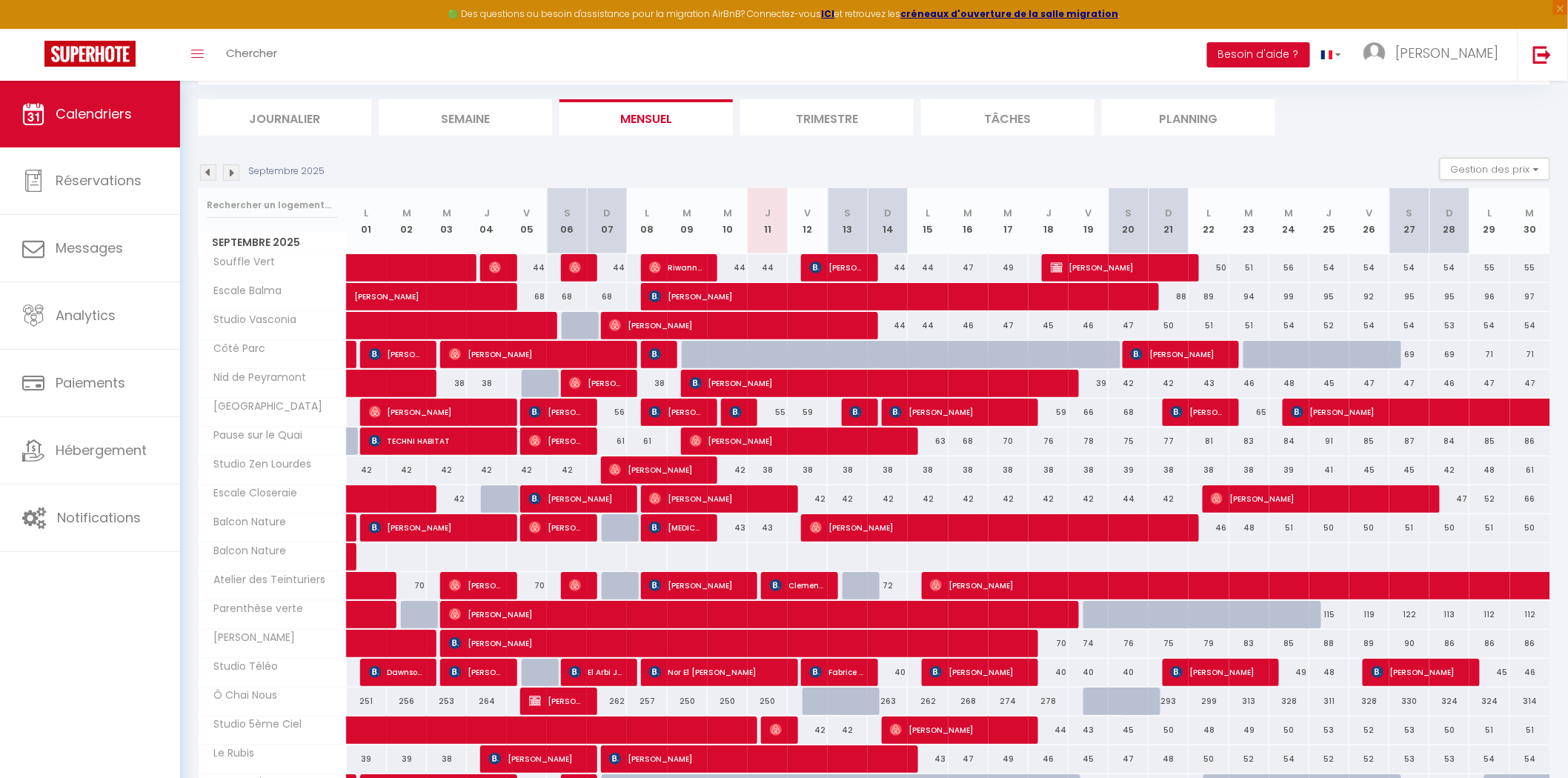
scroll to position [165, 0]
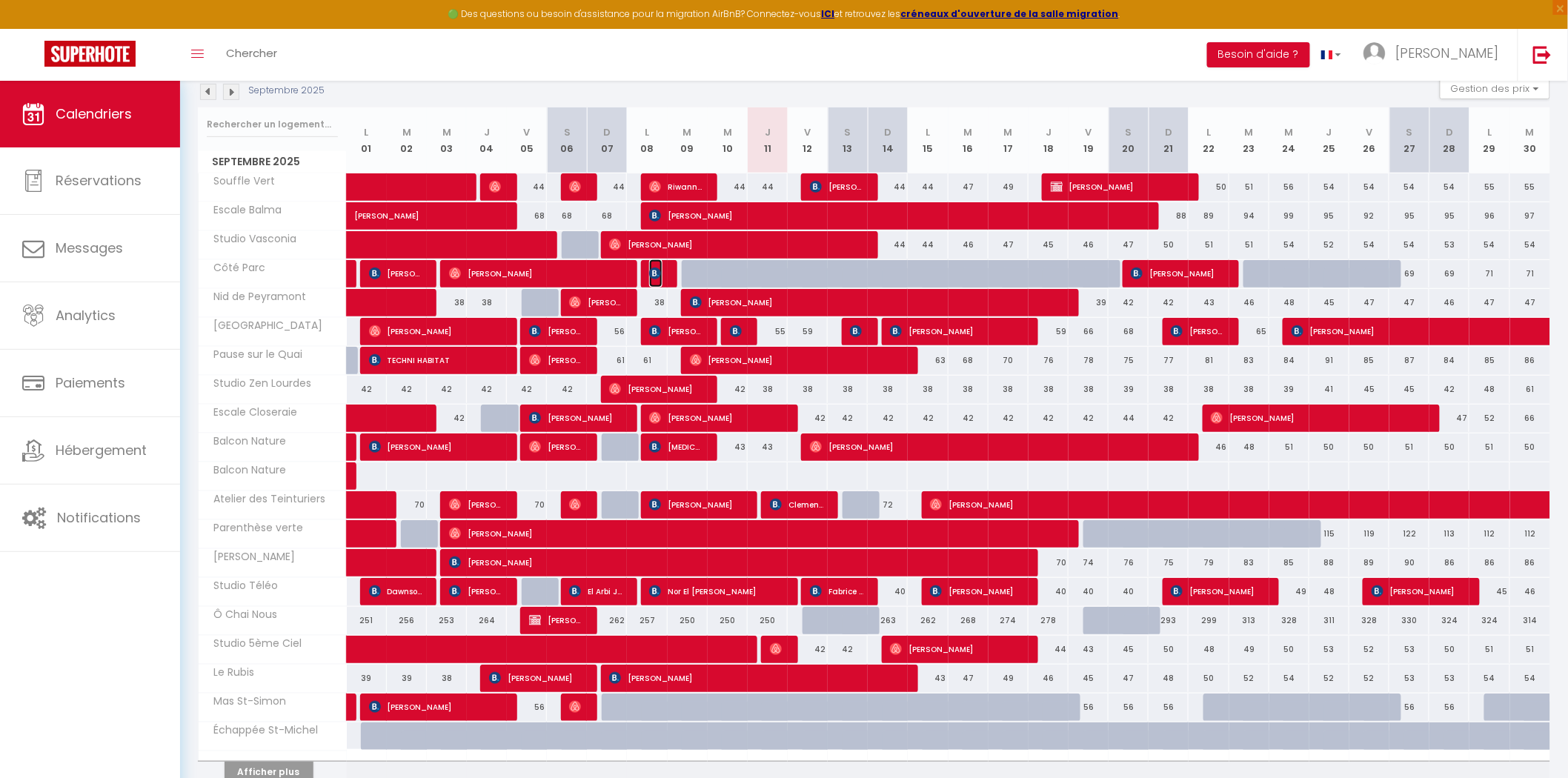
click at [655, 270] on img at bounding box center [655, 273] width 12 height 12
select select "OK"
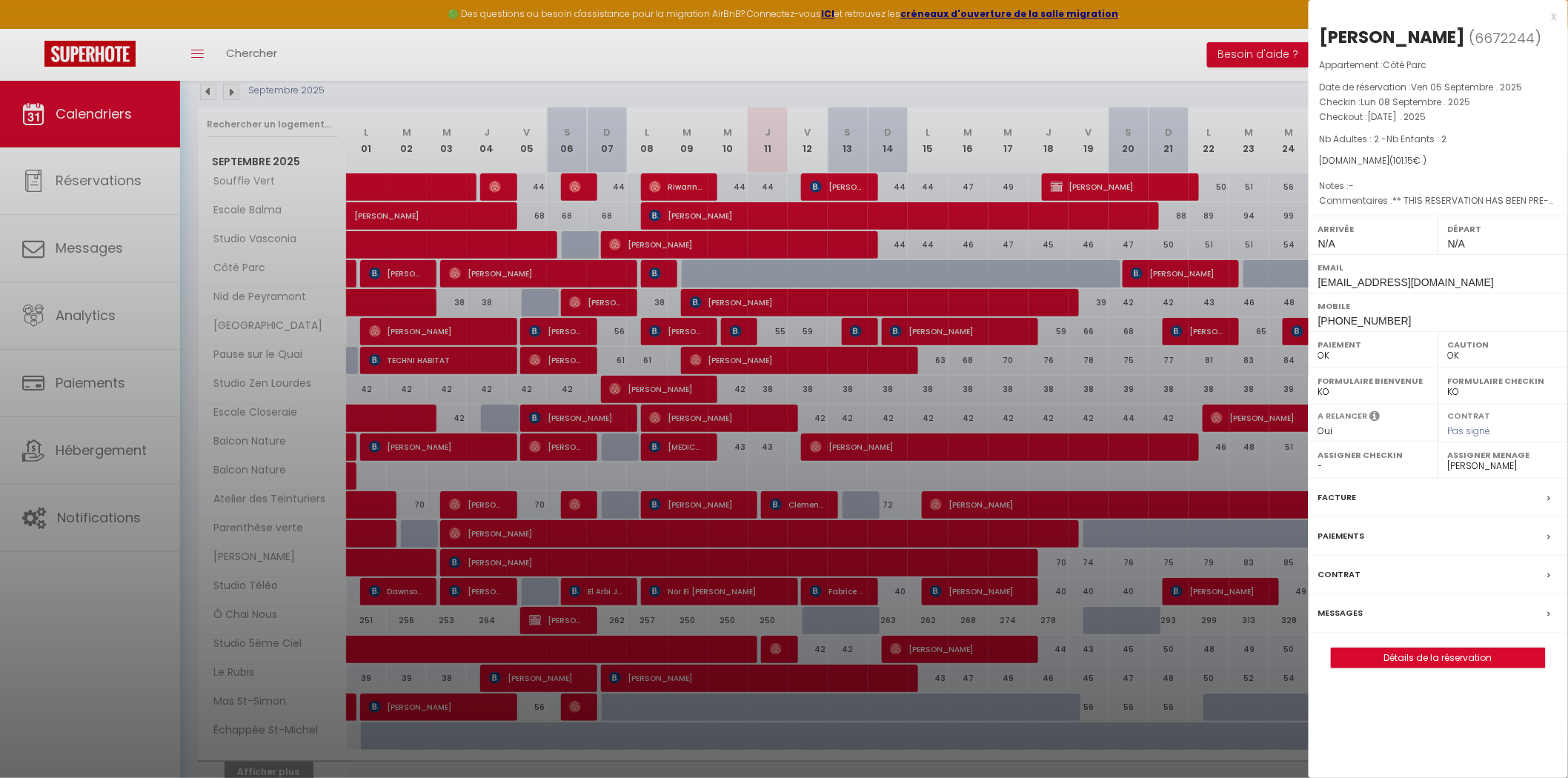
drag, startPoint x: 1004, startPoint y: 514, endPoint x: 1088, endPoint y: 166, distance: 358.0
click at [1002, 513] on div at bounding box center [784, 389] width 1568 height 778
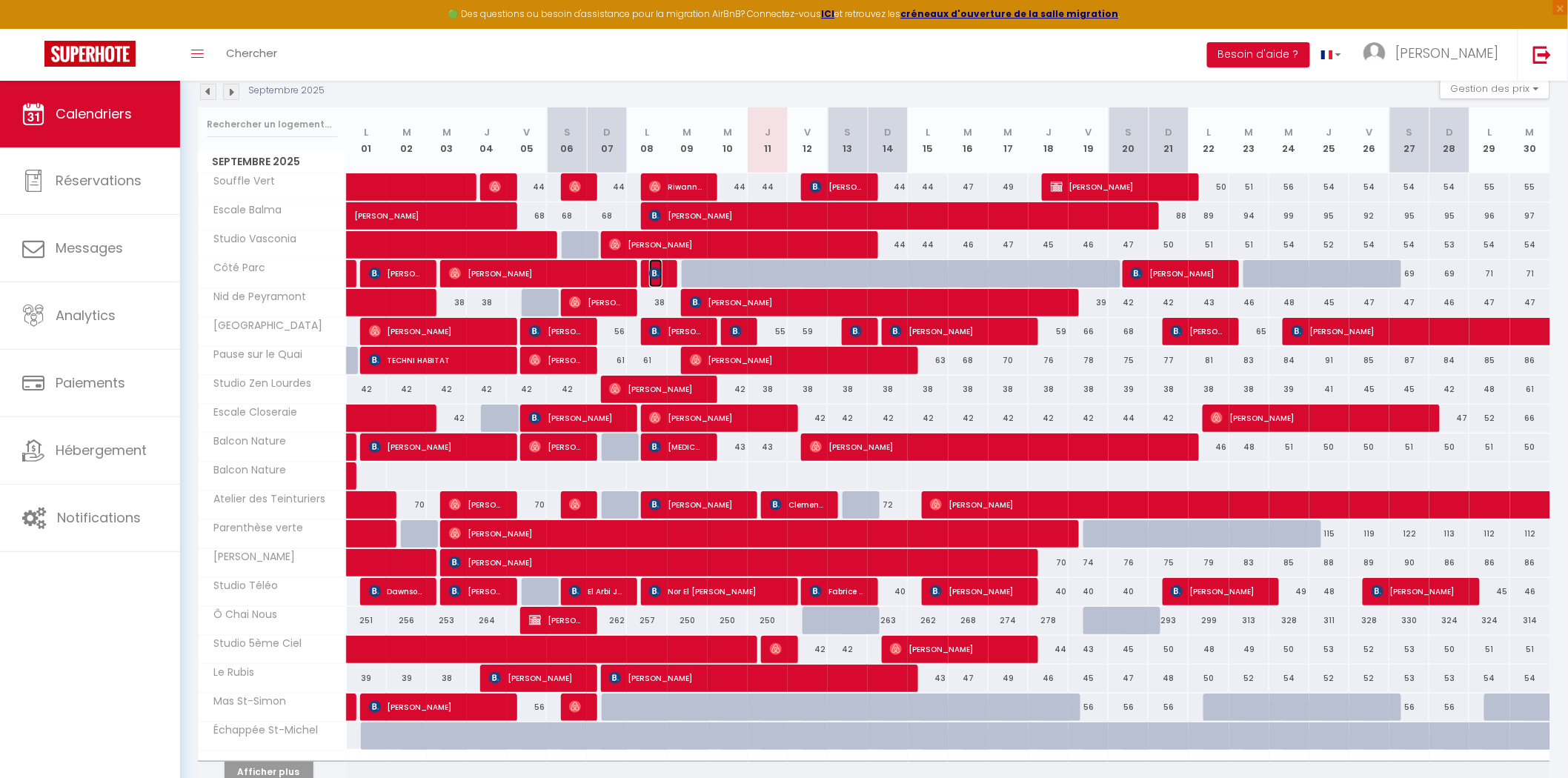
click at [661, 265] on span "[PERSON_NAME]" at bounding box center [656, 273] width 13 height 28
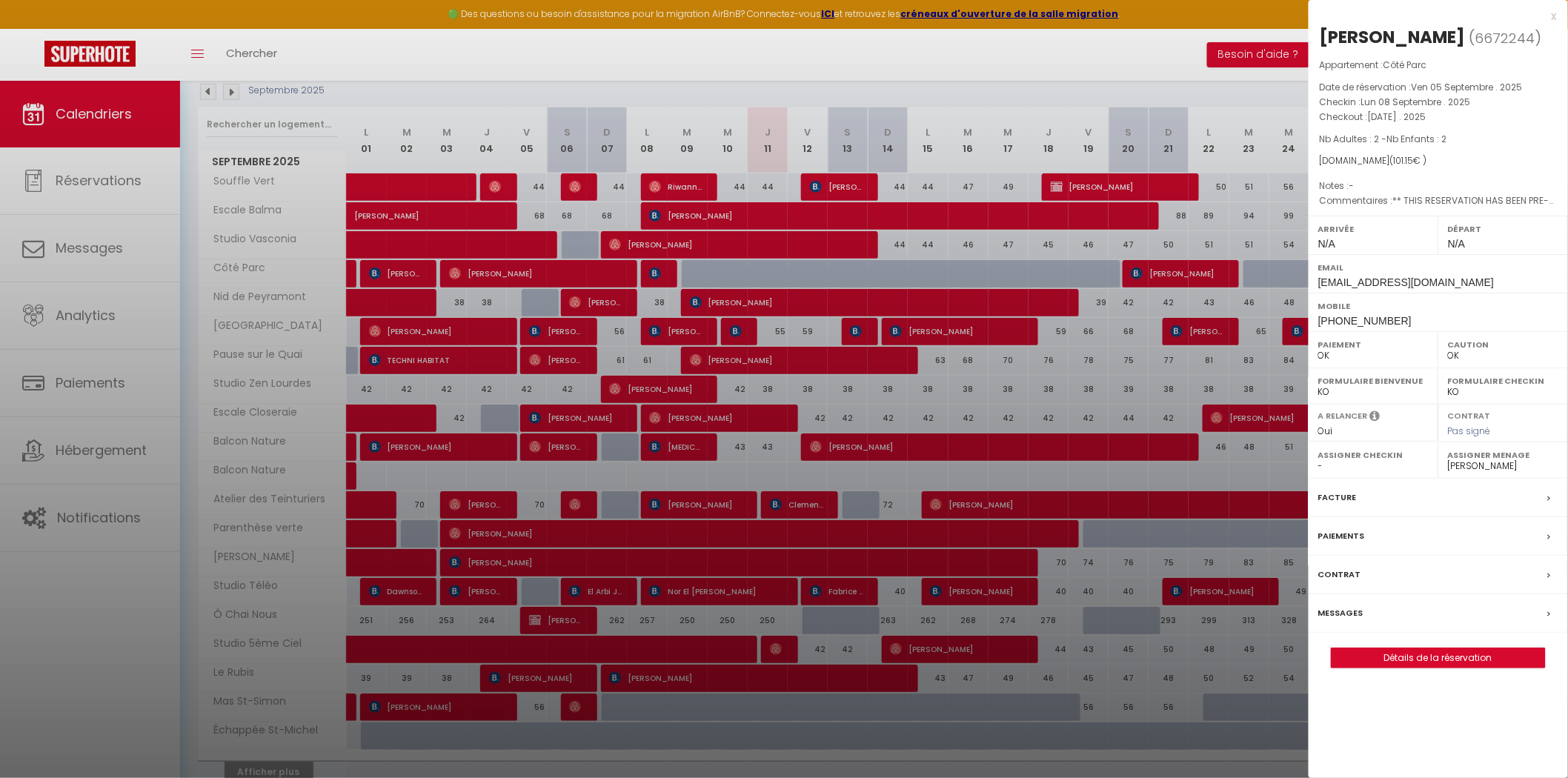
click at [1356, 621] on label "Messages" at bounding box center [1340, 613] width 45 height 16
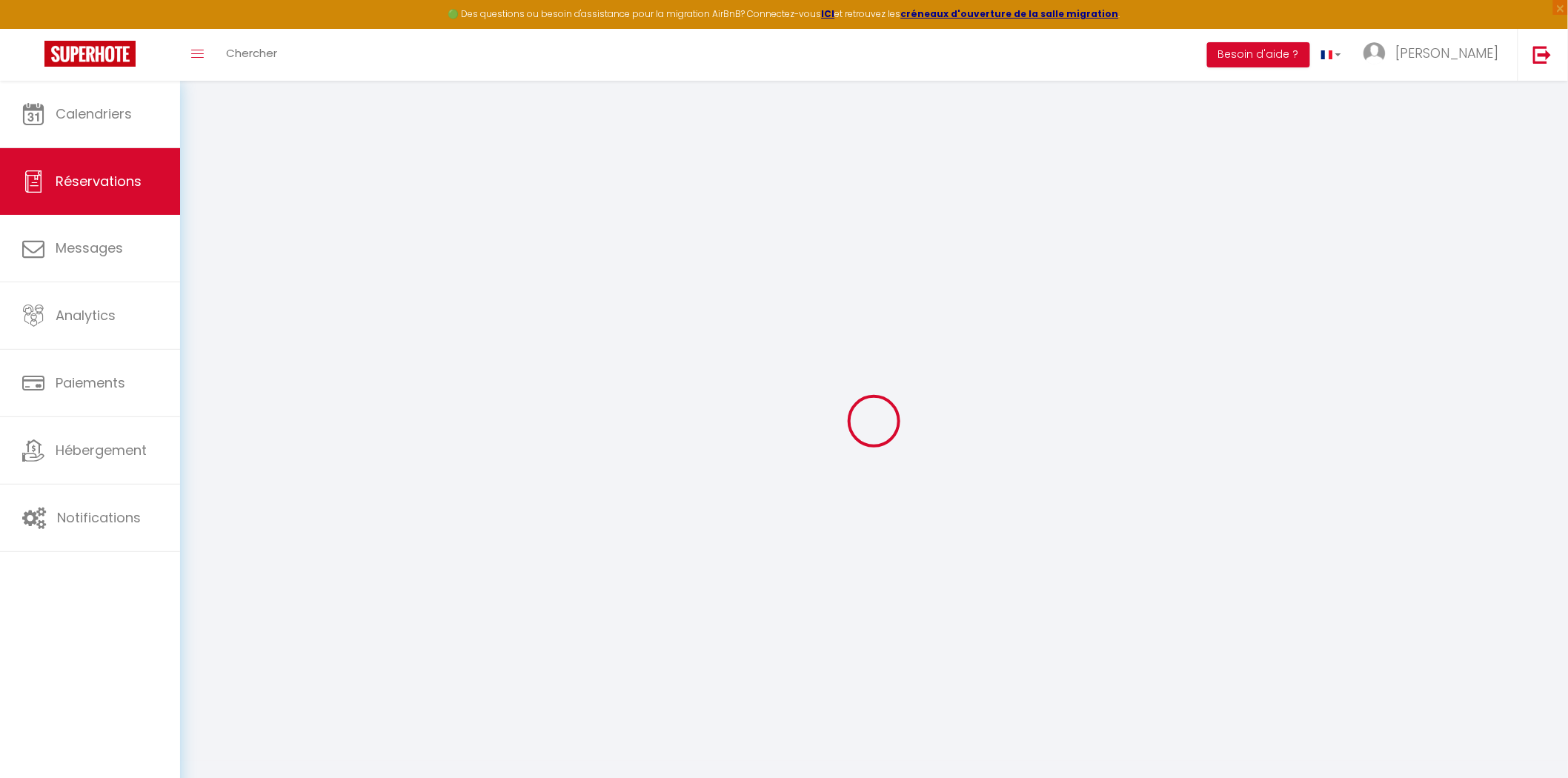
select select
checkbox input "false"
select index
type \?1 "** THIS RESERVATION HAS BEEN PRE-PAID ** You have a booker that would like free…"
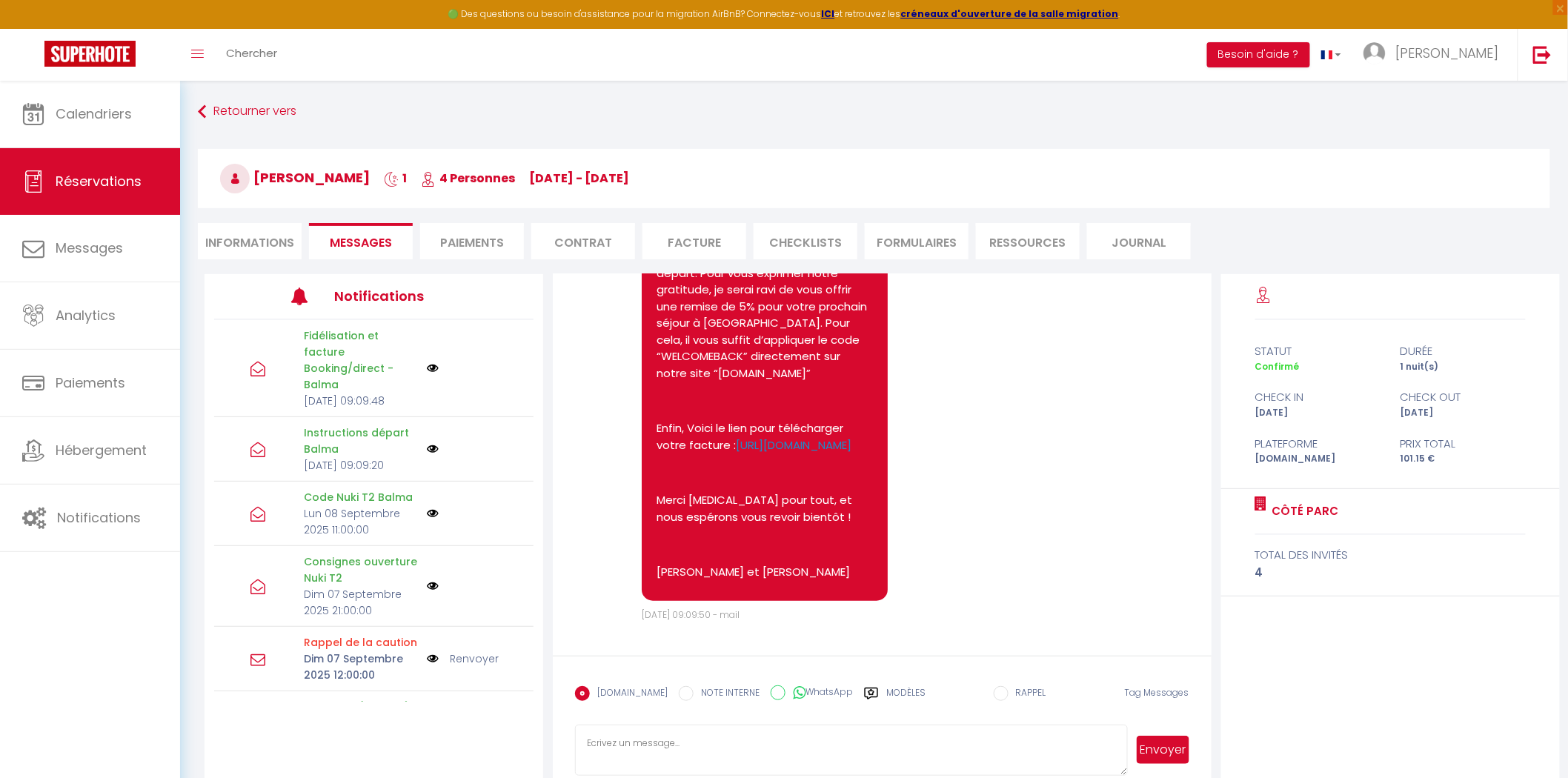
scroll to position [80, 0]
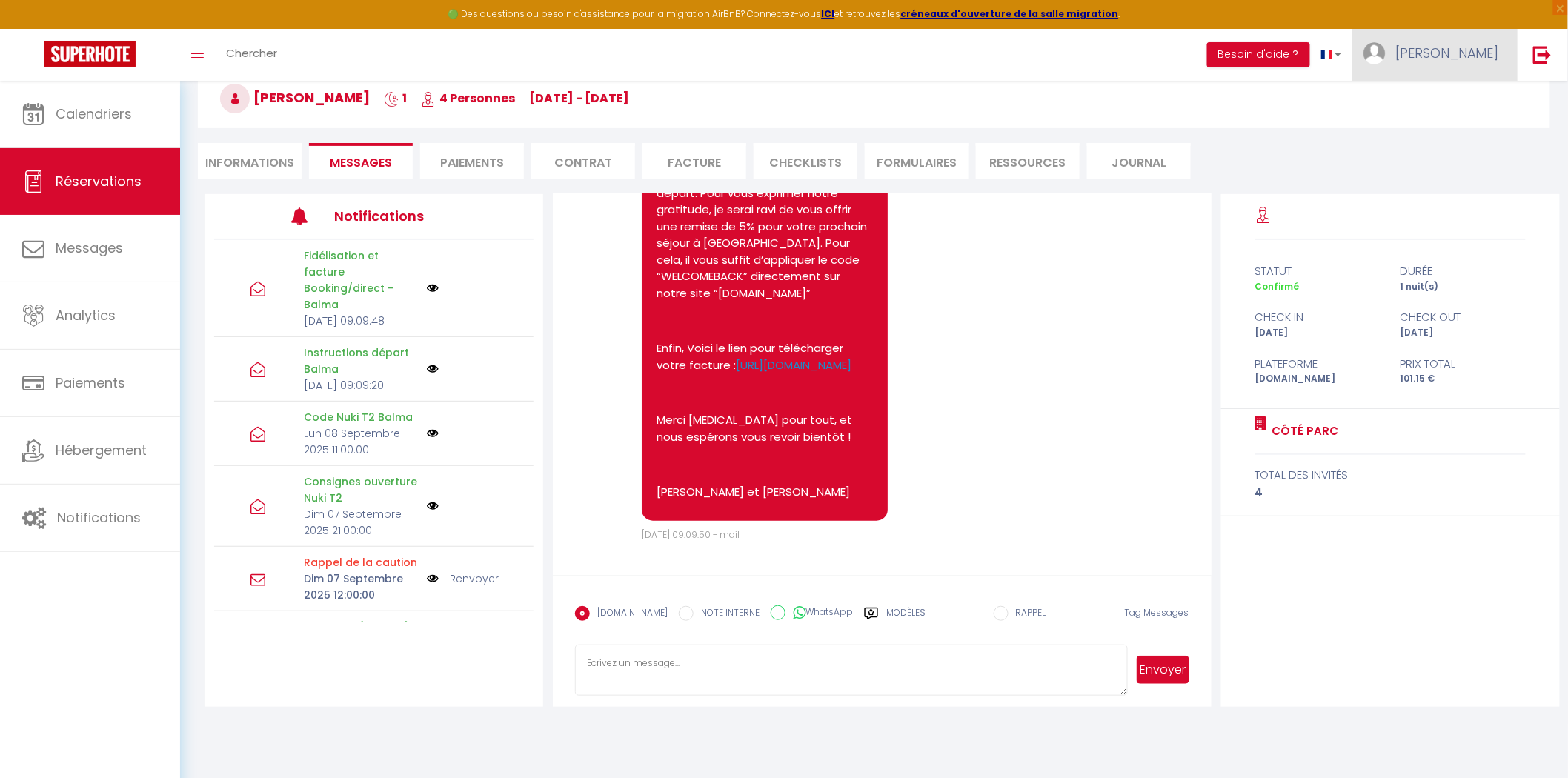
drag, startPoint x: 1439, startPoint y: 56, endPoint x: 1438, endPoint y: 65, distance: 9.1
click at [1386, 56] on img at bounding box center [1375, 54] width 22 height 22
click at [1439, 101] on link "Paramètres" at bounding box center [1458, 103] width 110 height 25
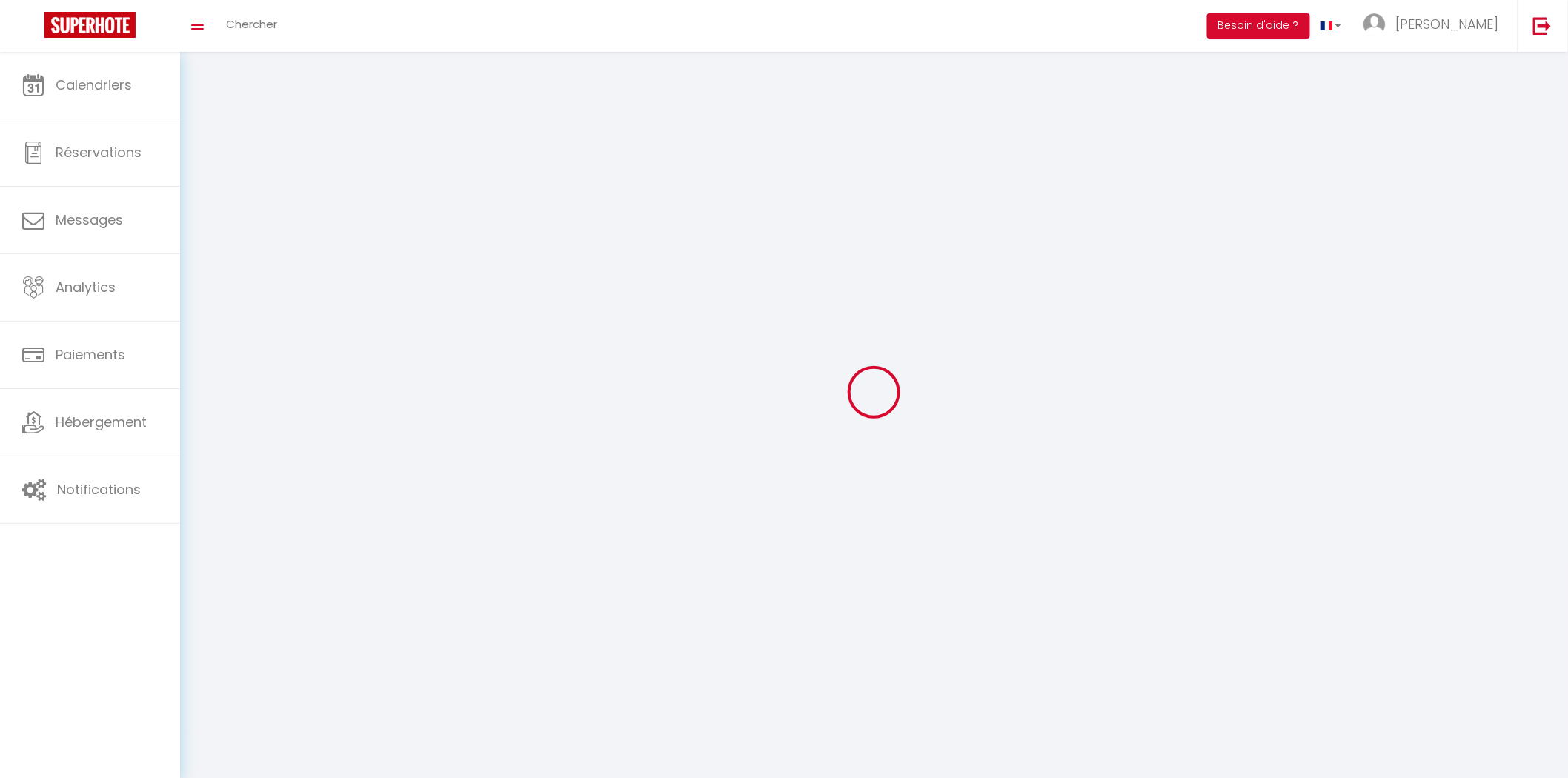
type input "[PERSON_NAME]"
type input "Verdalle"
type input "0616970214"
type input "[STREET_ADDRESS][PERSON_NAME]"
type input "Muret"
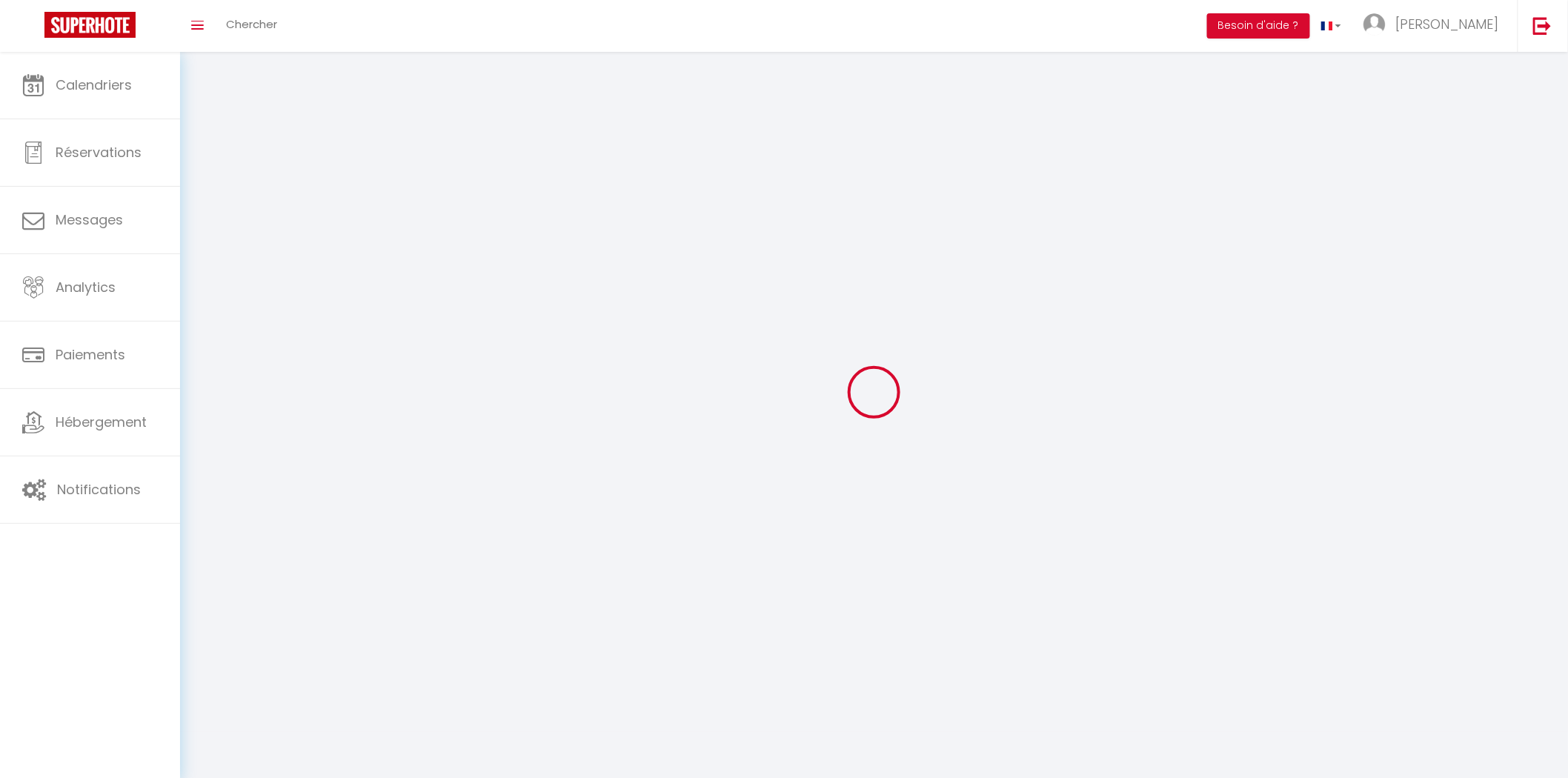
type input "31600"
type input "gVSyyvty8ngpyNqHSd5c7CcrU"
type input "rG4m6njcDafNblg4HY2i2g9Ja"
type input "[URL][DOMAIN_NAME]"
select select "28"
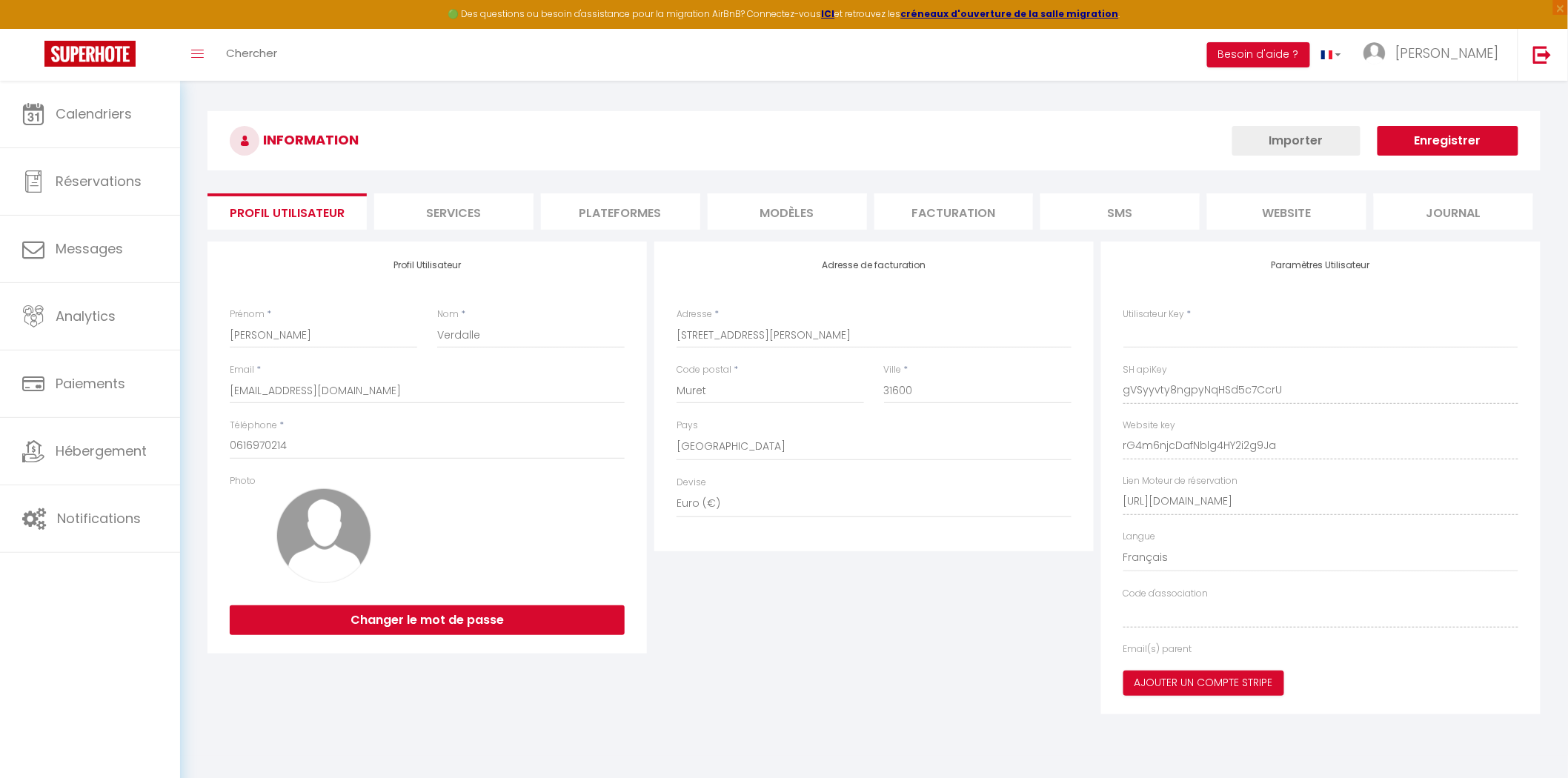
type input "gVSyyvty8ngpyNqHSd5c7CcrU"
type input "rG4m6njcDafNblg4HY2i2g9Ja"
type input "[URL][DOMAIN_NAME]"
select select "fr"
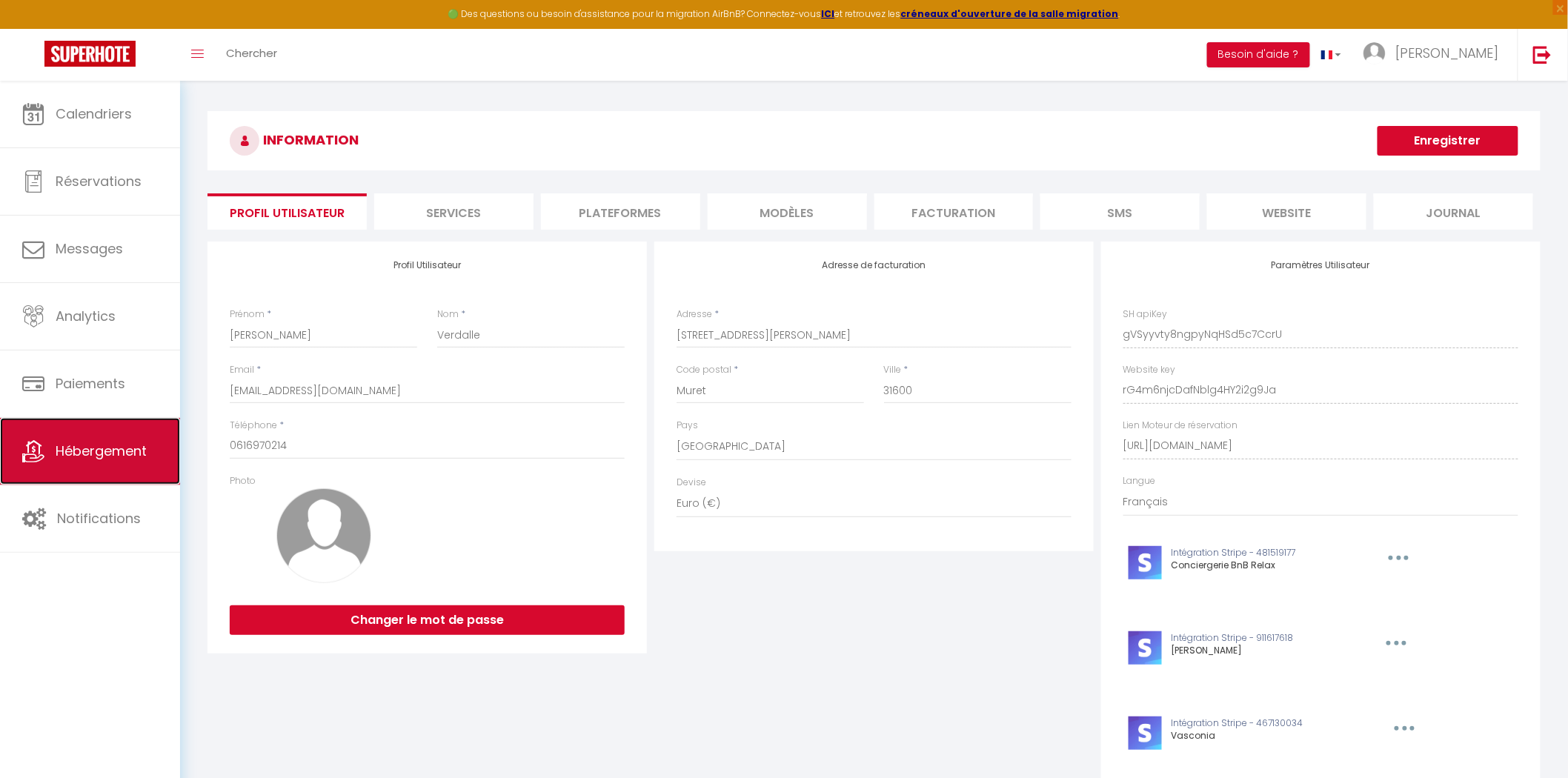
click at [98, 467] on link "Hébergement" at bounding box center [90, 451] width 180 height 67
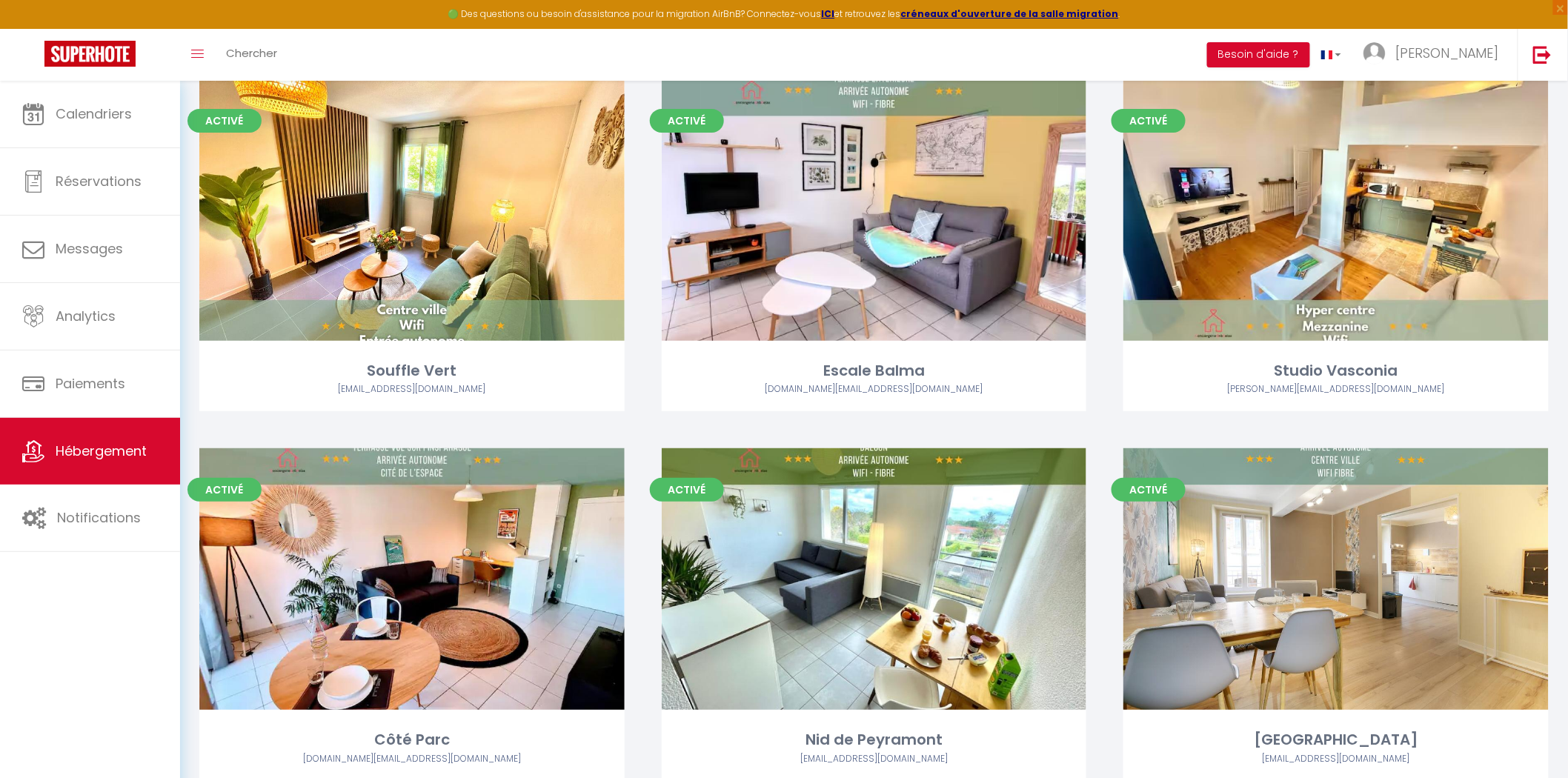
scroll to position [741, 0]
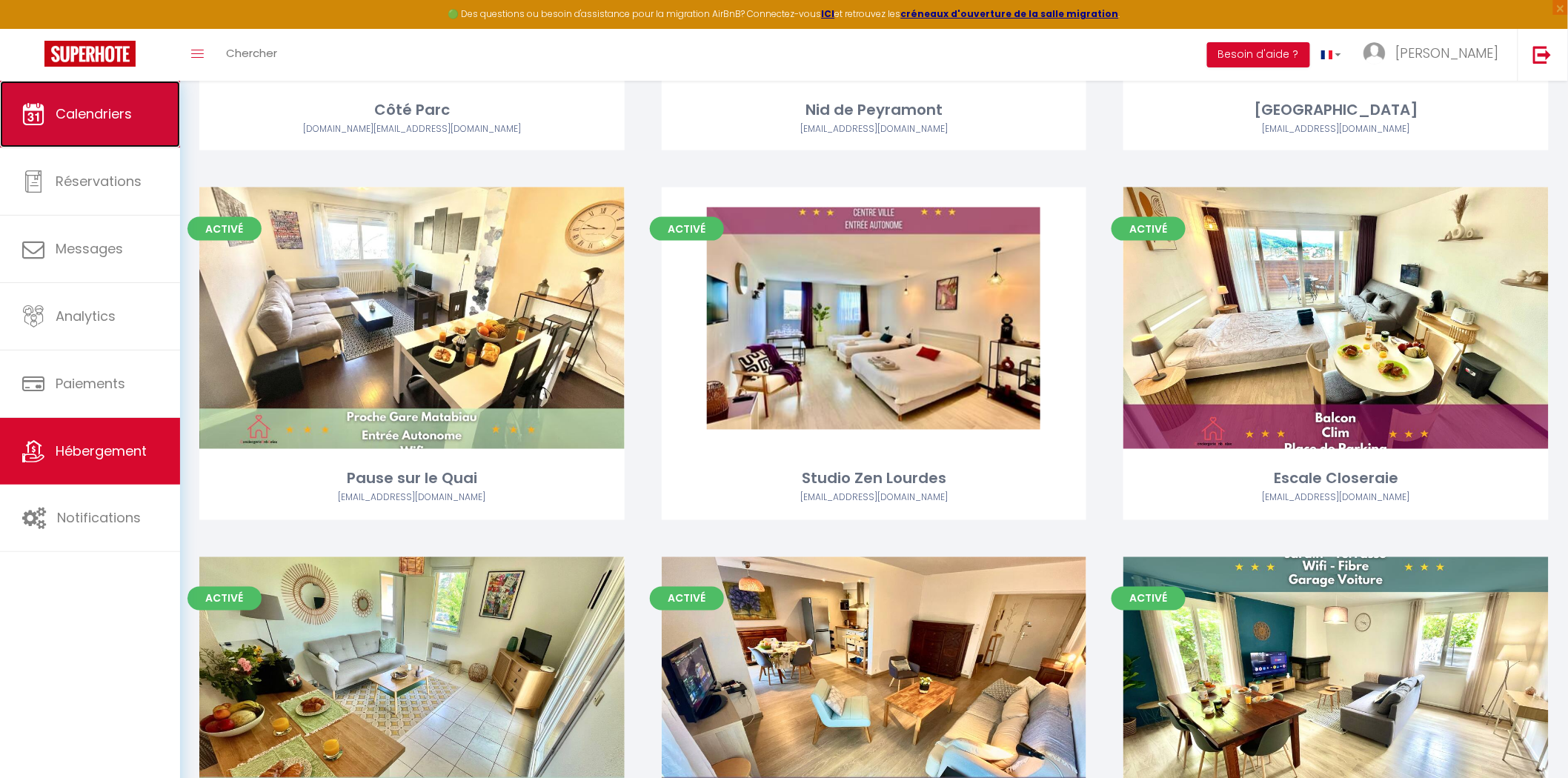
click at [156, 134] on link "Calendriers" at bounding box center [90, 114] width 180 height 67
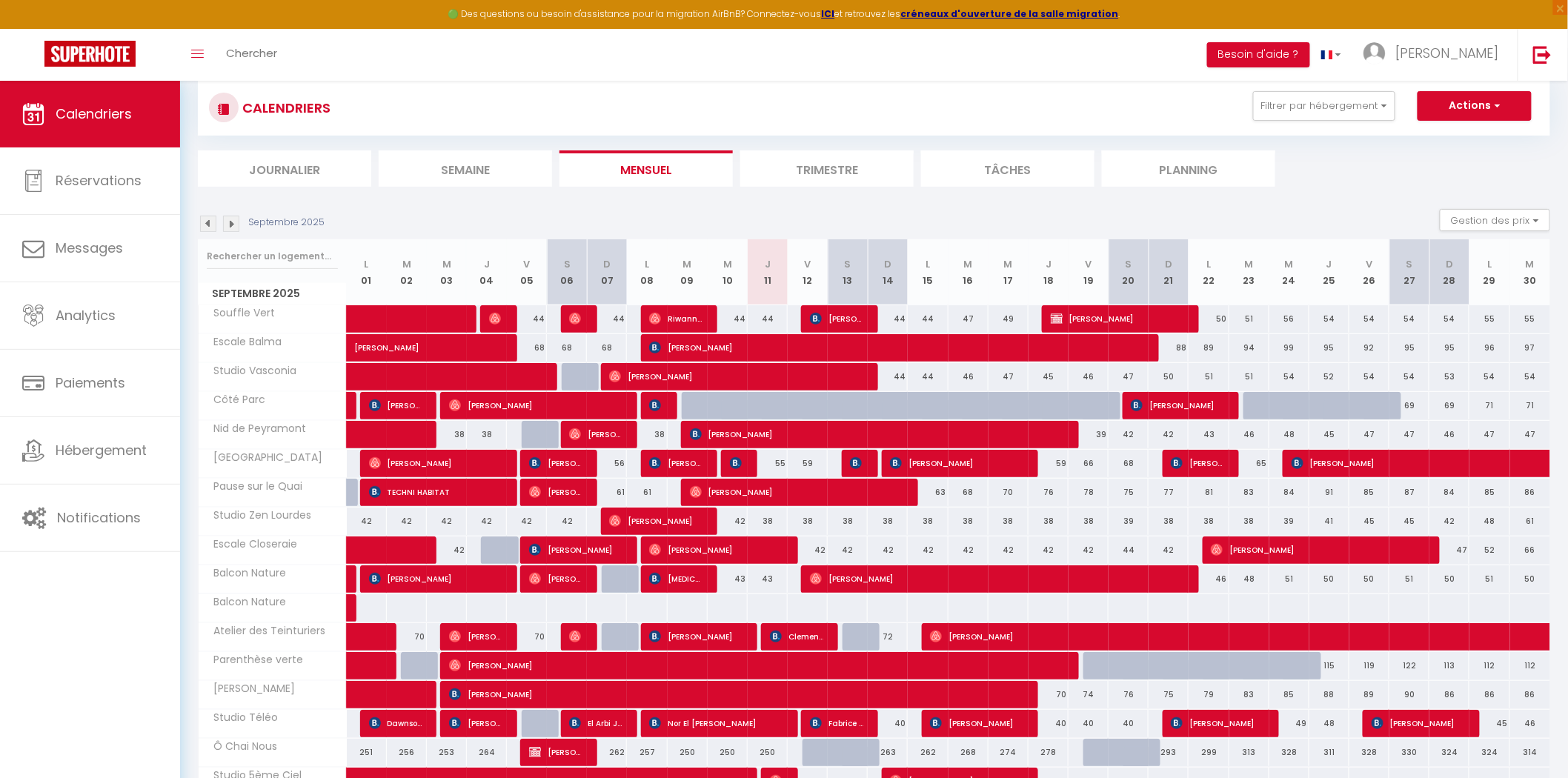
scroll to position [82, 0]
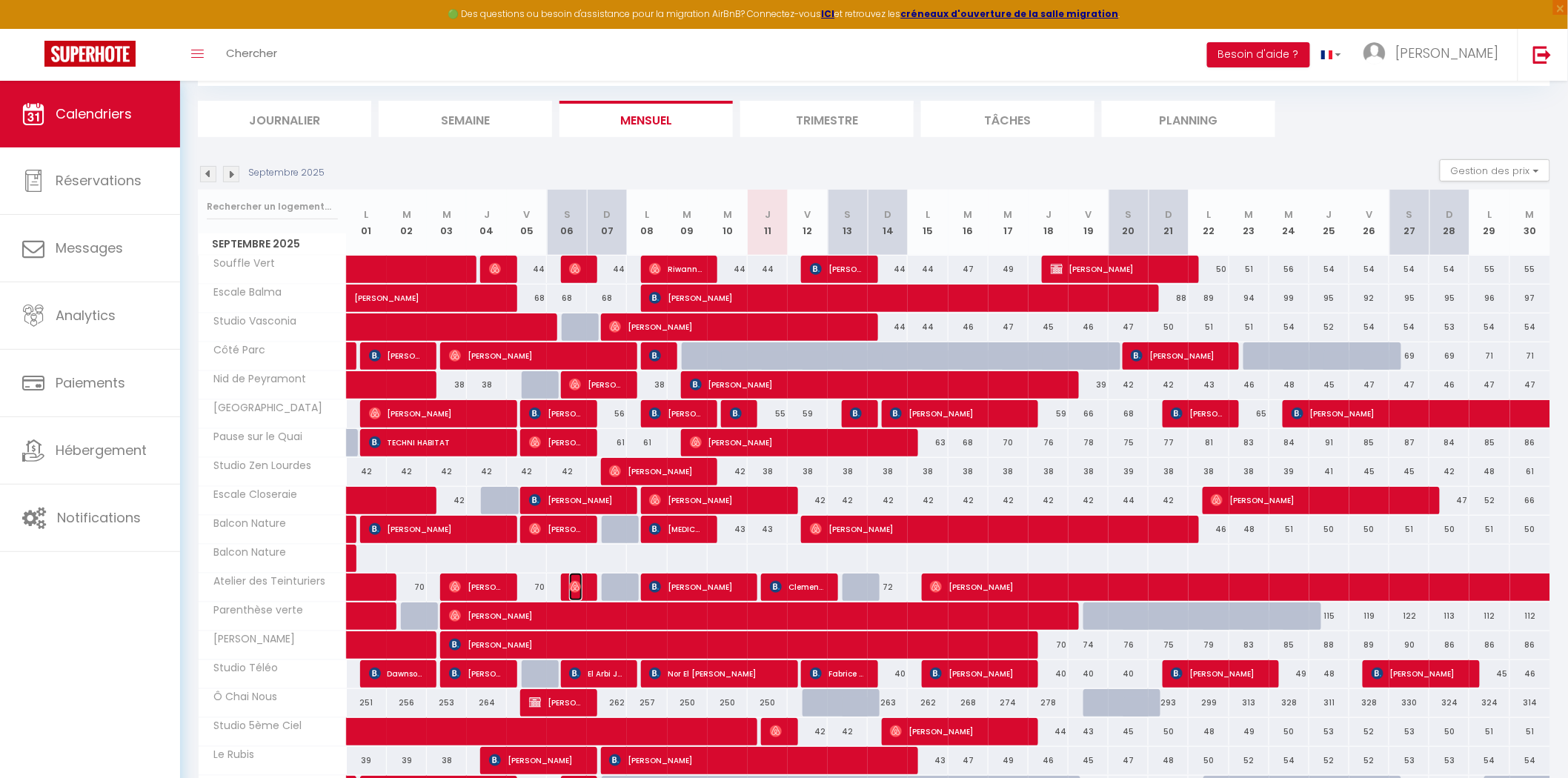
click at [574, 587] on img at bounding box center [574, 587] width 12 height 12
select select "OK"
select select "0"
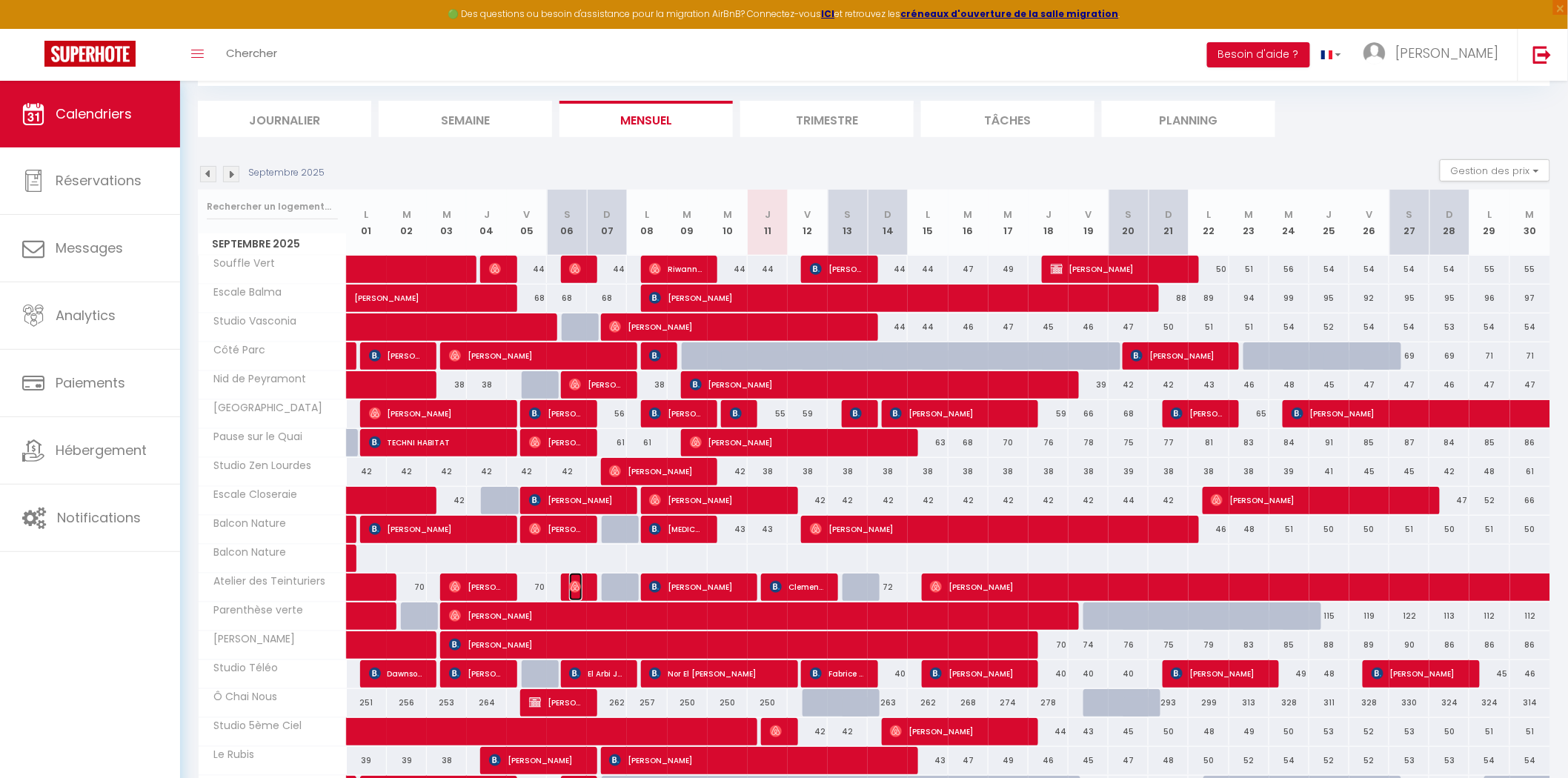
select select "1"
select select
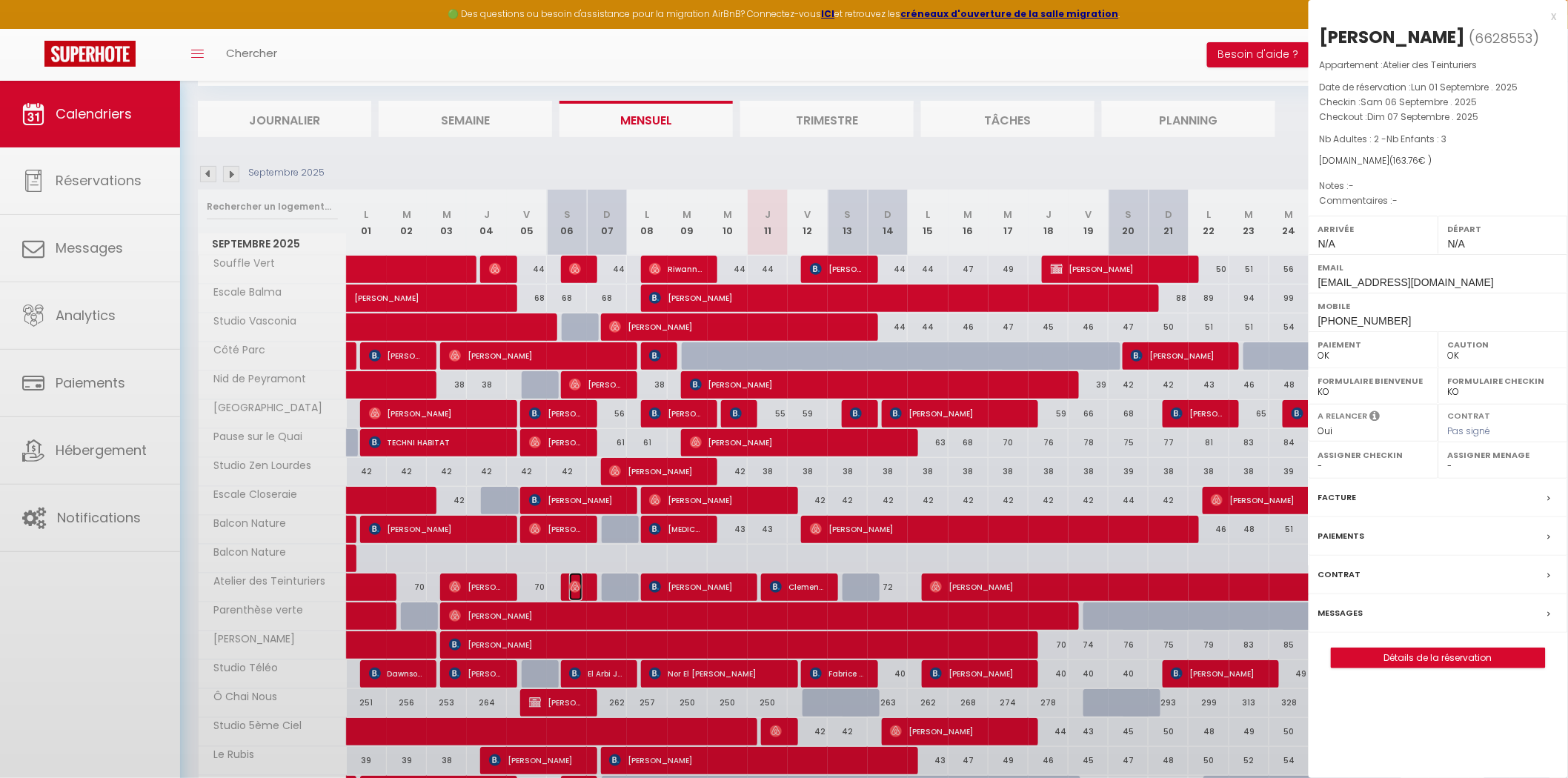
select select "28445"
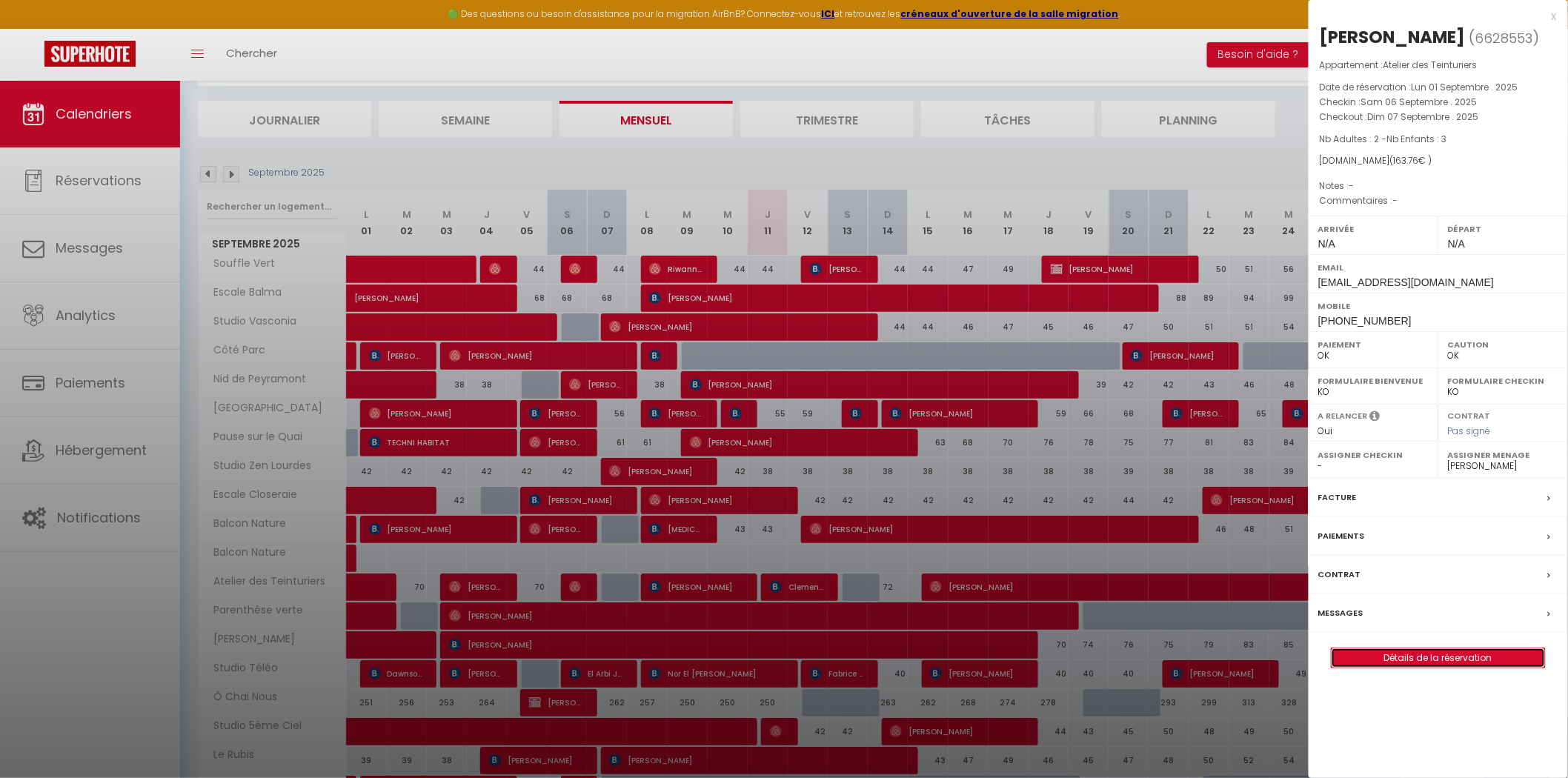
click at [1439, 649] on link "Détails de la réservation" at bounding box center [1438, 658] width 214 height 19
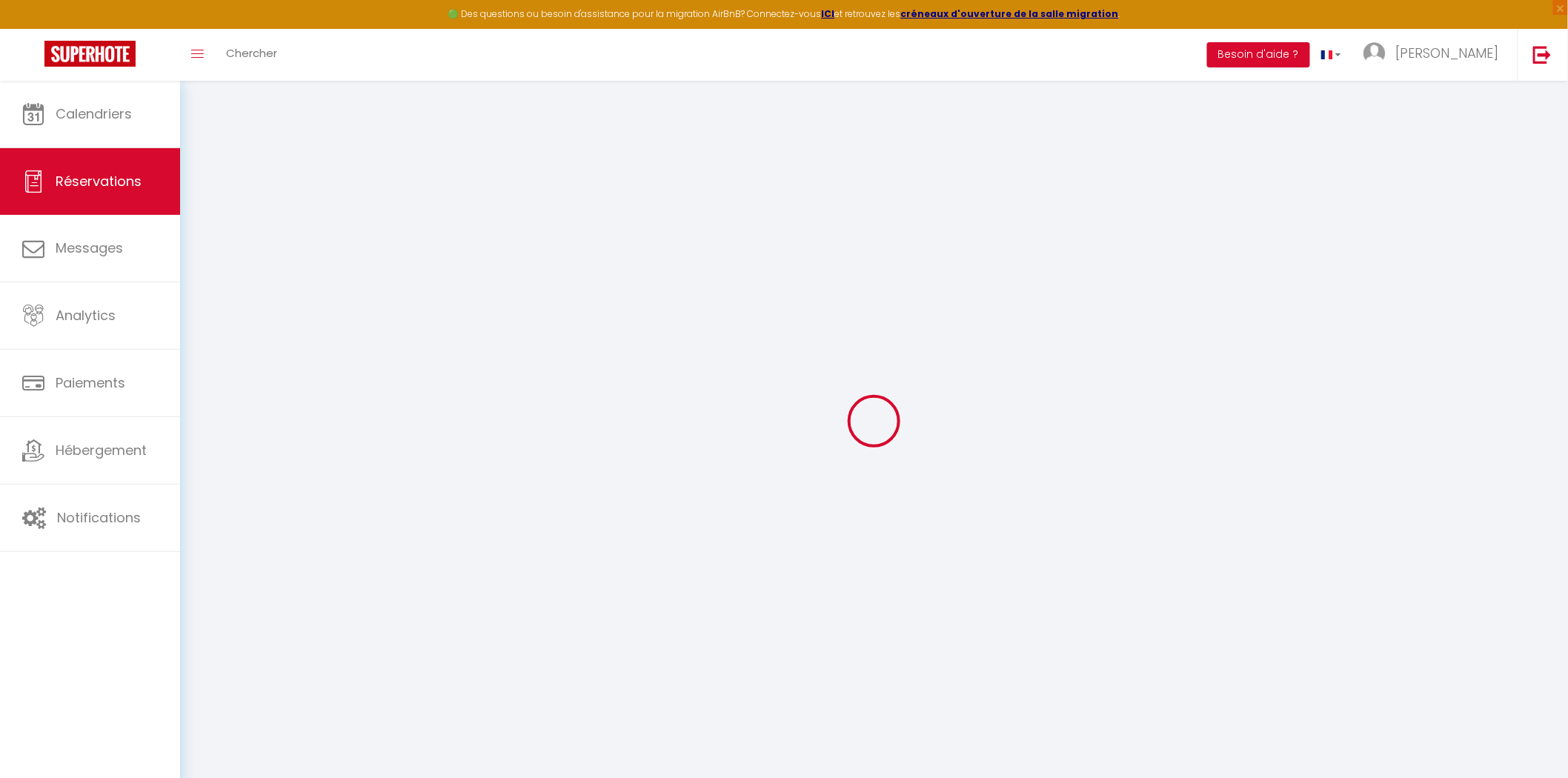
type input "[PERSON_NAME]"
type input "Langrené"
type input "[EMAIL_ADDRESS][DOMAIN_NAME]"
type input "[PHONE_NUMBER]"
select select
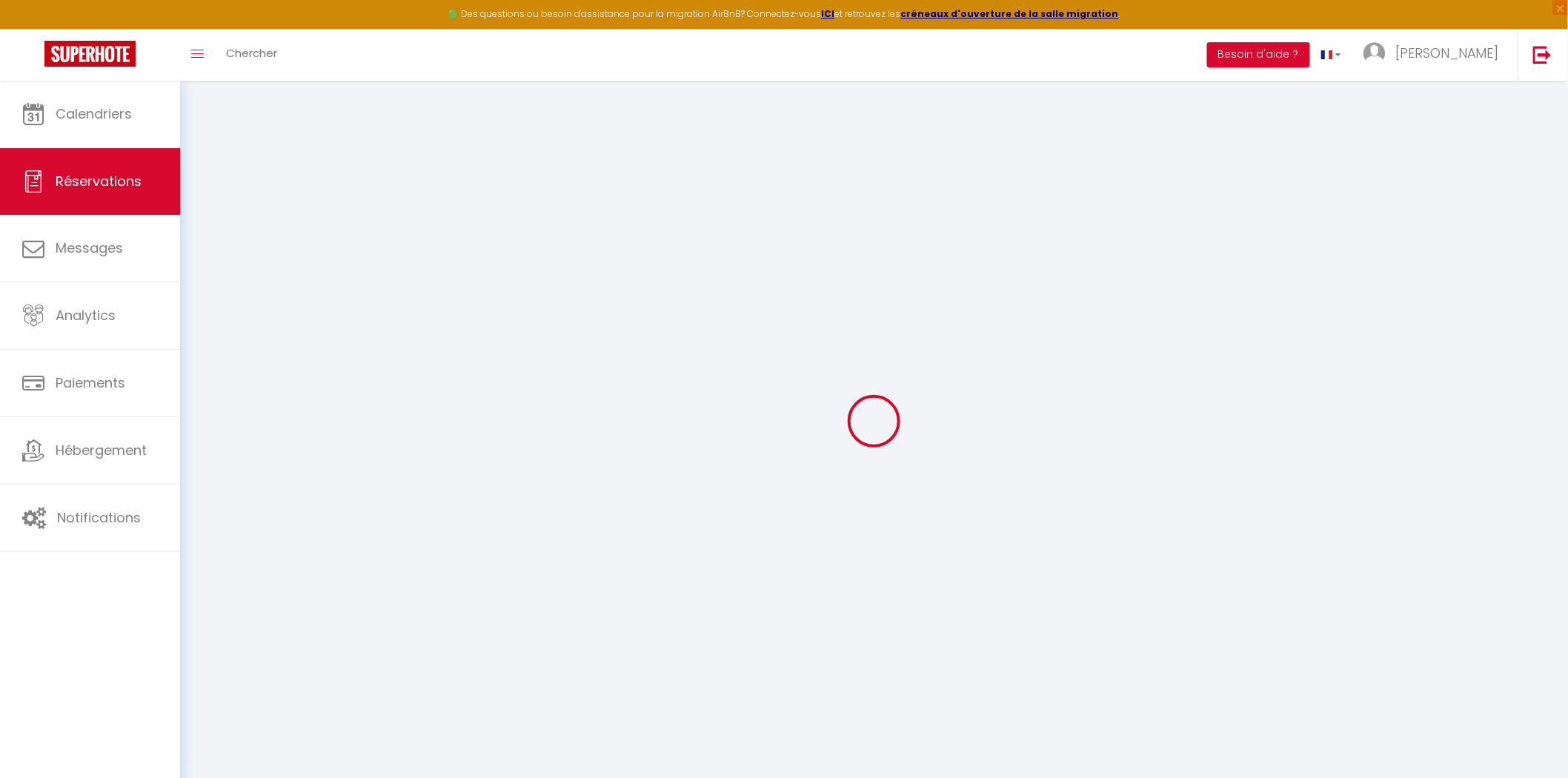
type input "28.979999999999997"
select select "71511"
select select "1"
select select
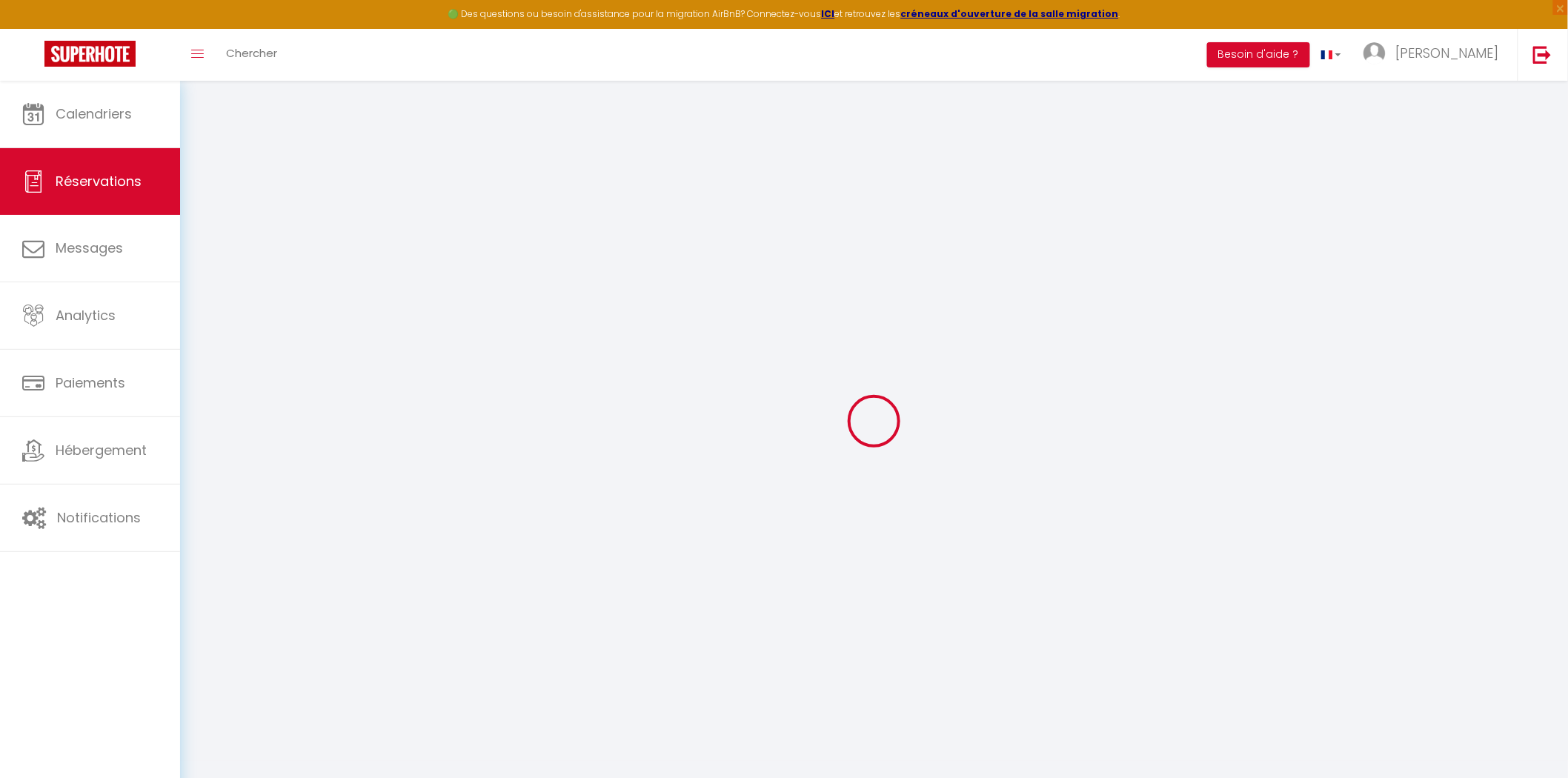
type input "2"
type input "3"
select select "12"
select select
type input "96"
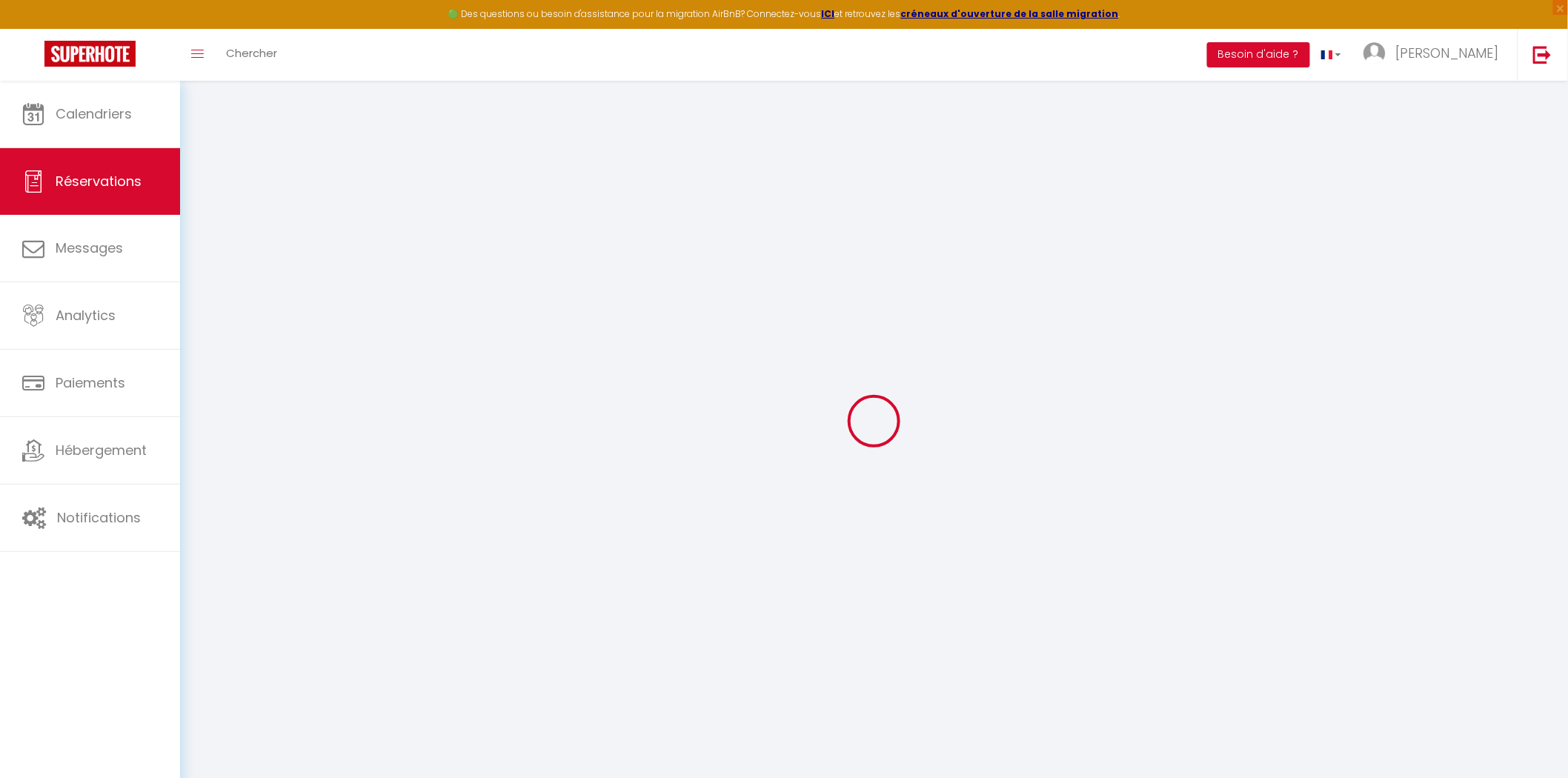
checkbox input "false"
type input "0"
select select "1"
type input "0"
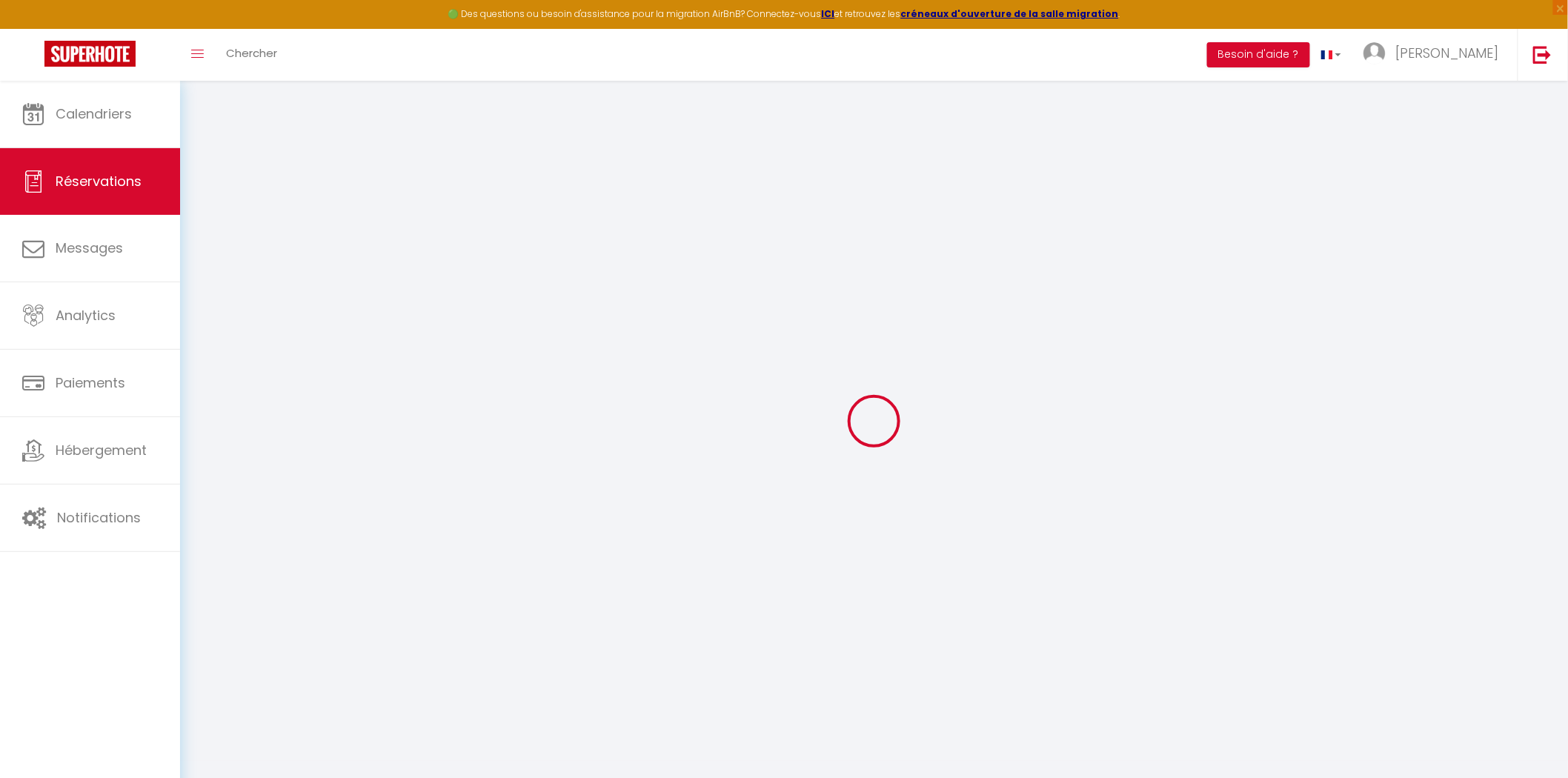
type input "0"
select select
select select "15"
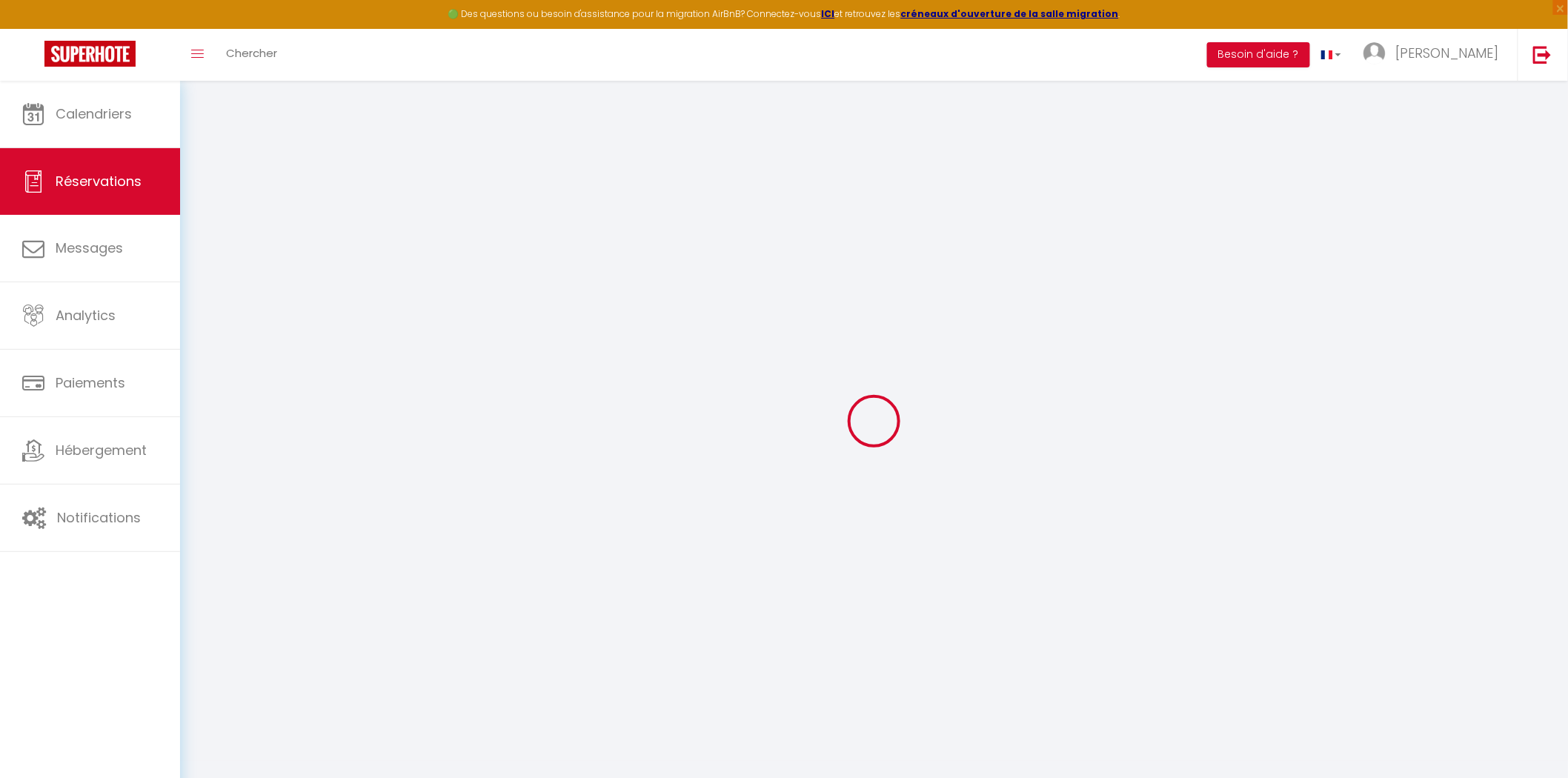
checkbox input "false"
select select
checkbox input "false"
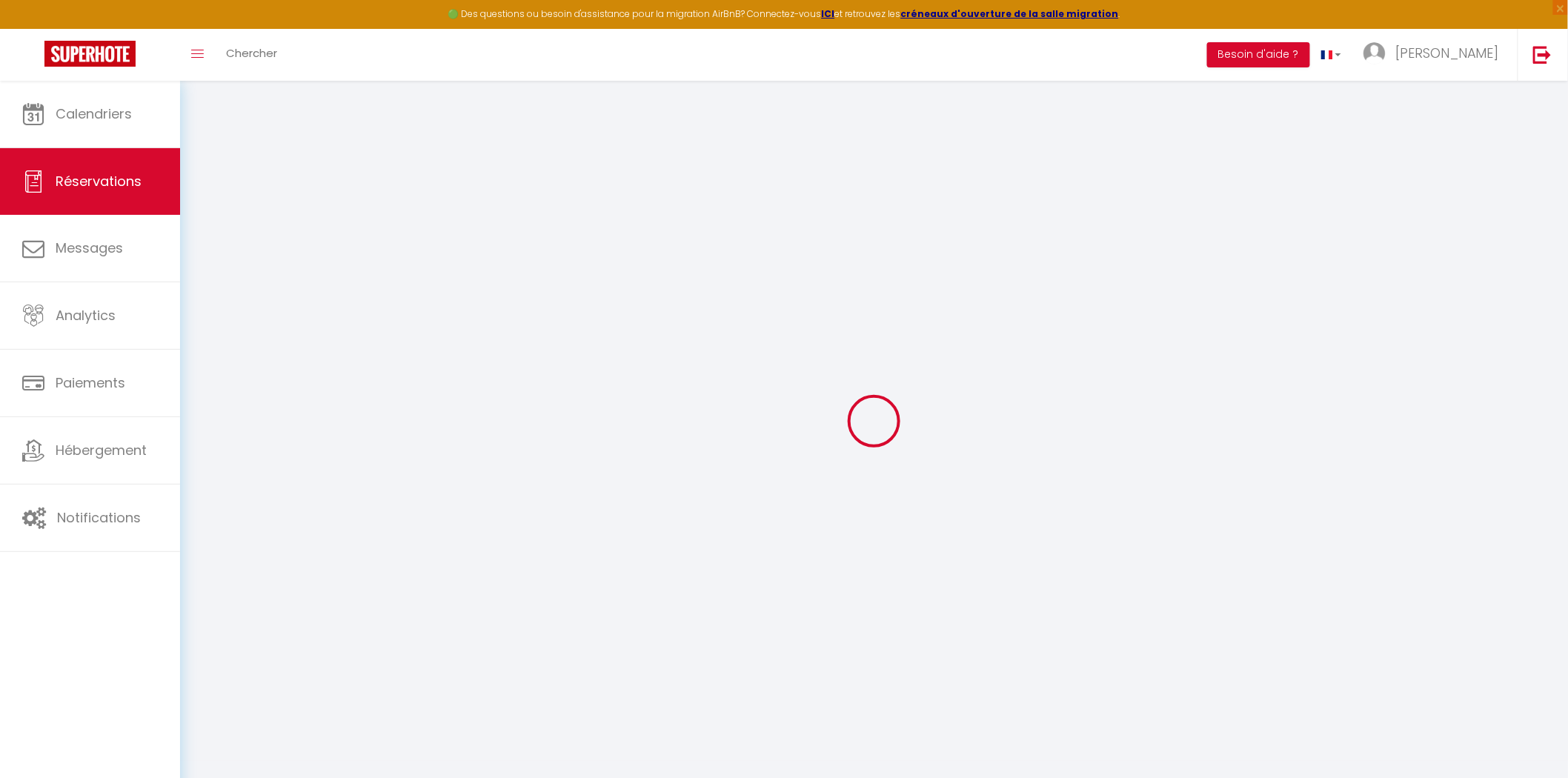
select select
checkbox input "false"
select select
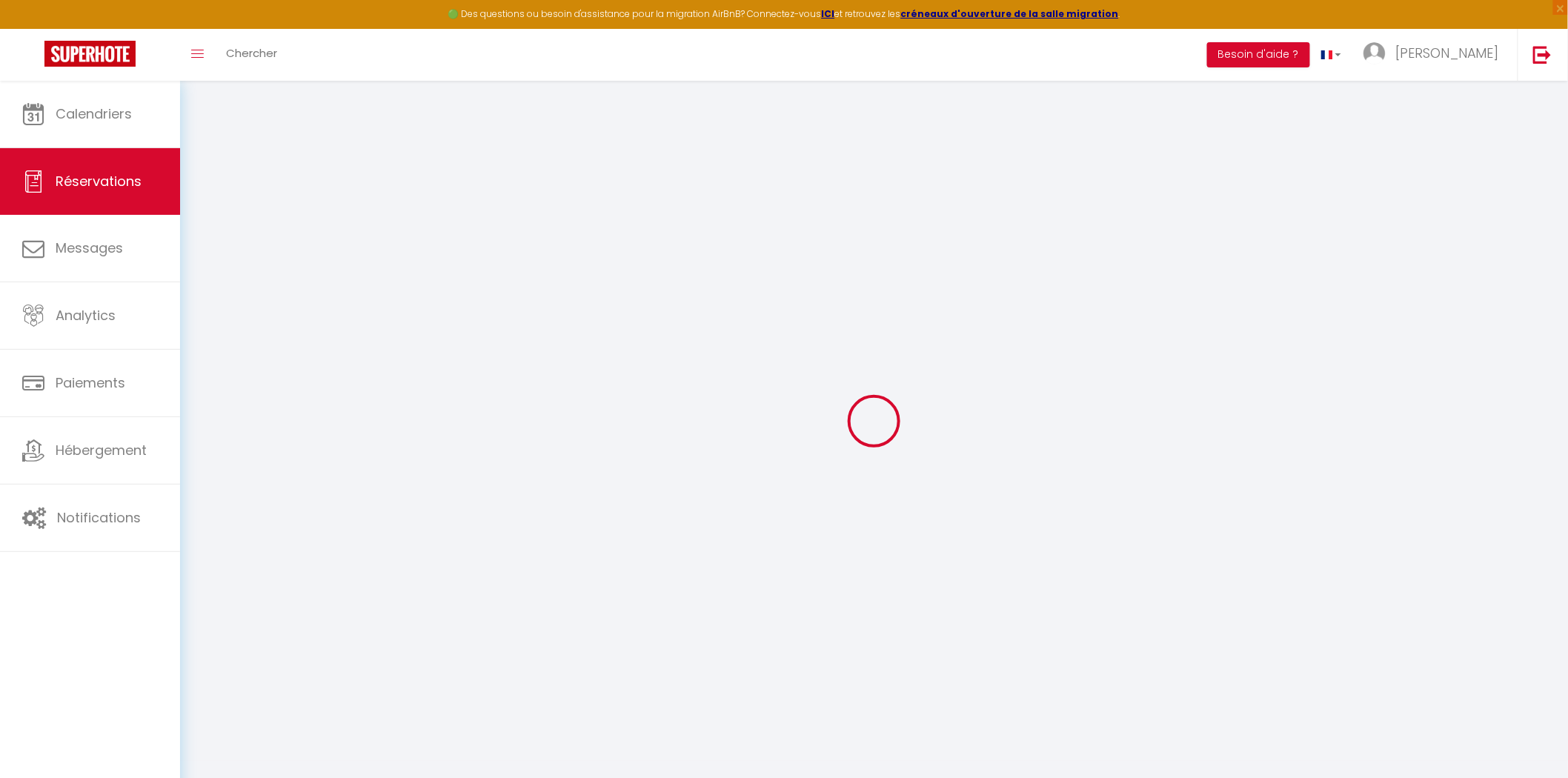
type input "65"
type input "2.76"
select select
checkbox input "false"
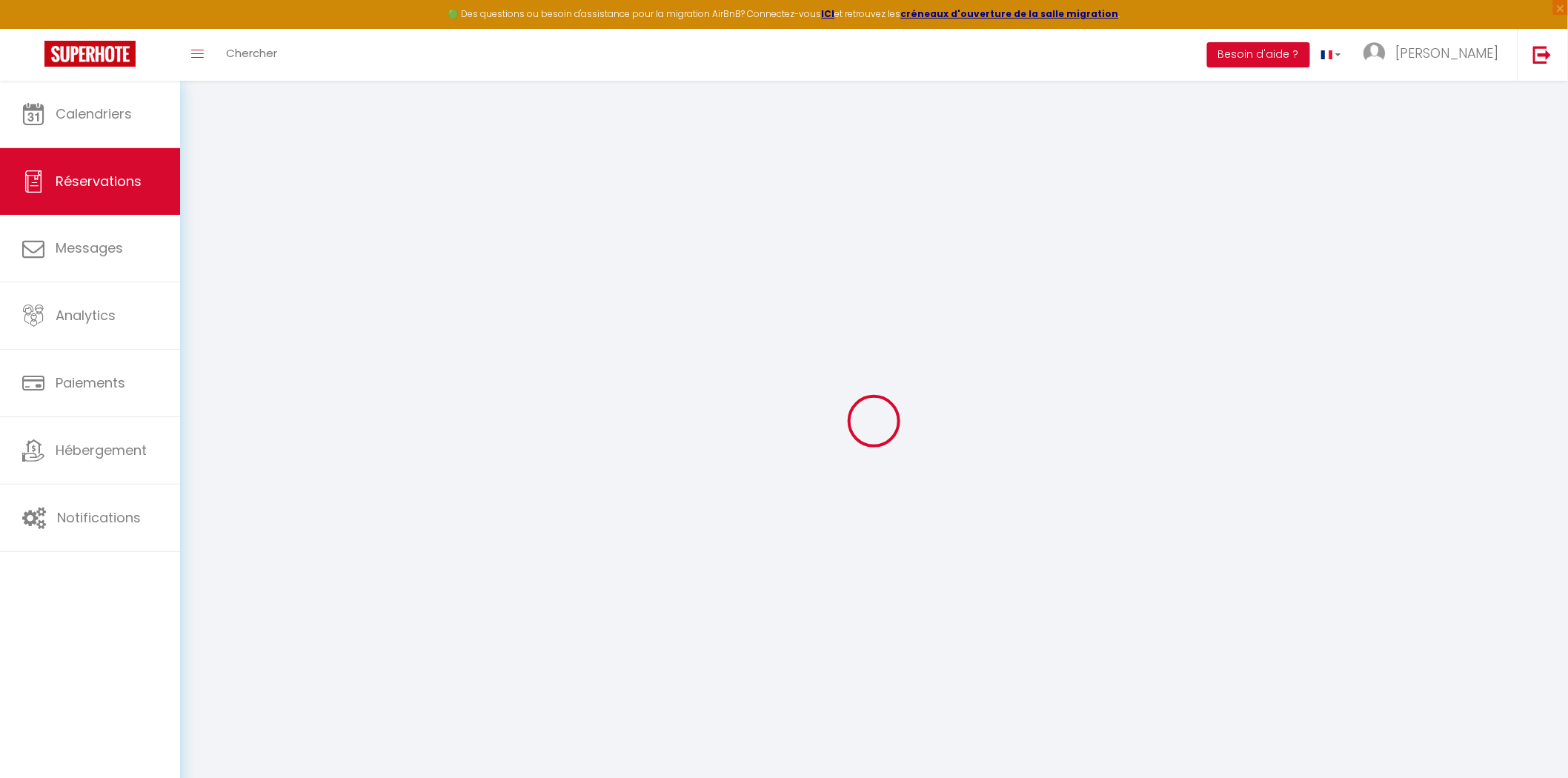
select select
checkbox input "false"
select select
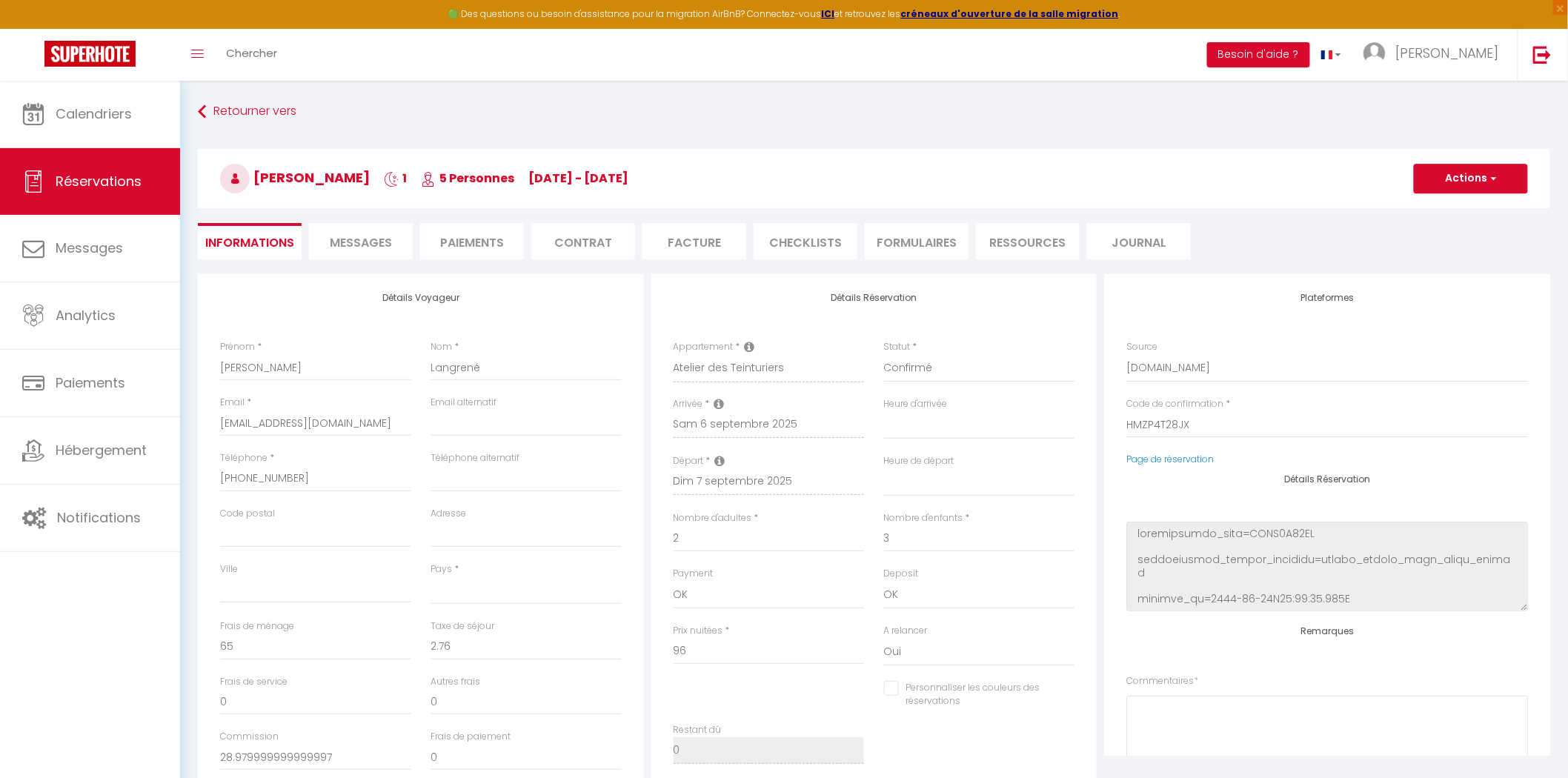
click at [858, 254] on ul "Informations Messages Paiements Contrat Facture CHECKLISTS FORMULAIRES Ressourc…" at bounding box center [874, 241] width 1352 height 36
click at [911, 232] on li "FORMULAIRES" at bounding box center [917, 241] width 104 height 36
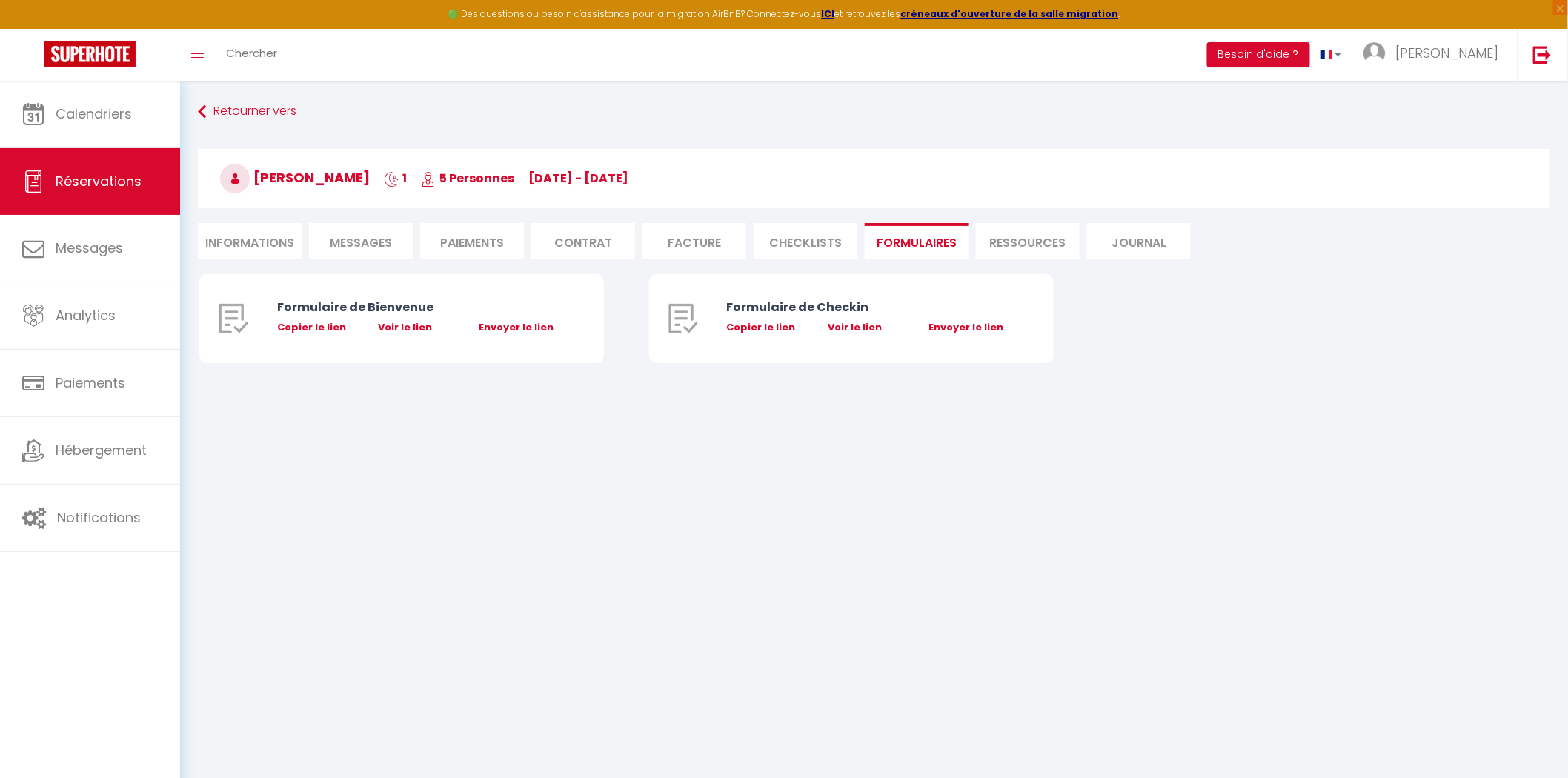
click at [796, 263] on div "Retourner vers [PERSON_NAME] 1 5 Personnes [DATE] - [DATE] Actions Enregistrer …" at bounding box center [873, 187] width 1372 height 176
click at [809, 243] on li "CHECKLISTS" at bounding box center [806, 241] width 104 height 36
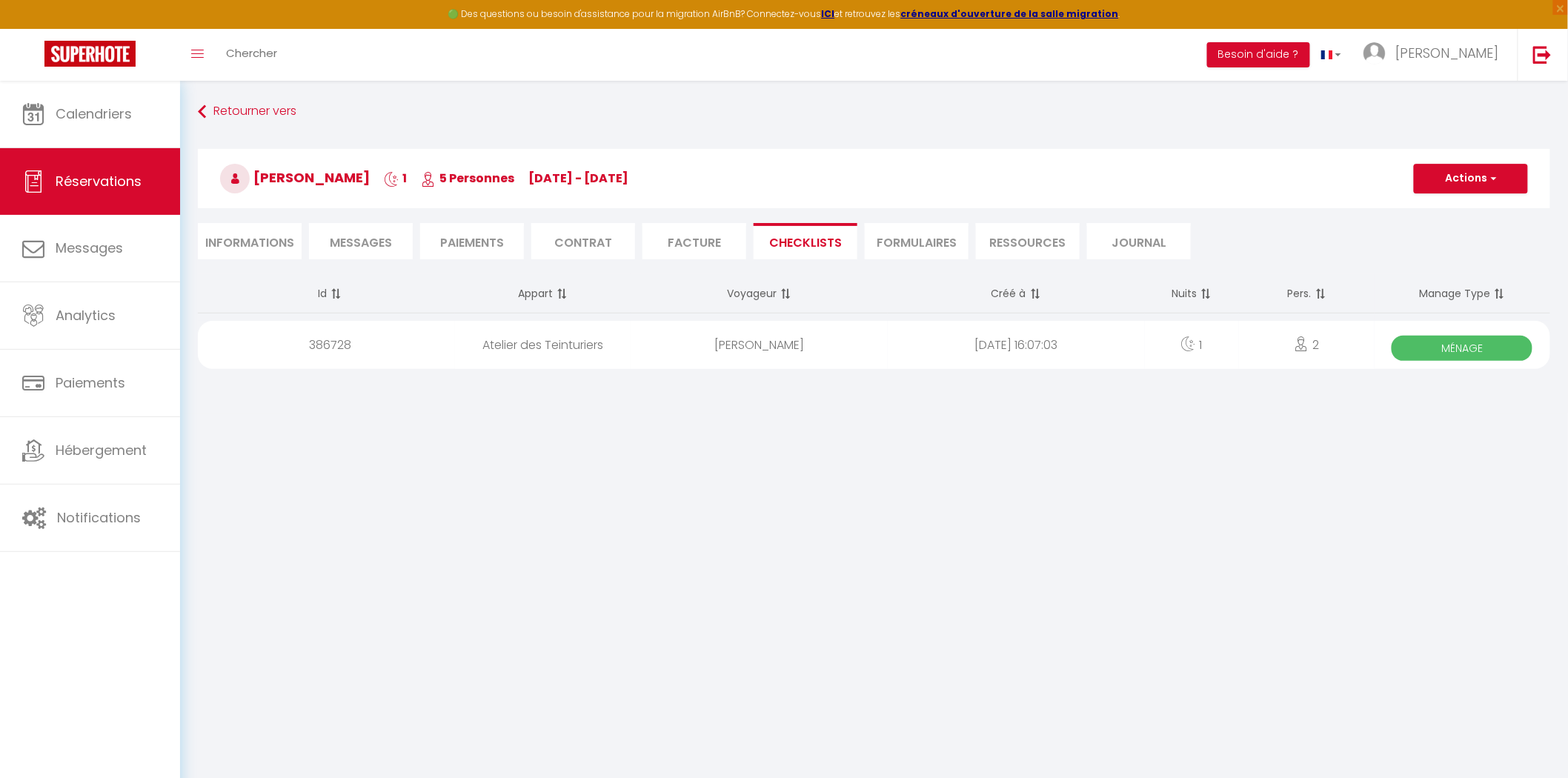
click at [1431, 352] on span "Ménage" at bounding box center [1463, 348] width 141 height 25
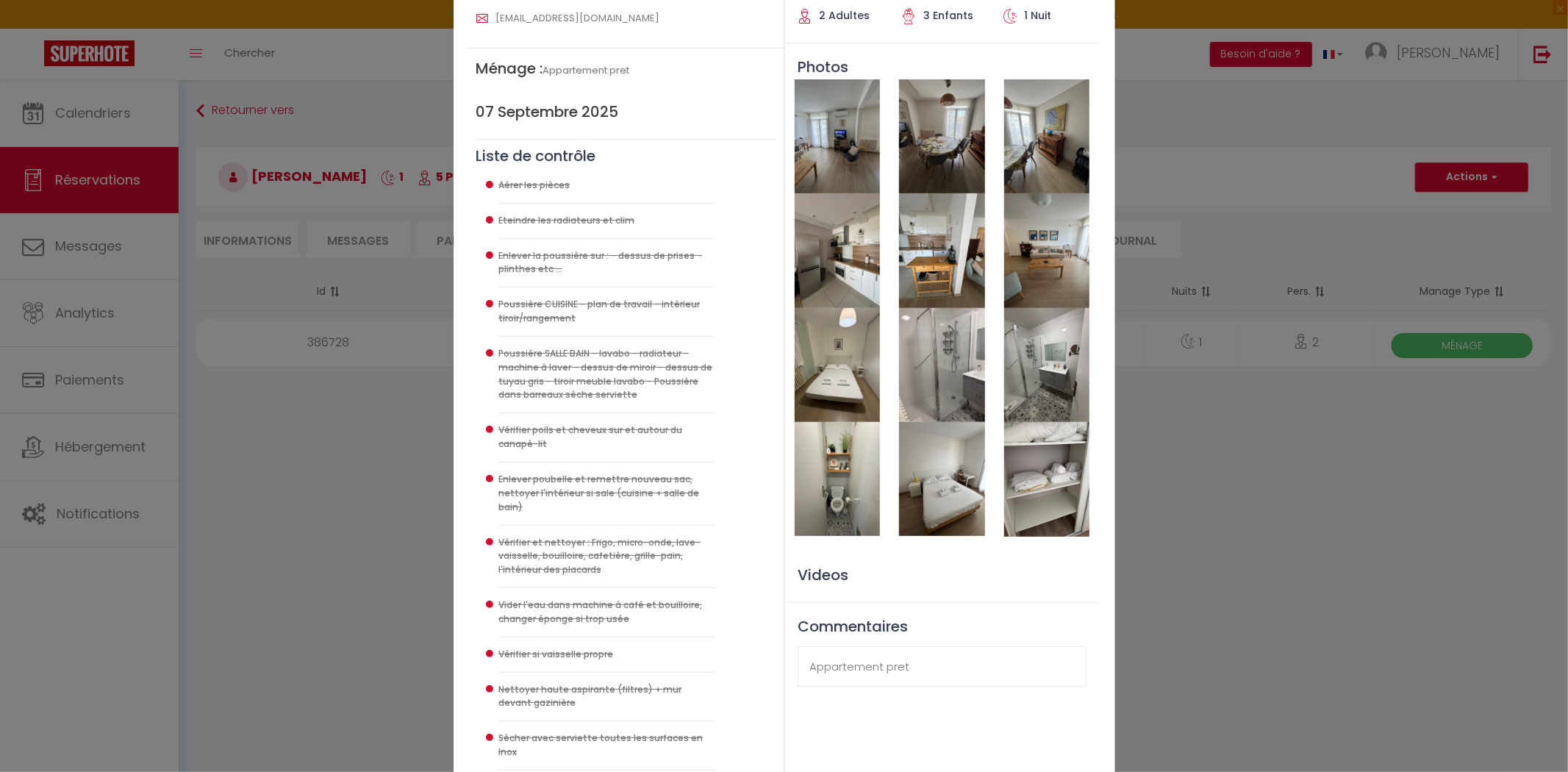
scroll to position [163, 0]
click at [928, 496] on img at bounding box center [941, 478] width 85 height 114
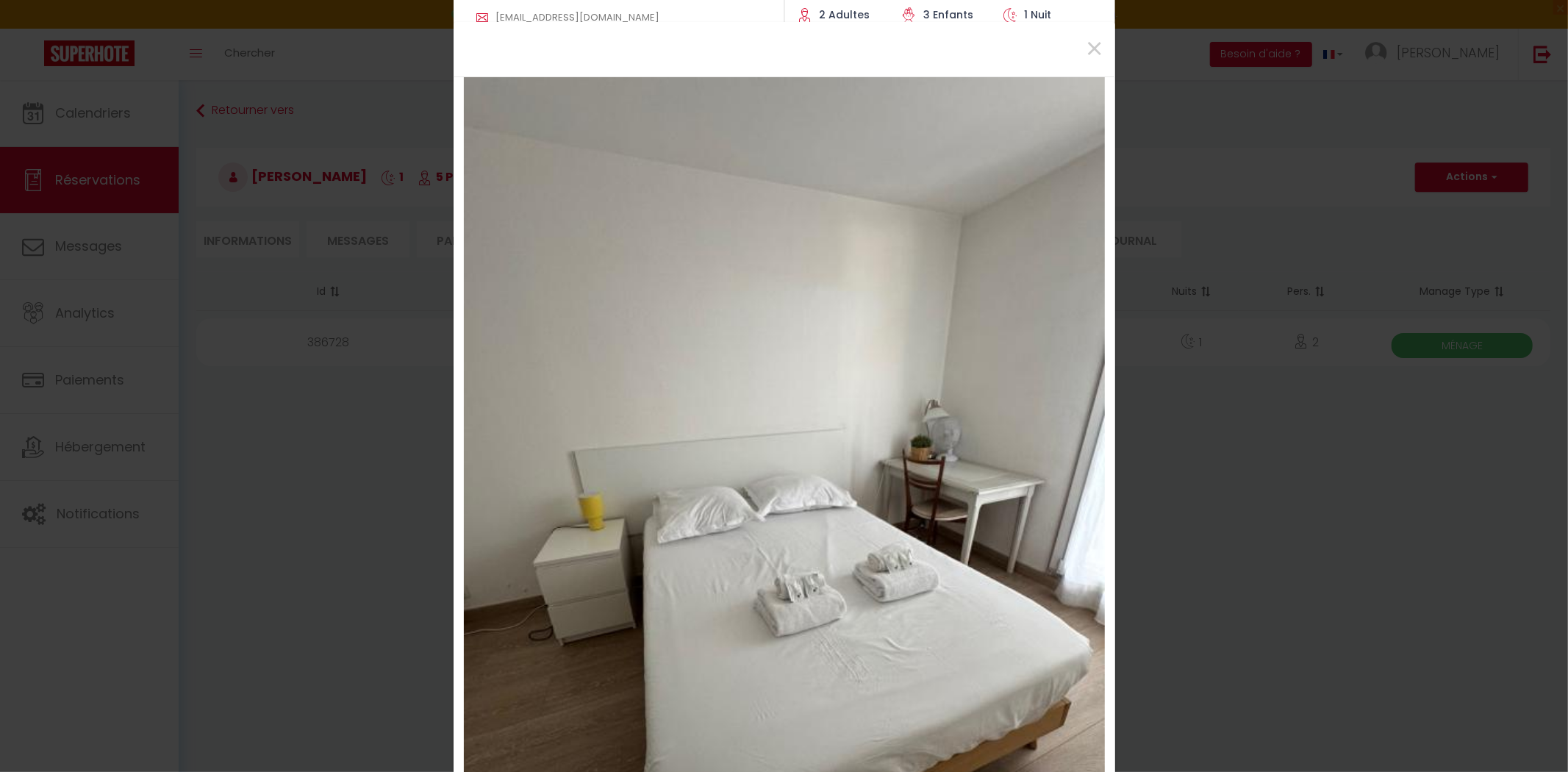
drag, startPoint x: 1493, startPoint y: 269, endPoint x: 1436, endPoint y: 229, distance: 69.6
click at [1491, 271] on div "× Fermer Télécharger" at bounding box center [784, 386] width 1568 height 772
